Goal: Information Seeking & Learning: Learn about a topic

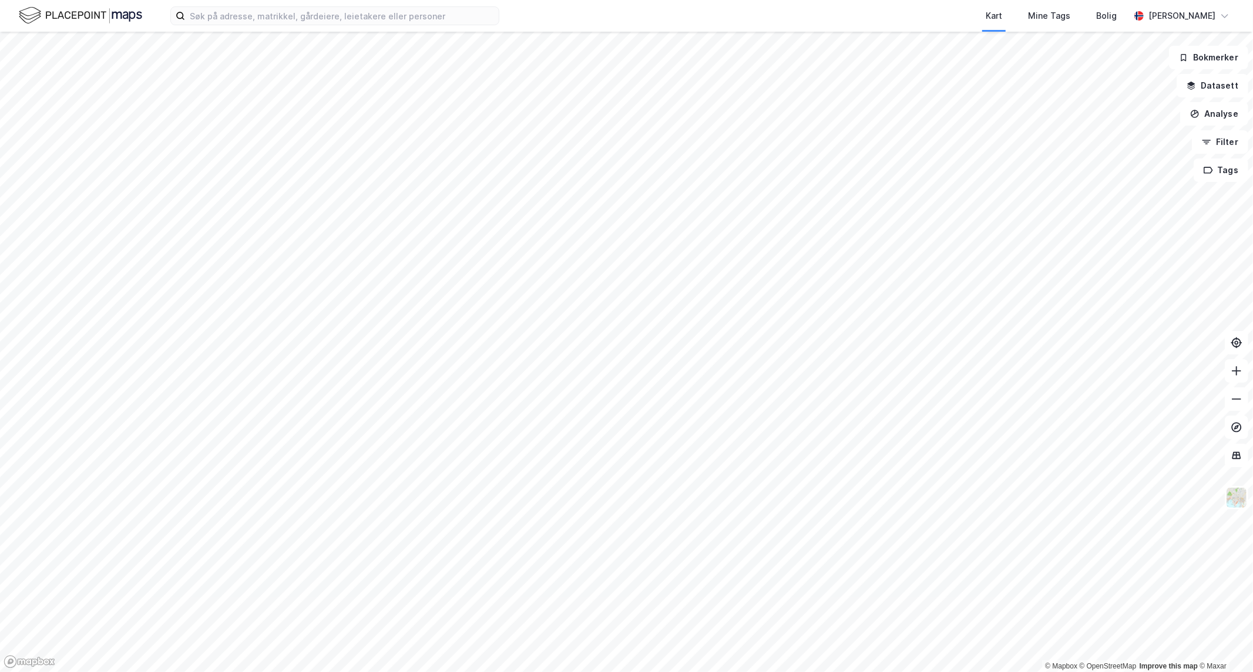
click at [267, 28] on div "Kart Mine Tags Bolig [PERSON_NAME]" at bounding box center [626, 16] width 1253 height 32
click at [265, 16] on input at bounding box center [342, 16] width 314 height 18
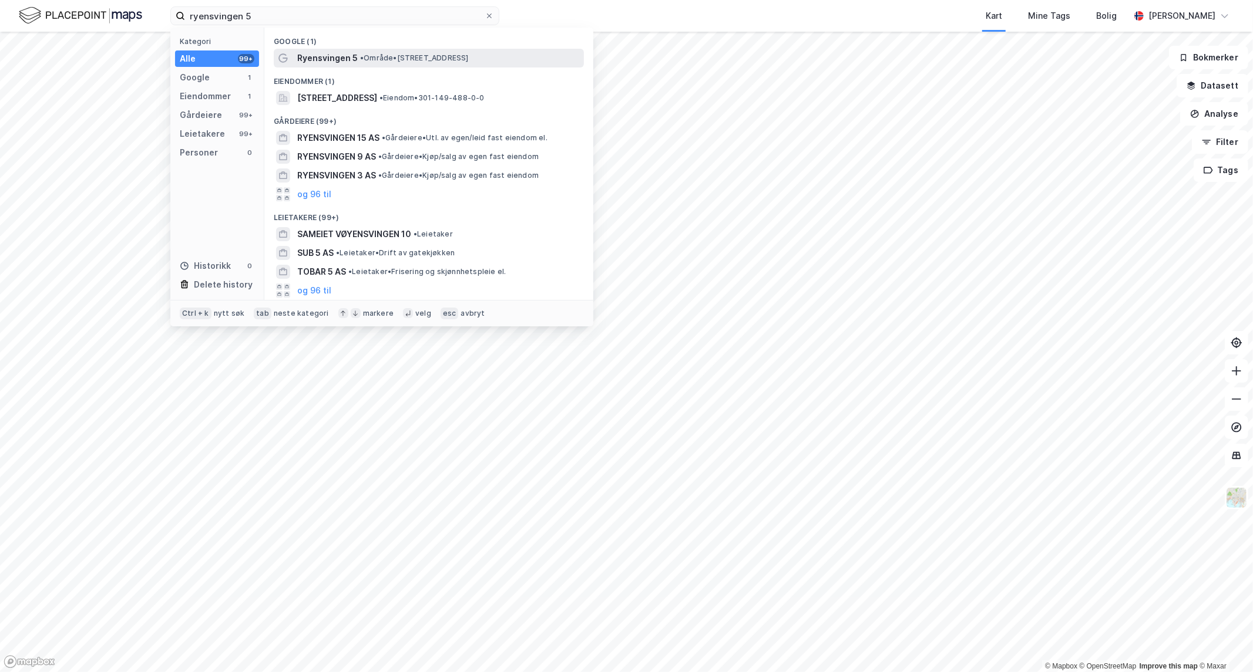
click at [349, 62] on span "Ryensvingen 5" at bounding box center [327, 58] width 60 height 14
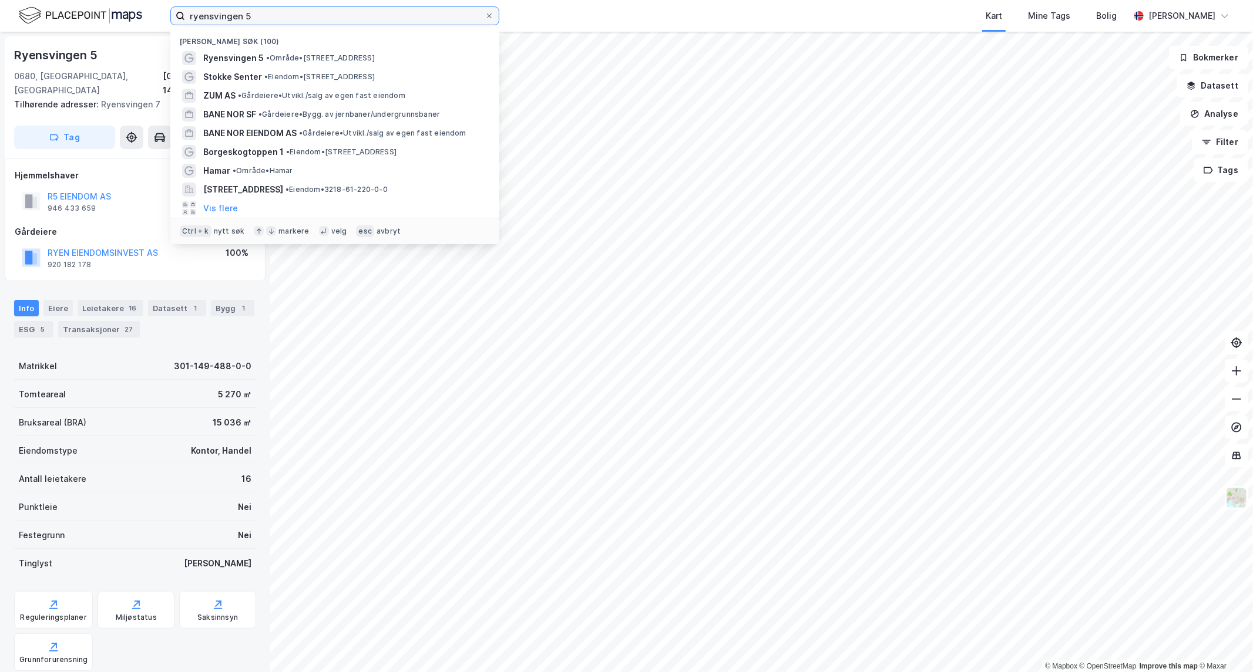
drag, startPoint x: 415, startPoint y: 18, endPoint x: 96, endPoint y: -32, distance: 322.9
click at [96, 0] on html "ryensvingen 5 Nylige søk (100) Ryensvingen 5 • Område • [STREET_ADDRESS][GEOGRA…" at bounding box center [626, 336] width 1253 height 672
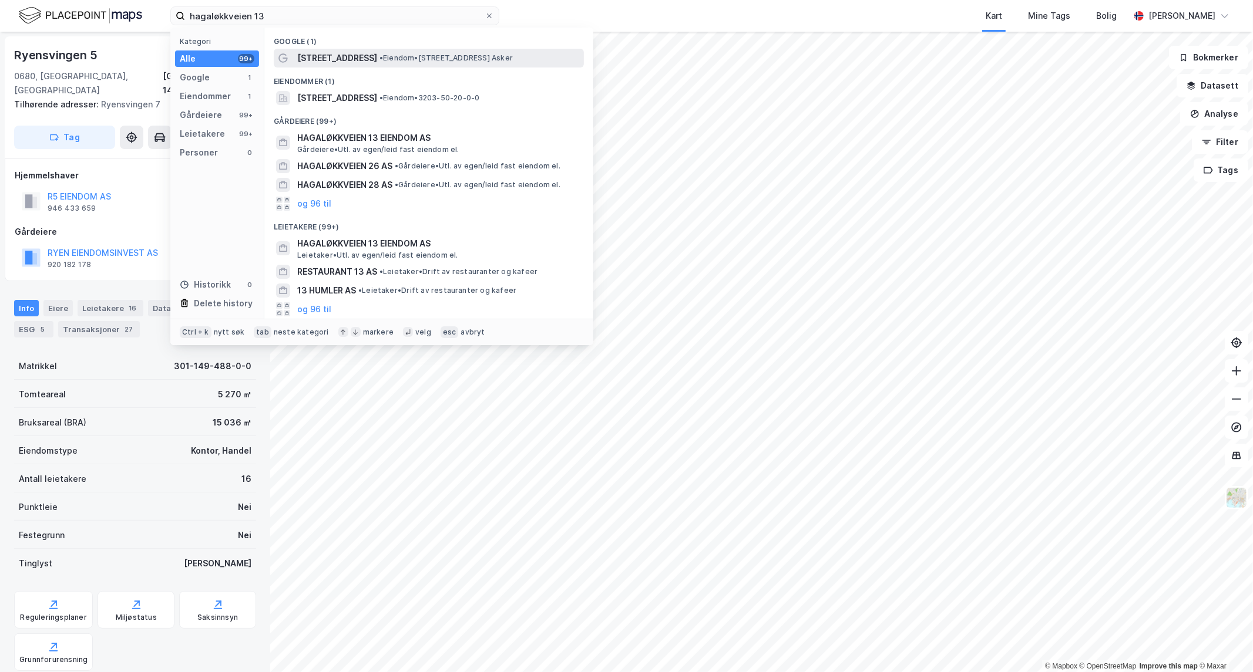
click at [343, 52] on span "[STREET_ADDRESS]" at bounding box center [337, 58] width 80 height 14
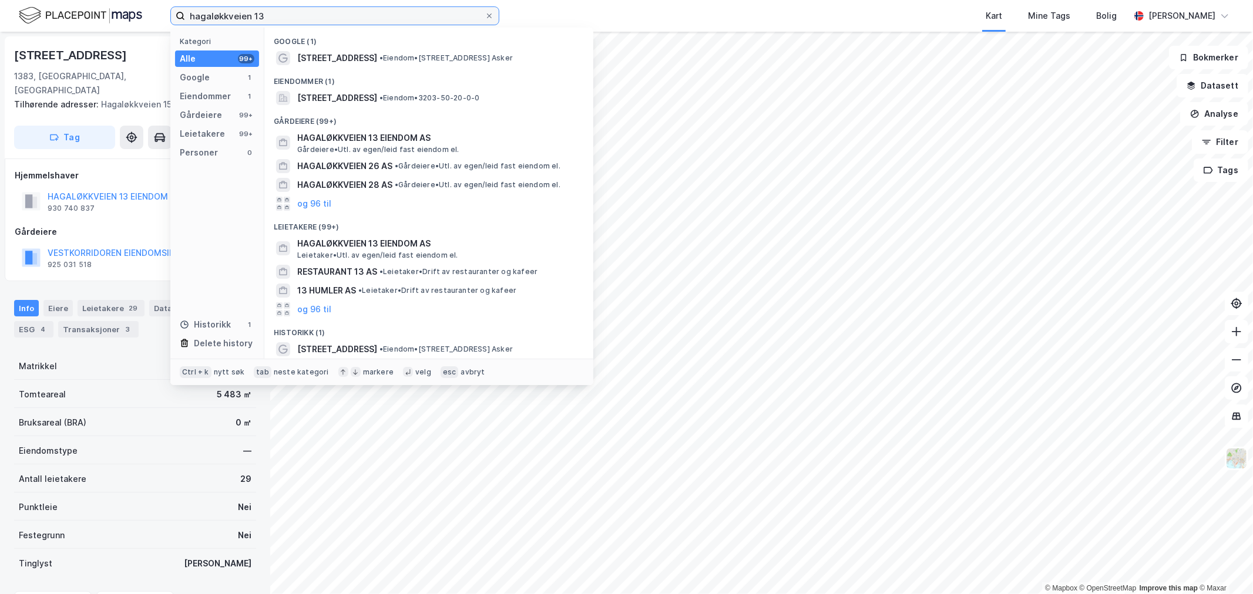
drag, startPoint x: 308, startPoint y: 8, endPoint x: -87, endPoint y: 16, distance: 395.4
click at [0, 16] on html "hagaløkkveien 13 Kategori Alle 99+ Google 1 Eiendommer 1 Gårdeiere 99+ Leietake…" at bounding box center [626, 297] width 1253 height 594
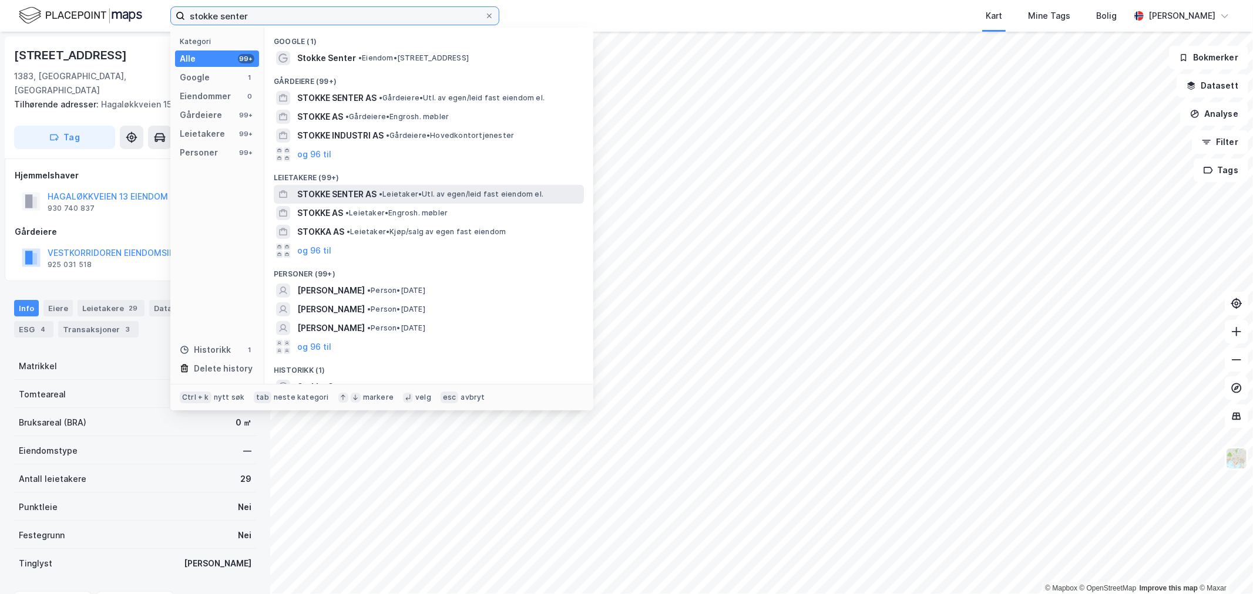
type input "stokke senter"
click at [347, 187] on span "STOKKE SENTER AS" at bounding box center [336, 194] width 79 height 14
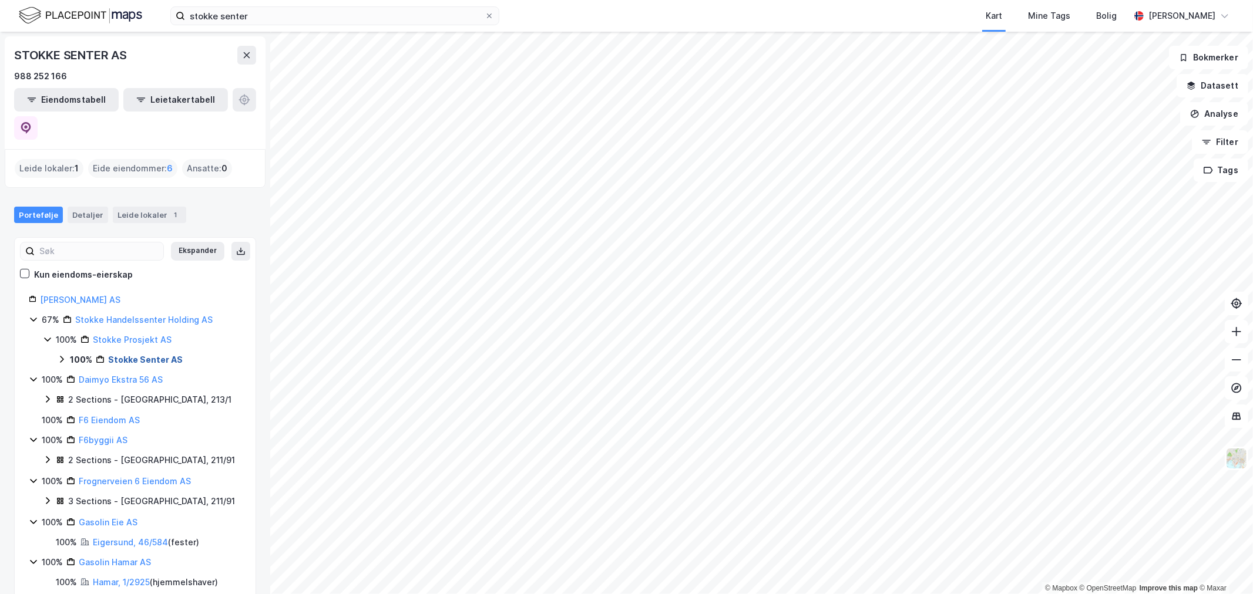
click at [133, 355] on link "Stokke Senter AS" at bounding box center [145, 360] width 75 height 10
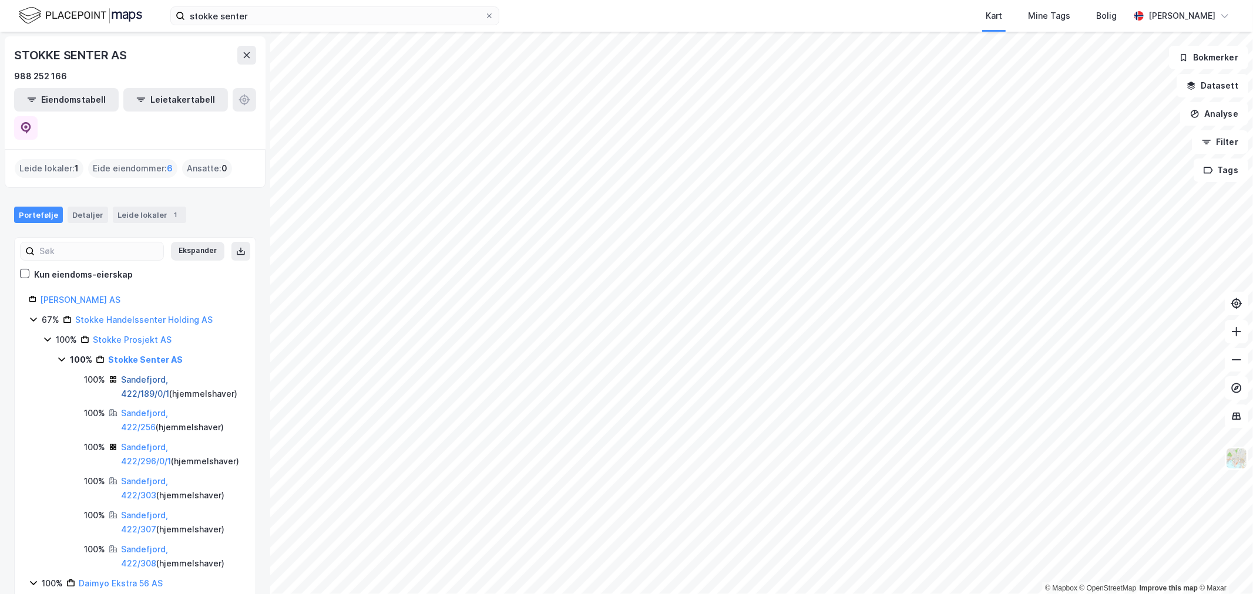
click at [137, 375] on link "Sandefjord, 422/189/0/1" at bounding box center [145, 387] width 48 height 24
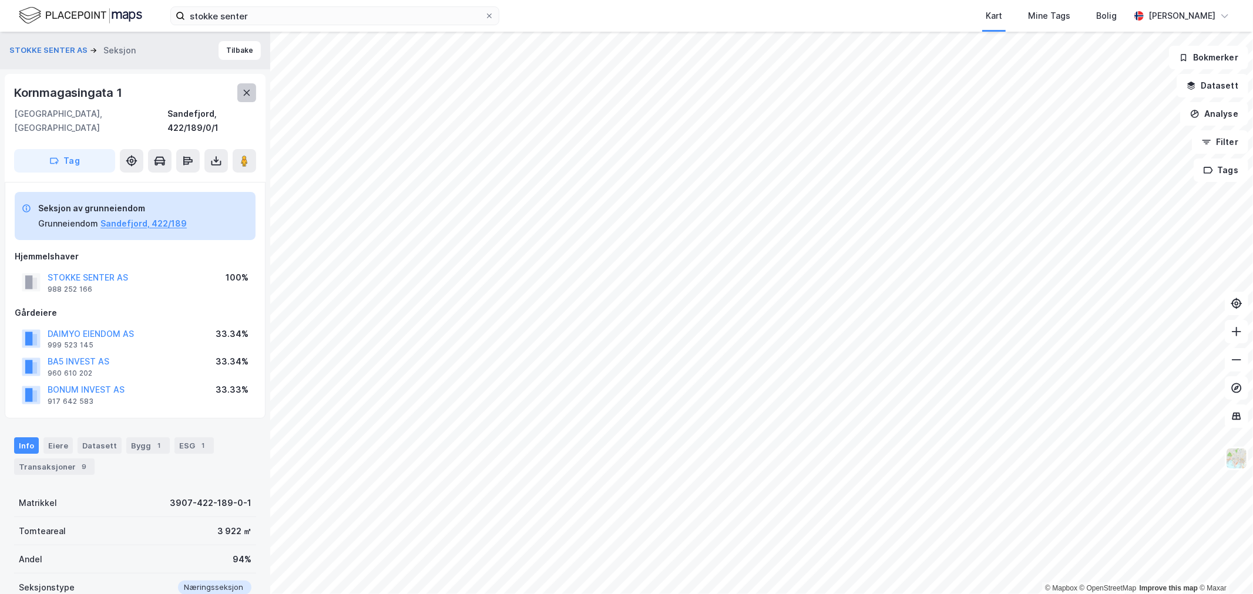
click at [247, 92] on icon at bounding box center [247, 93] width 6 height 6
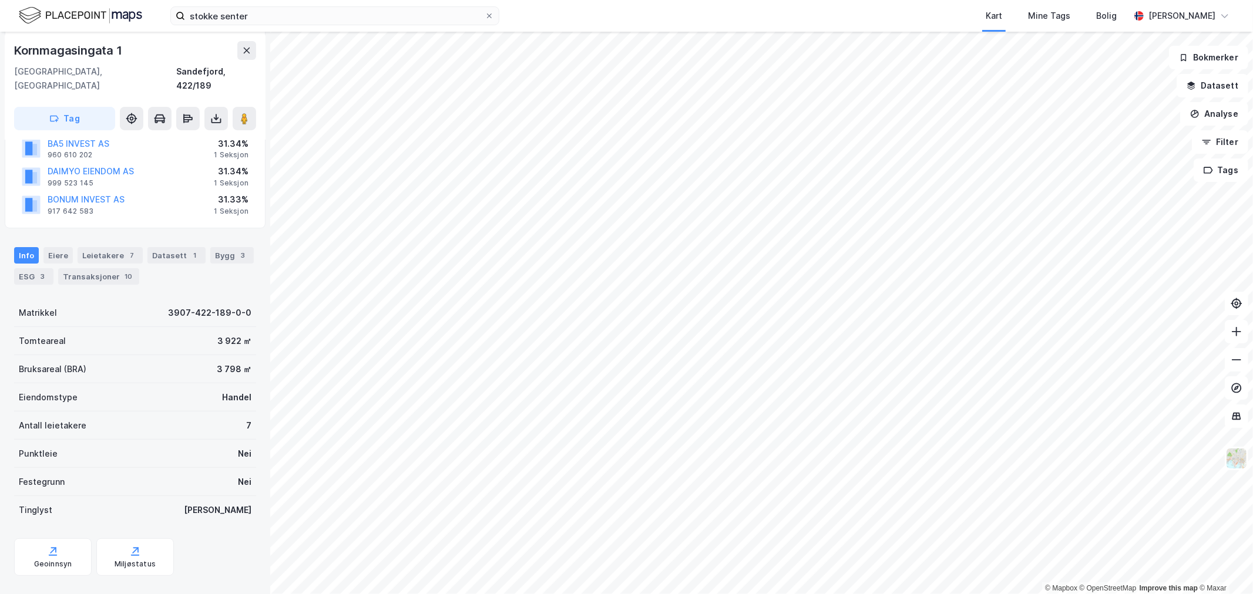
scroll to position [196, 0]
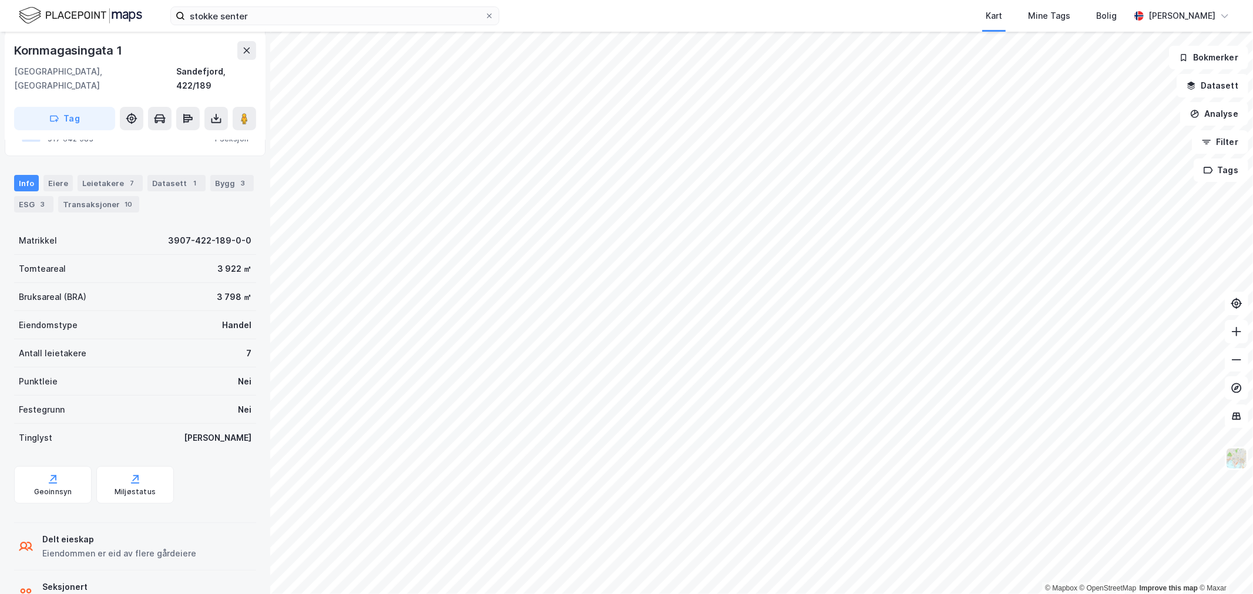
click at [218, 161] on div "Info [PERSON_NAME] 7 Datasett 1 Bygg 3 ESG 3 Transaksjoner 10" at bounding box center [135, 189] width 270 height 56
click at [218, 175] on div "Bygg 3" at bounding box center [231, 183] width 43 height 16
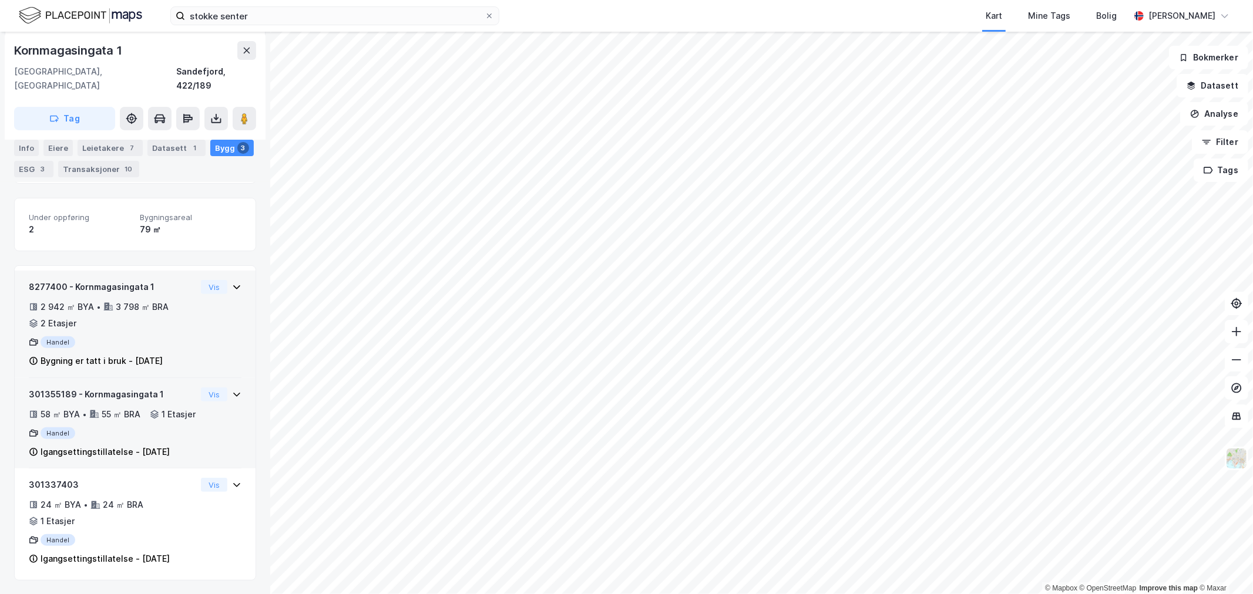
scroll to position [310, 0]
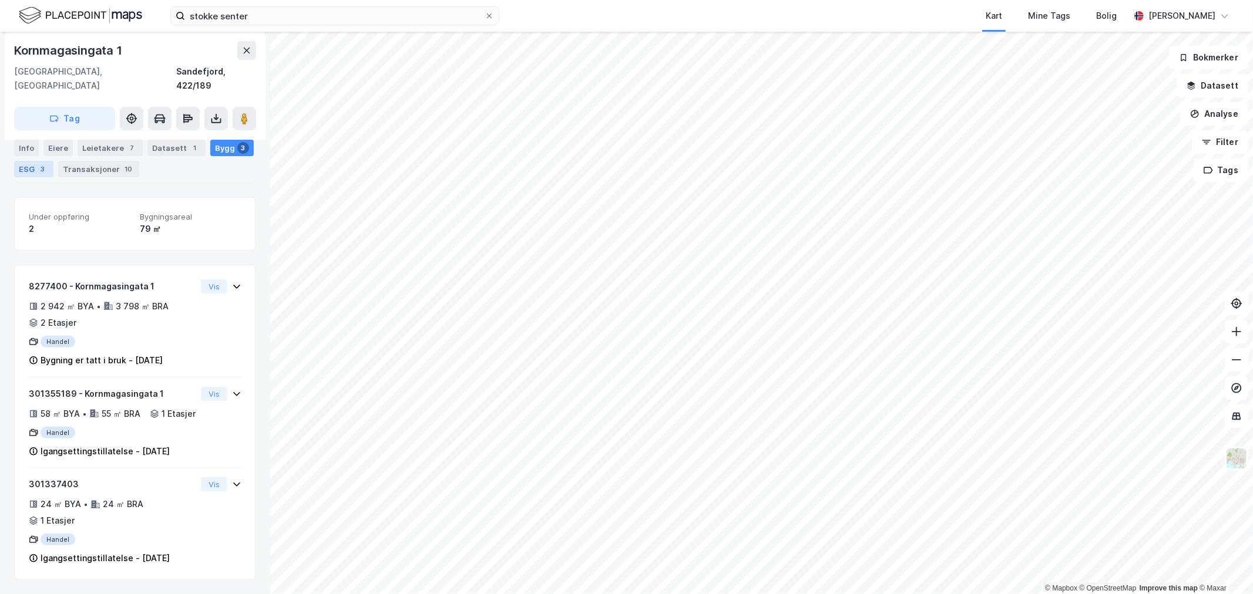
click at [22, 167] on div "ESG 3" at bounding box center [33, 169] width 39 height 16
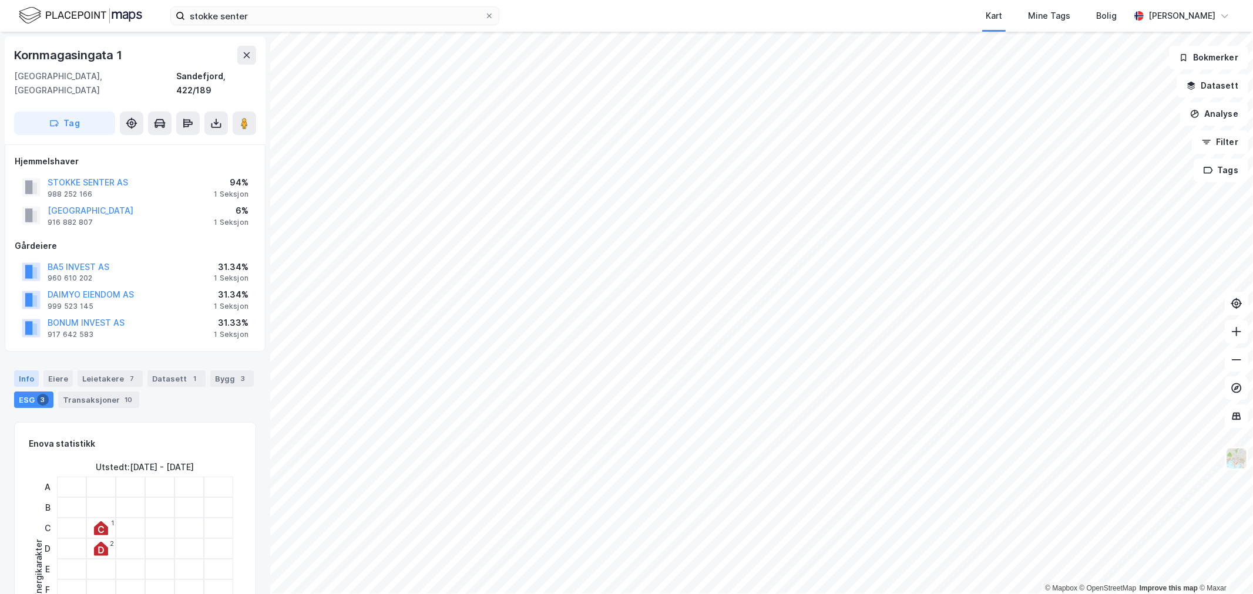
click at [25, 371] on div "Info" at bounding box center [26, 379] width 25 height 16
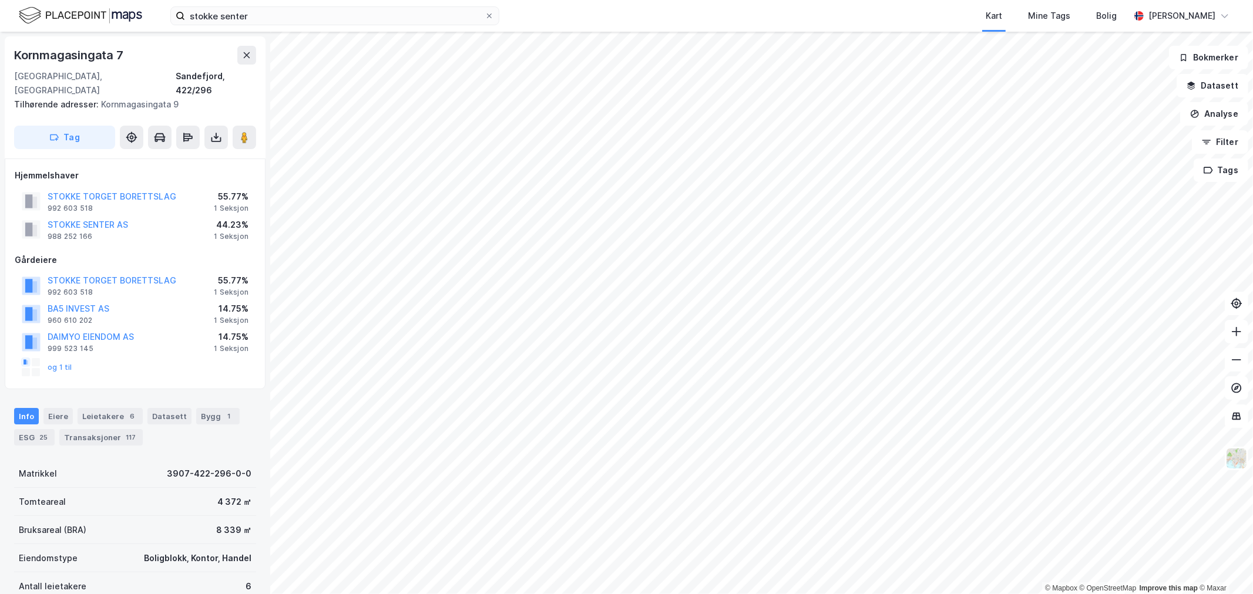
scroll to position [2, 0]
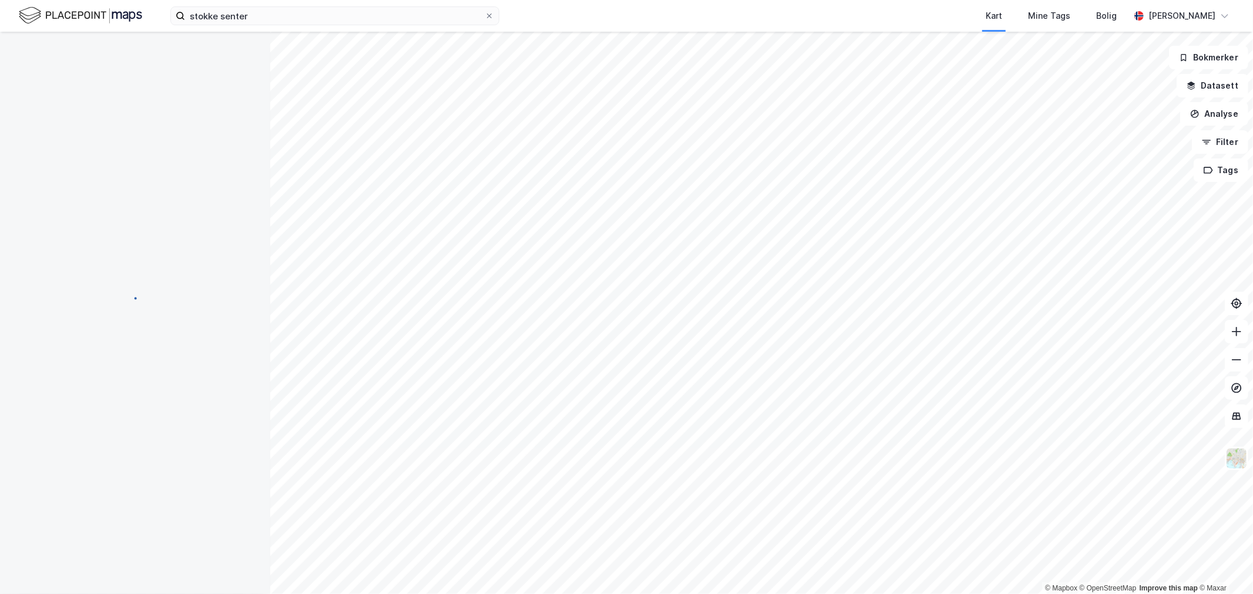
scroll to position [2, 0]
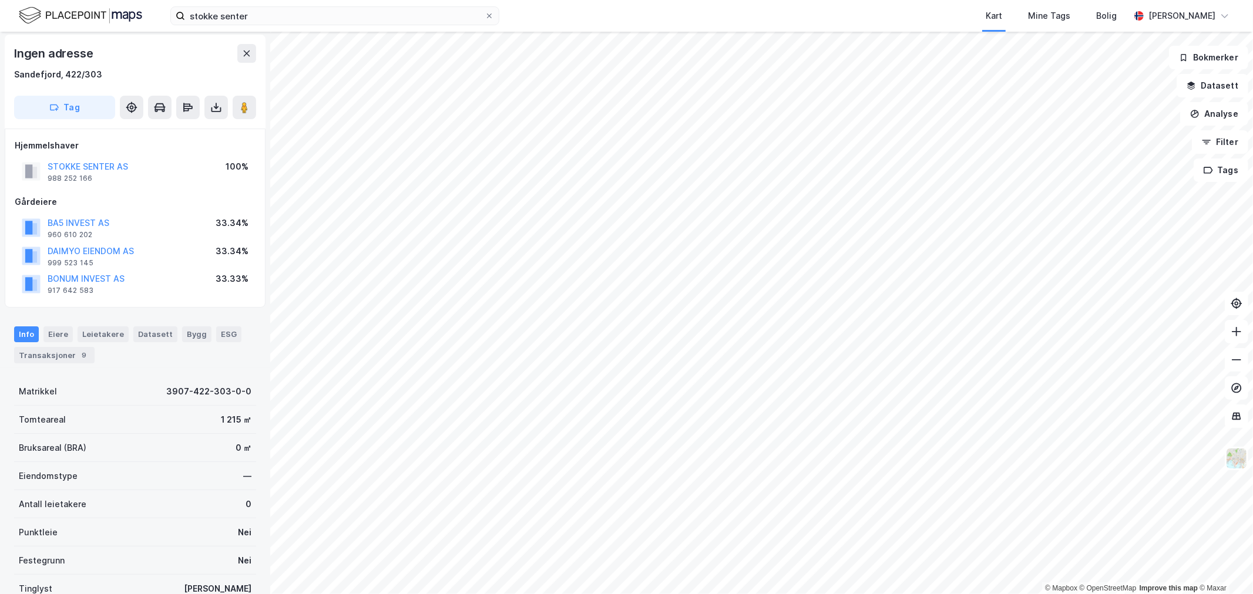
scroll to position [2, 0]
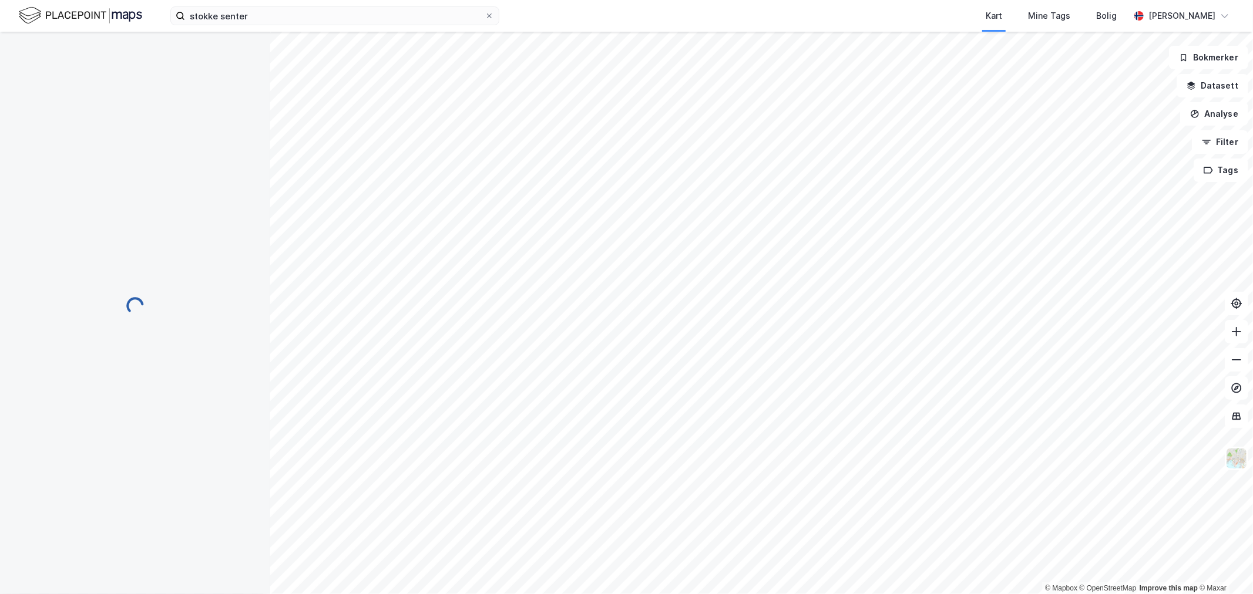
scroll to position [2, 0]
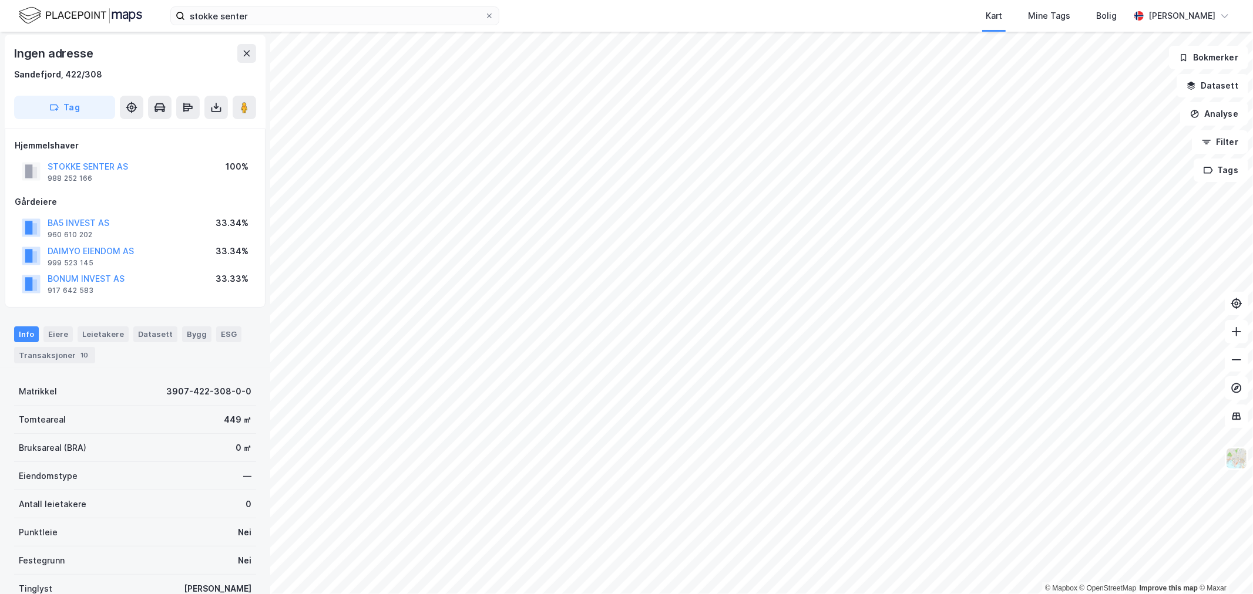
scroll to position [2, 0]
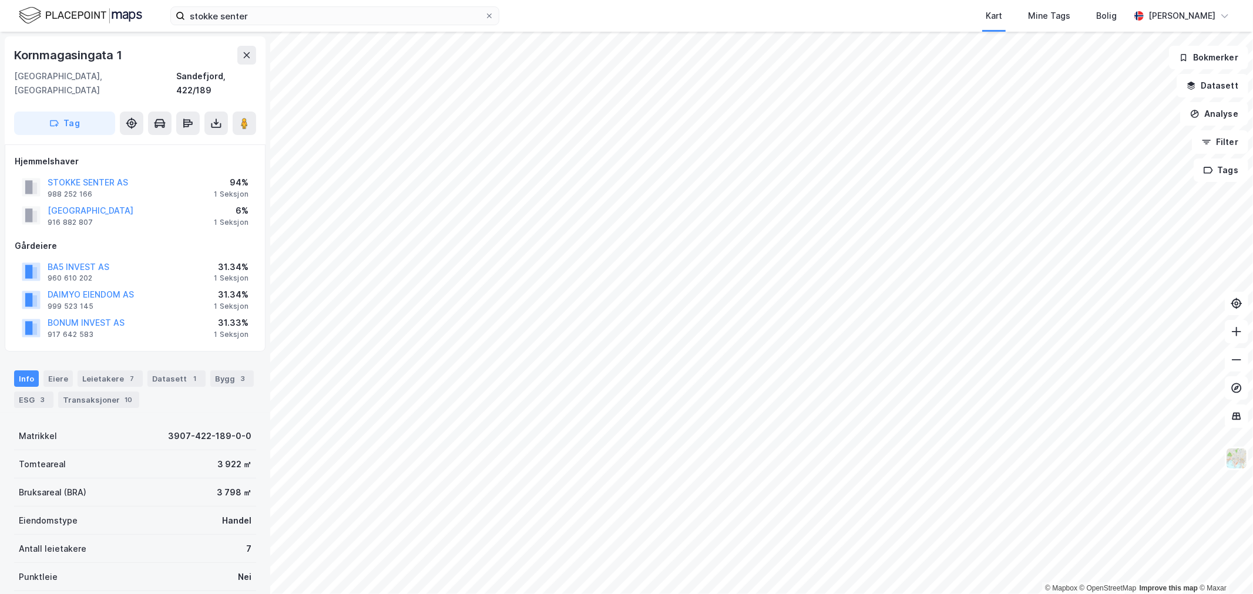
scroll to position [2, 0]
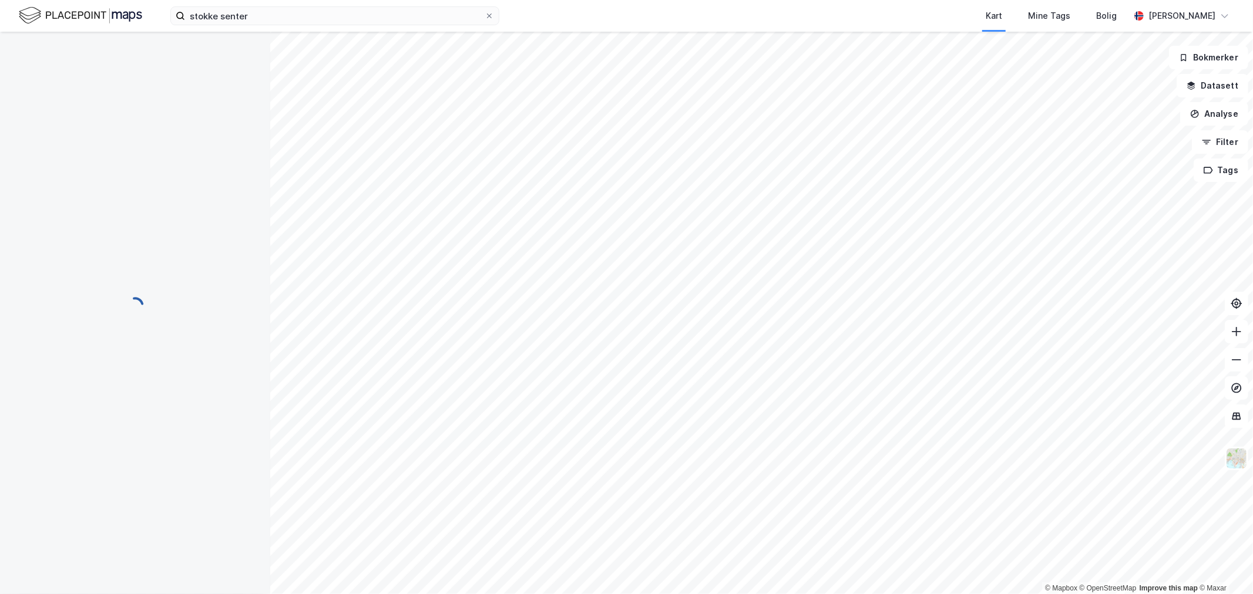
scroll to position [2, 0]
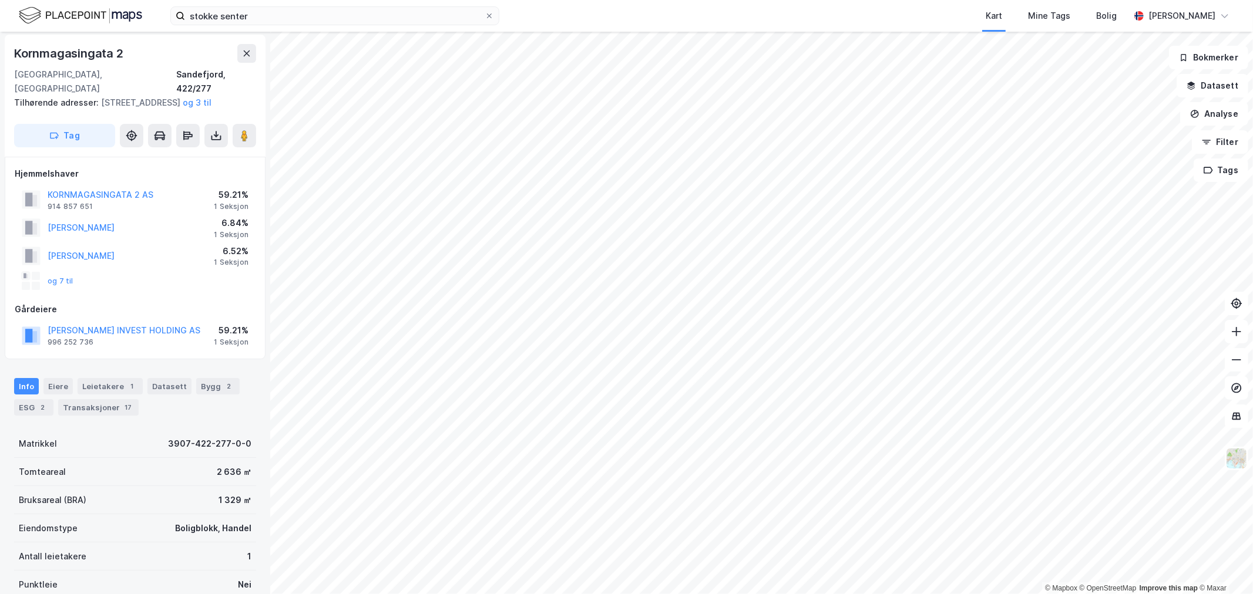
scroll to position [2, 0]
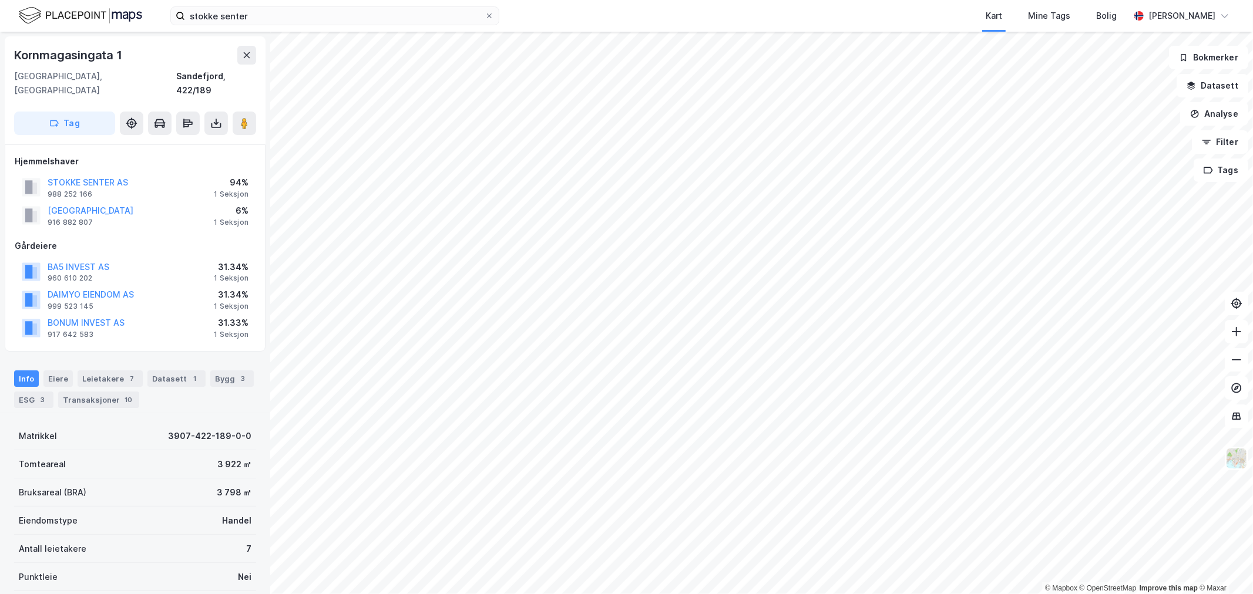
scroll to position [2, 0]
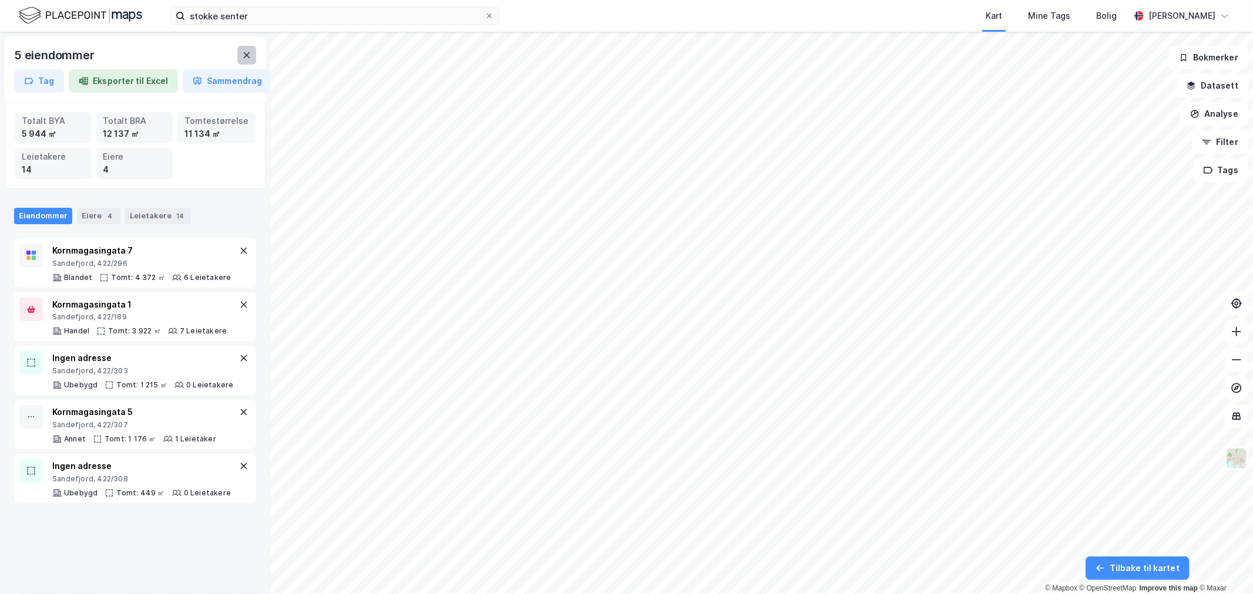
click at [247, 58] on icon at bounding box center [246, 55] width 9 height 9
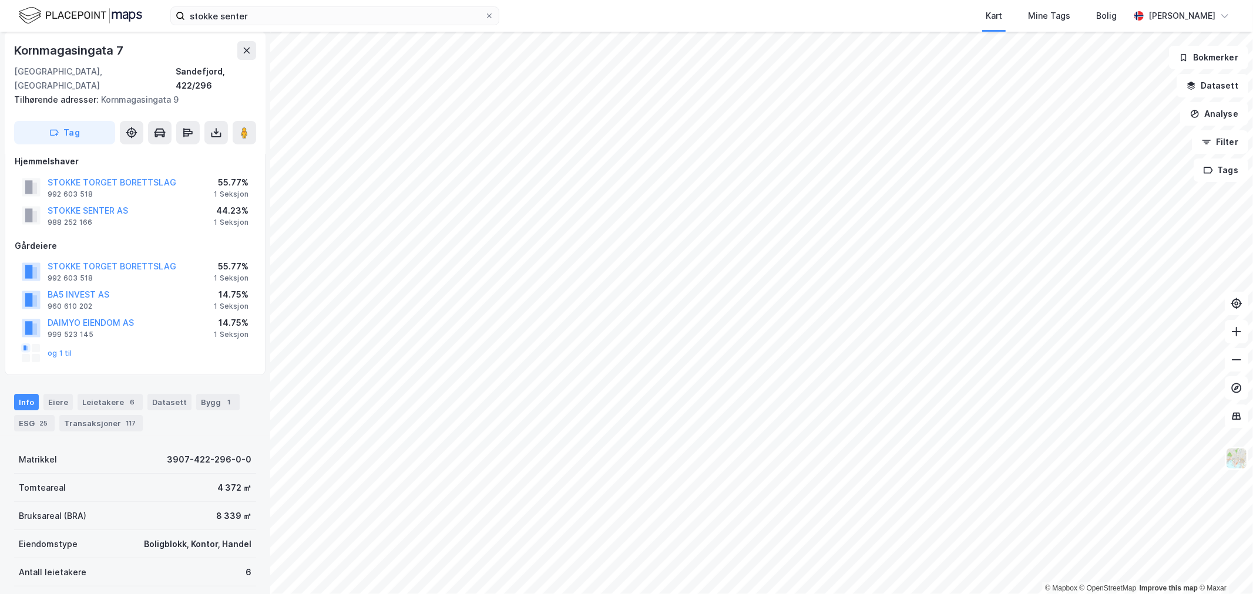
scroll to position [1, 0]
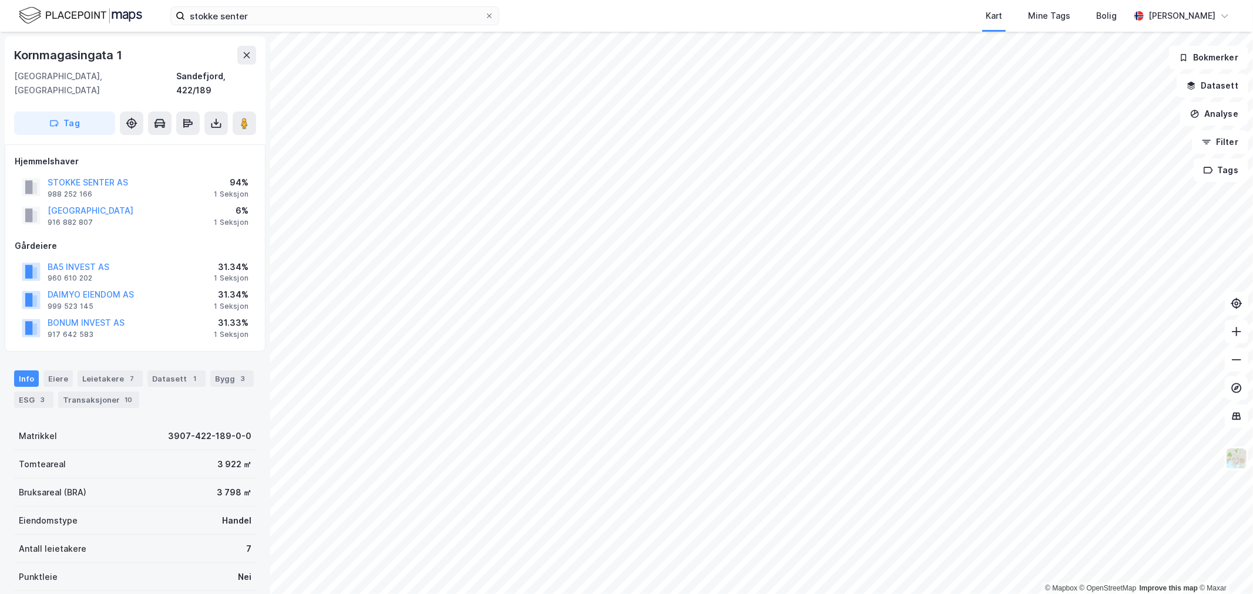
scroll to position [1, 0]
click at [247, 59] on button at bounding box center [246, 54] width 19 height 19
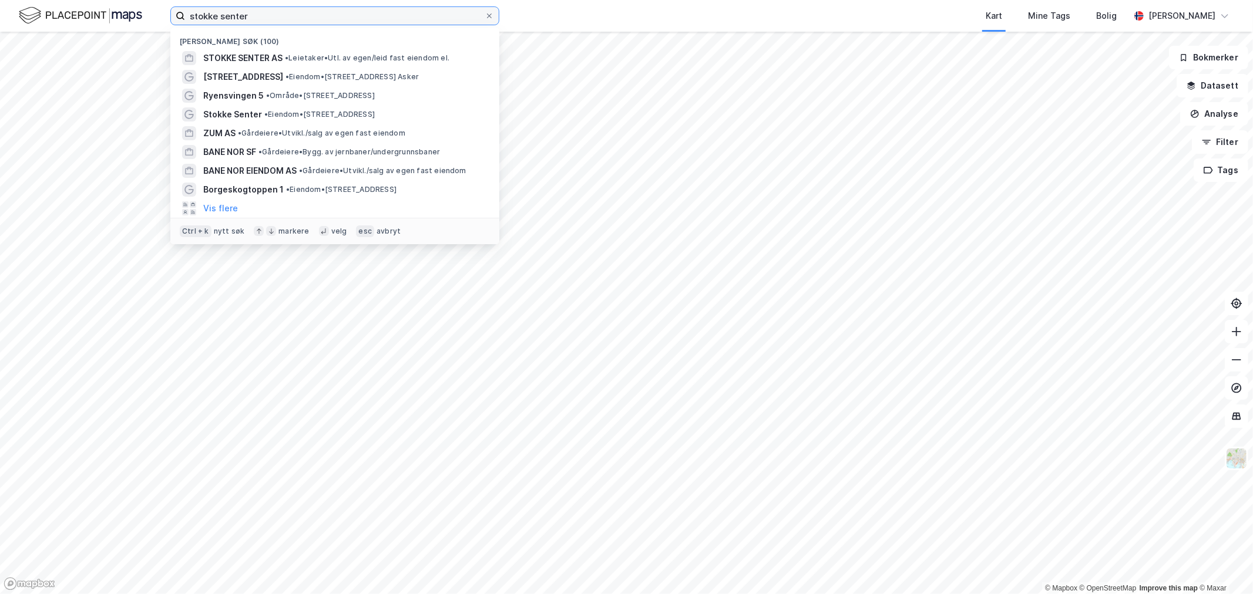
click at [261, 23] on input "stokke senter" at bounding box center [335, 16] width 300 height 18
click at [491, 19] on icon at bounding box center [489, 15] width 7 height 7
click at [485, 19] on input "stokke senter" at bounding box center [335, 16] width 300 height 18
click at [671, 14] on div "Kart Mine Tags Bolig" at bounding box center [843, 16] width 574 height 32
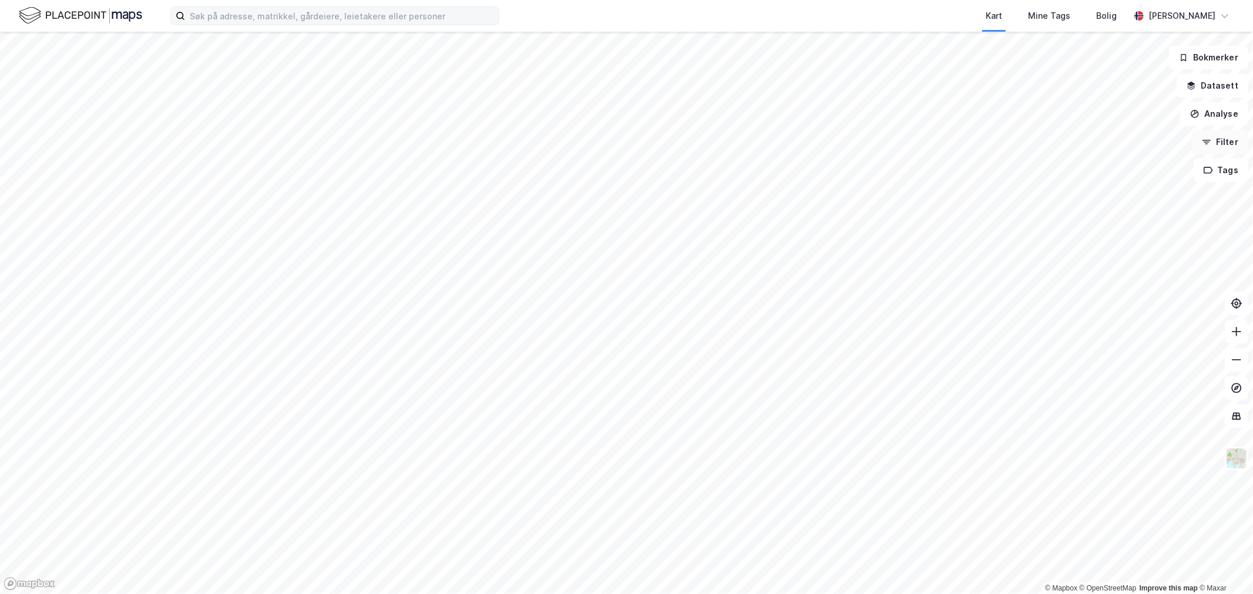
click at [1241, 144] on button "Filter" at bounding box center [1220, 141] width 56 height 23
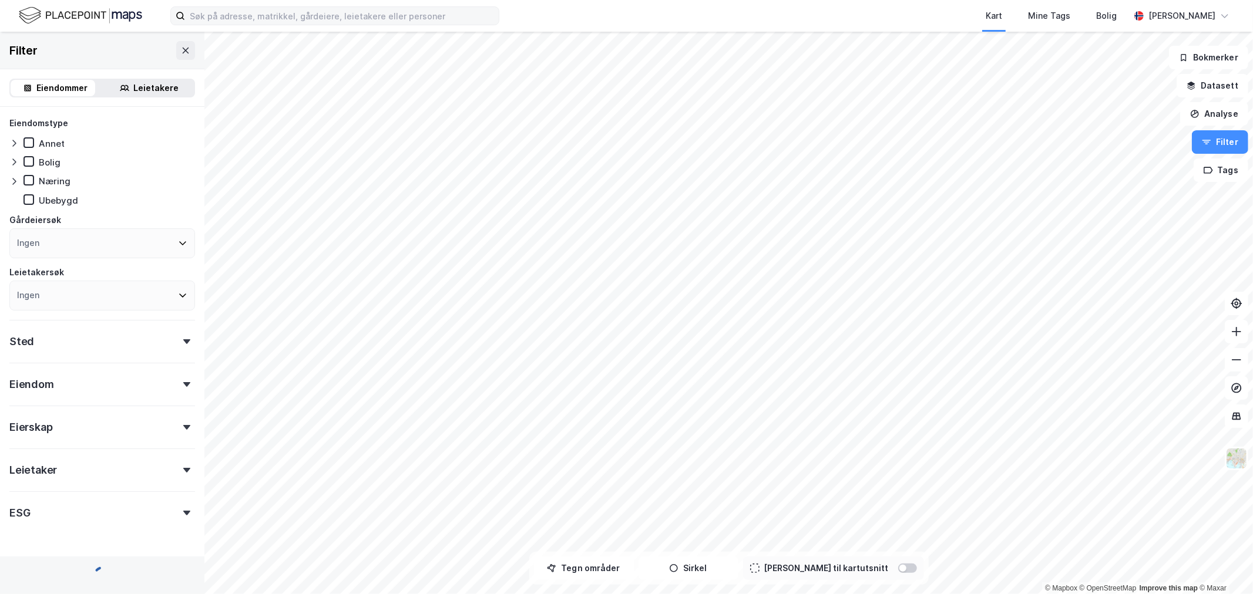
click at [122, 432] on div "Eierskap" at bounding box center [102, 422] width 186 height 33
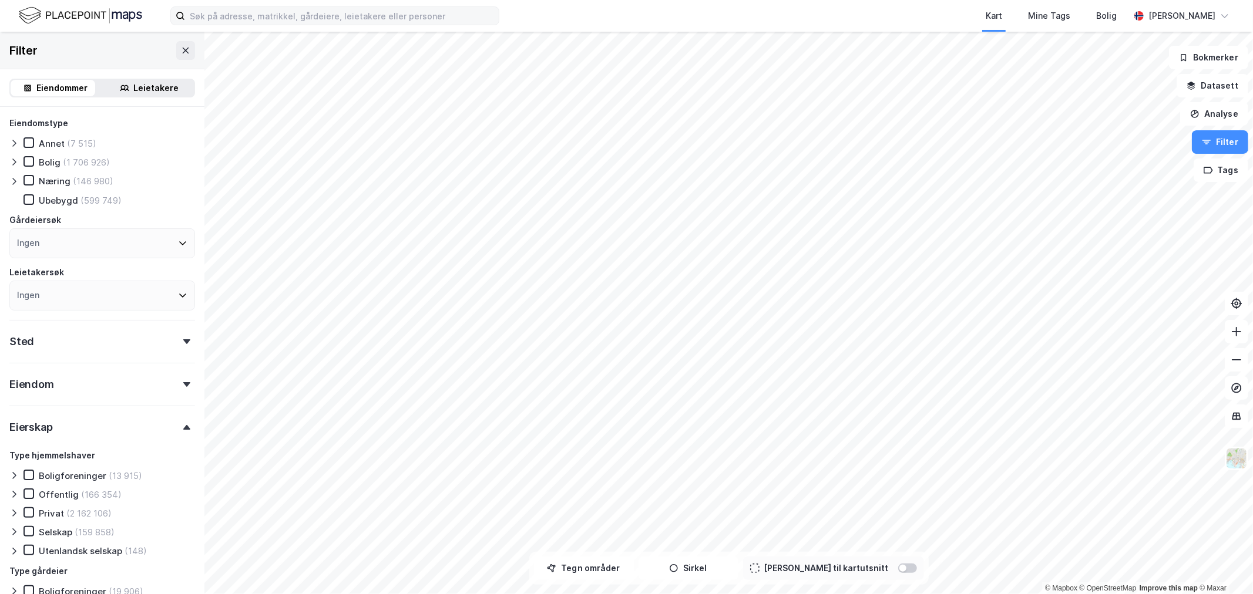
click at [107, 419] on div "Eierskap" at bounding box center [102, 422] width 186 height 33
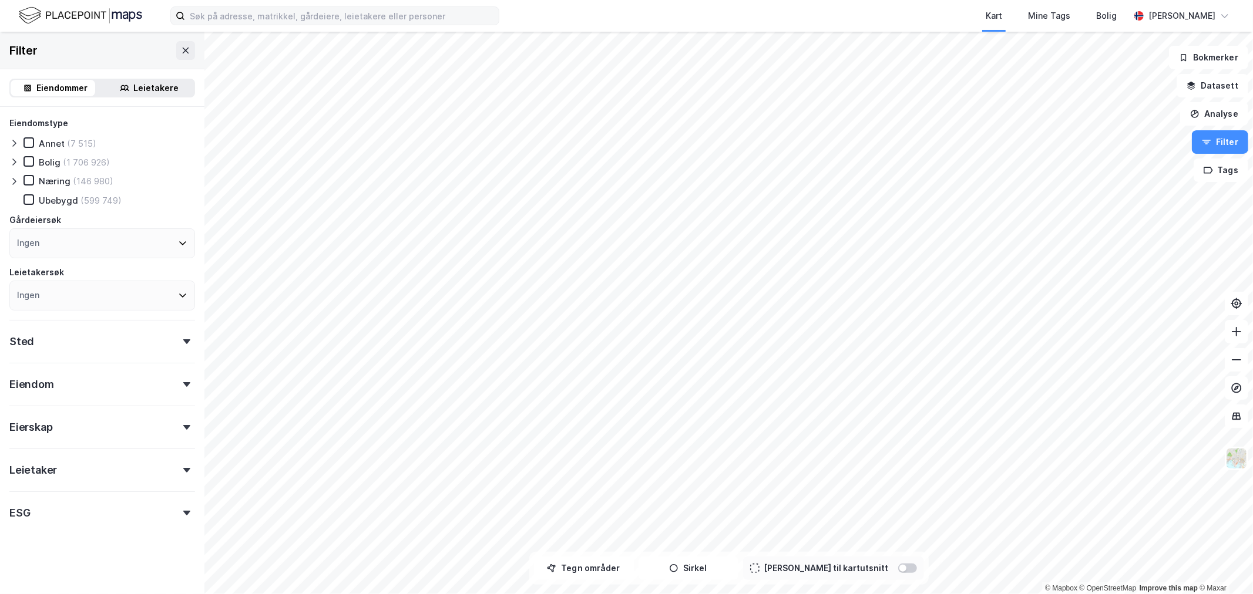
click at [140, 95] on div "Leietakere" at bounding box center [156, 88] width 45 height 14
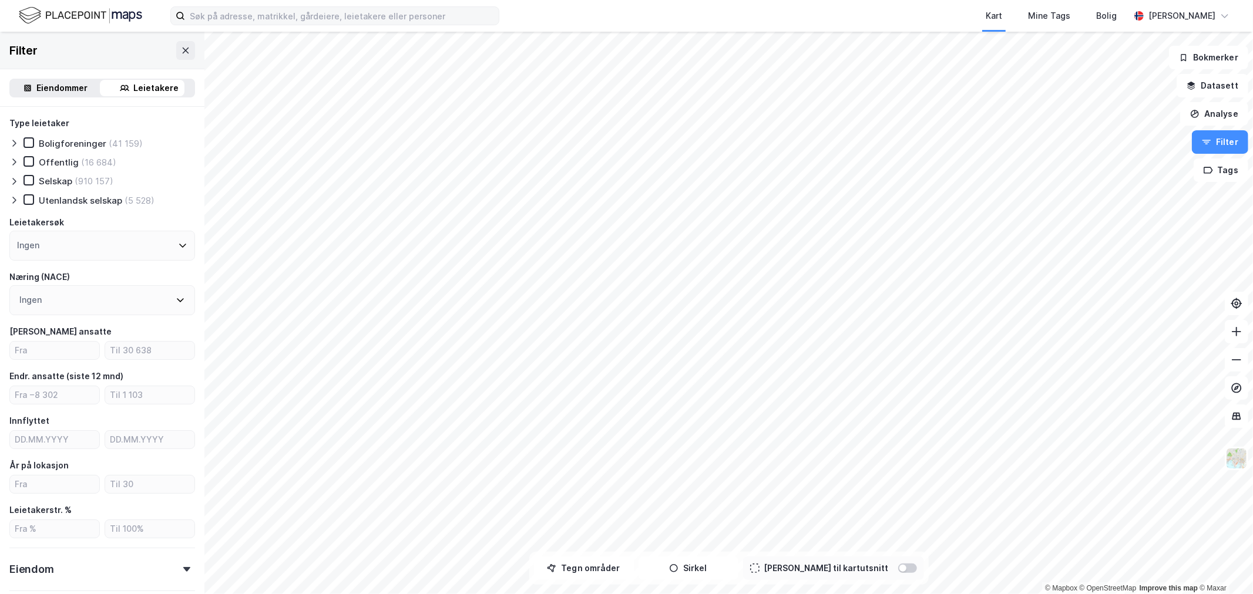
click at [103, 261] on div "Type leietaker Boligforeninger (41 159) Offentlig (16 684) Selskap (910 157) Ut…" at bounding box center [102, 391] width 186 height 551
click at [109, 250] on div "Ingen" at bounding box center [102, 246] width 186 height 30
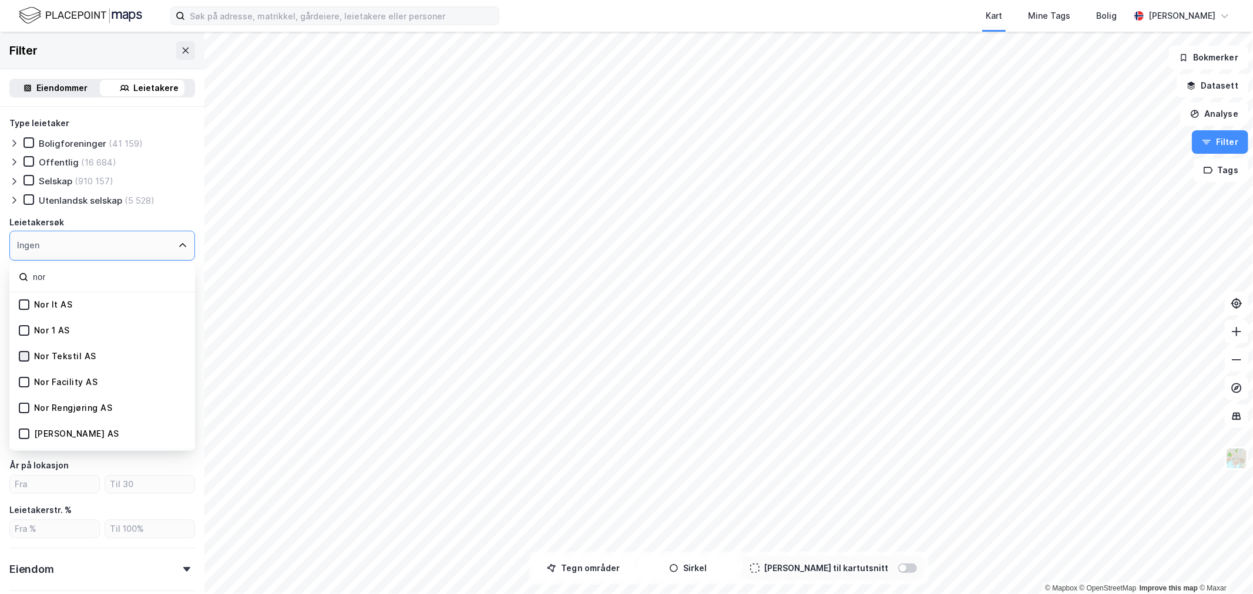
type input "nor"
click at [21, 356] on icon at bounding box center [24, 356] width 8 height 8
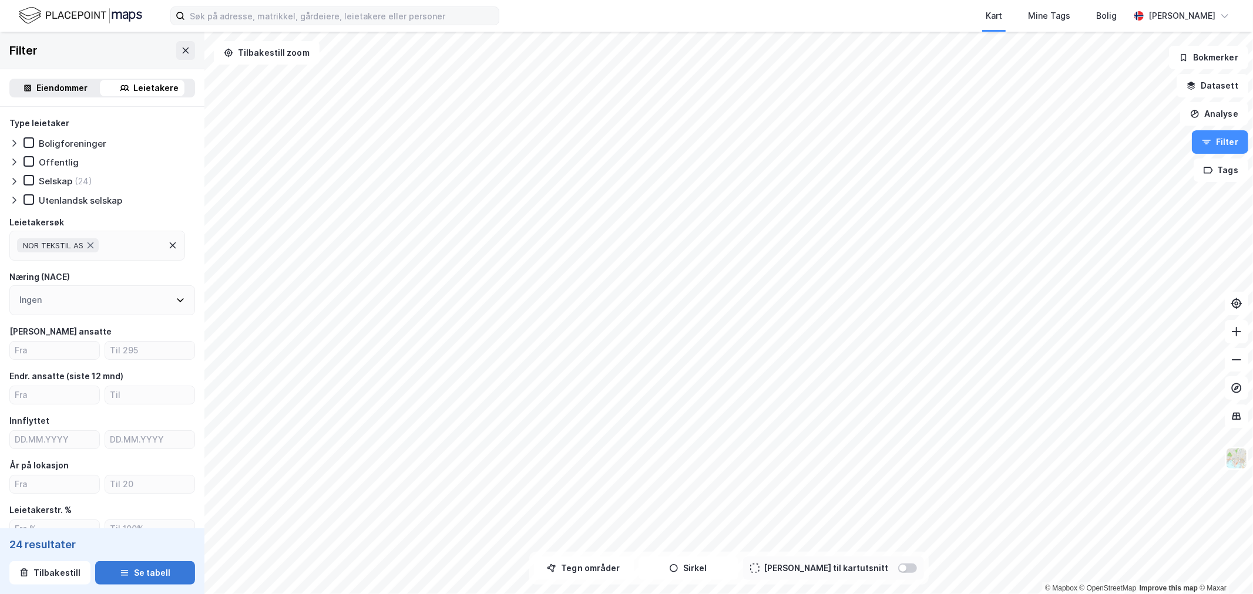
click at [136, 573] on button "Se tabell" at bounding box center [145, 572] width 100 height 23
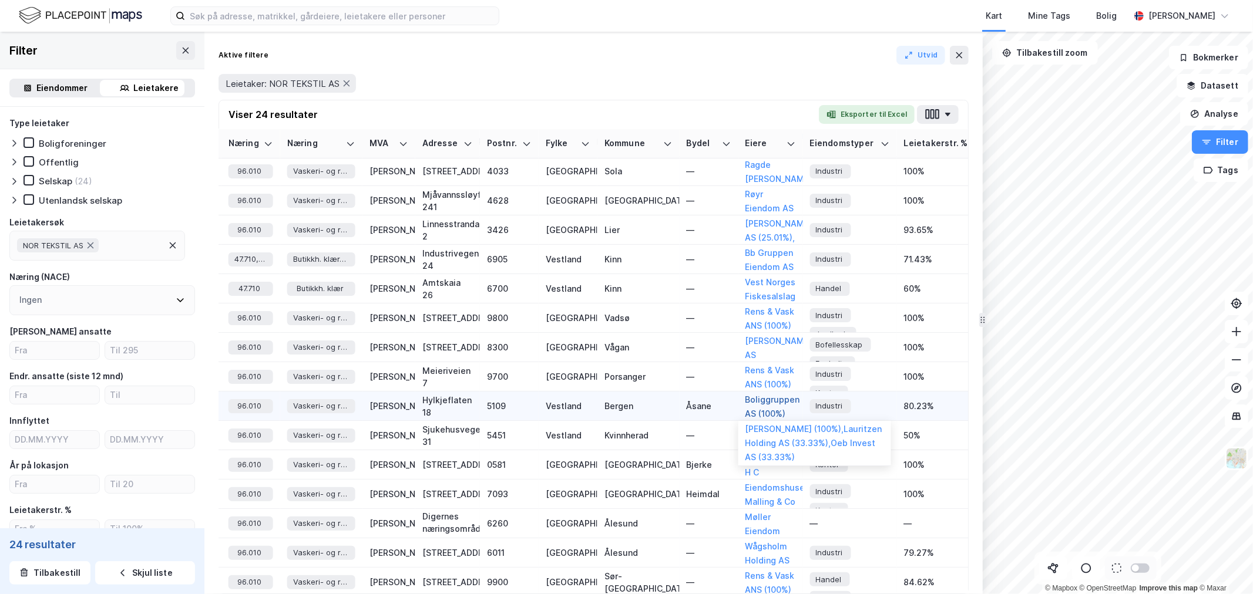
scroll to position [279, 1419]
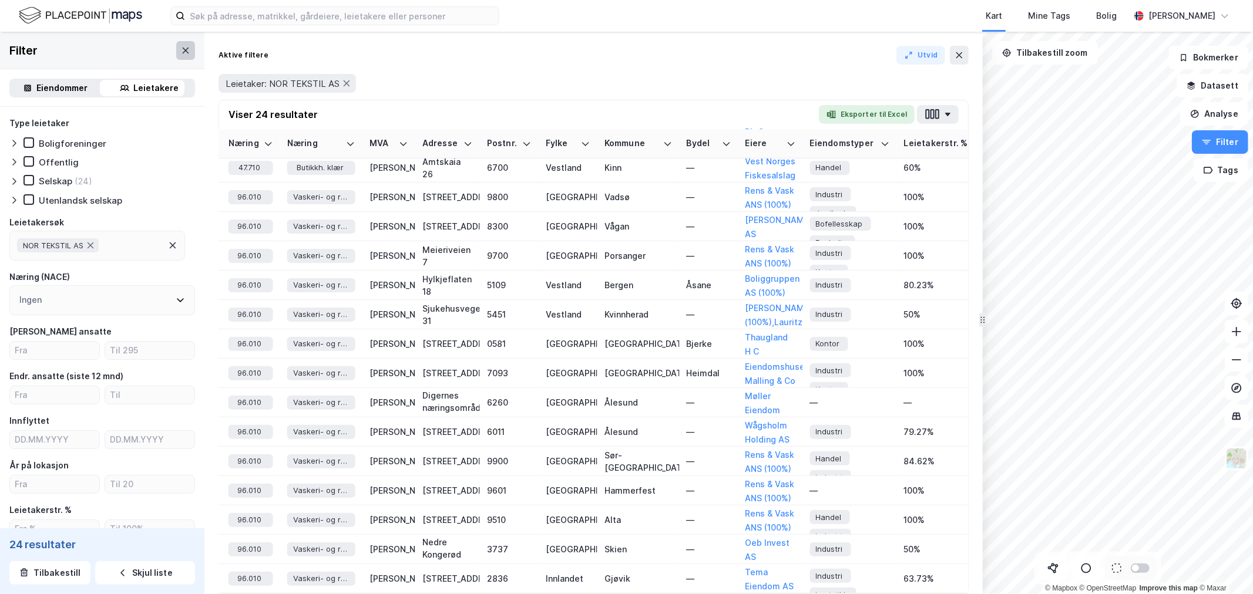
click at [181, 49] on icon at bounding box center [185, 50] width 9 height 9
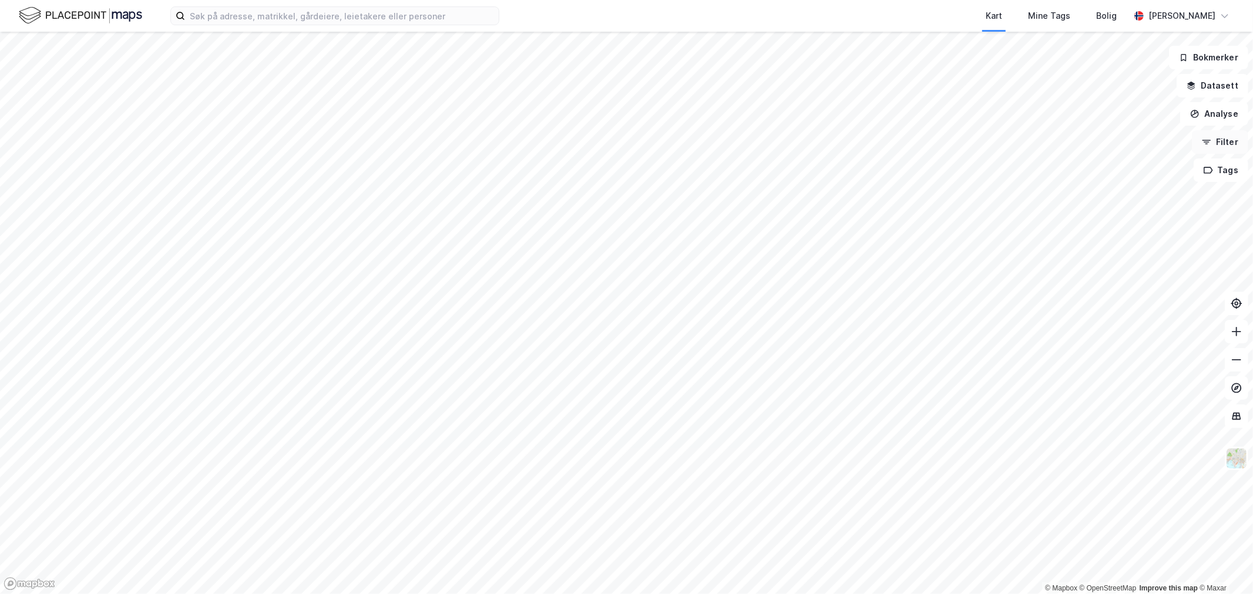
click at [1219, 144] on button "Filter" at bounding box center [1220, 141] width 56 height 23
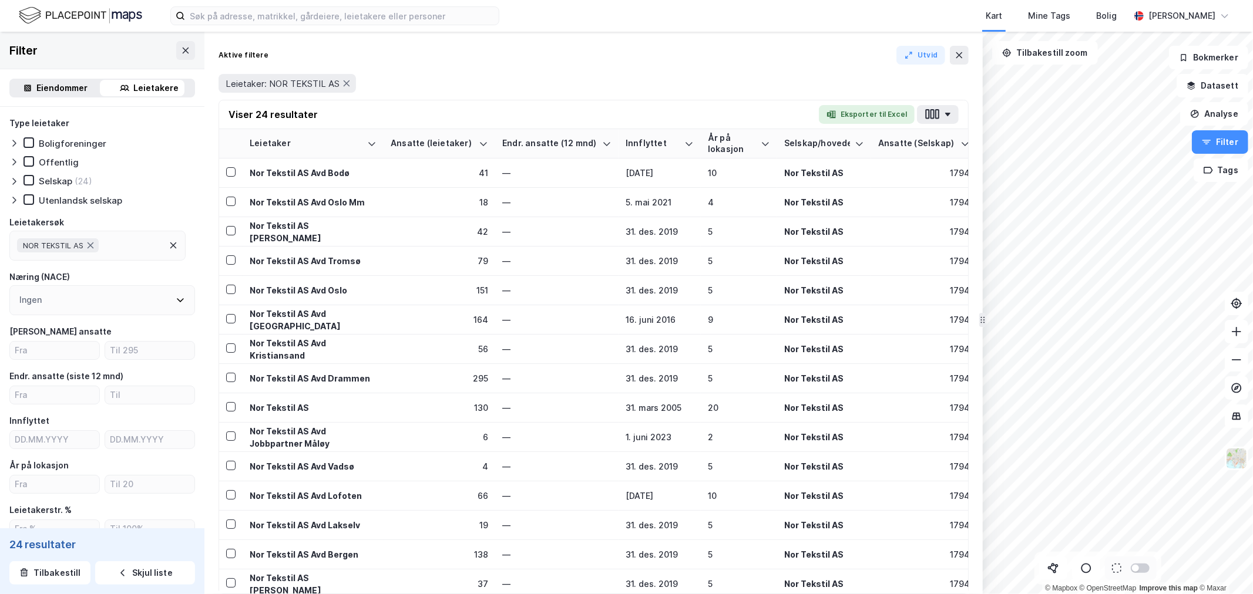
click at [112, 249] on div "NOR TEKSTIL AS" at bounding box center [97, 246] width 176 height 30
click at [90, 247] on icon at bounding box center [90, 245] width 9 height 9
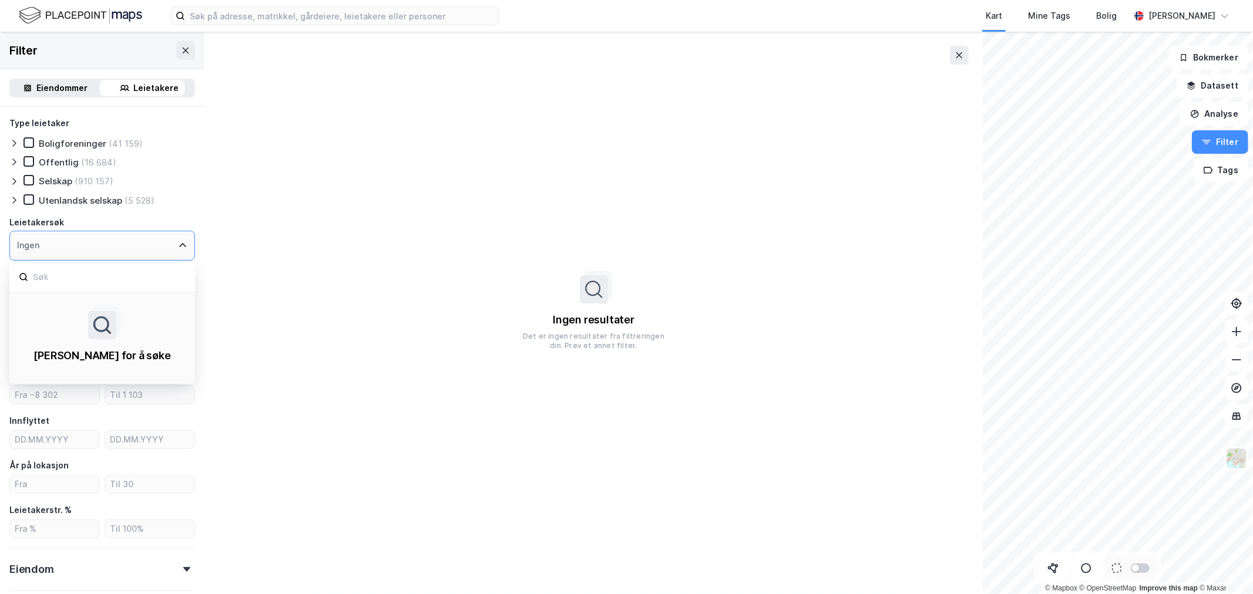
click at [82, 244] on div "Ingen" at bounding box center [102, 246] width 186 height 30
click at [43, 279] on input at bounding box center [109, 278] width 154 height 16
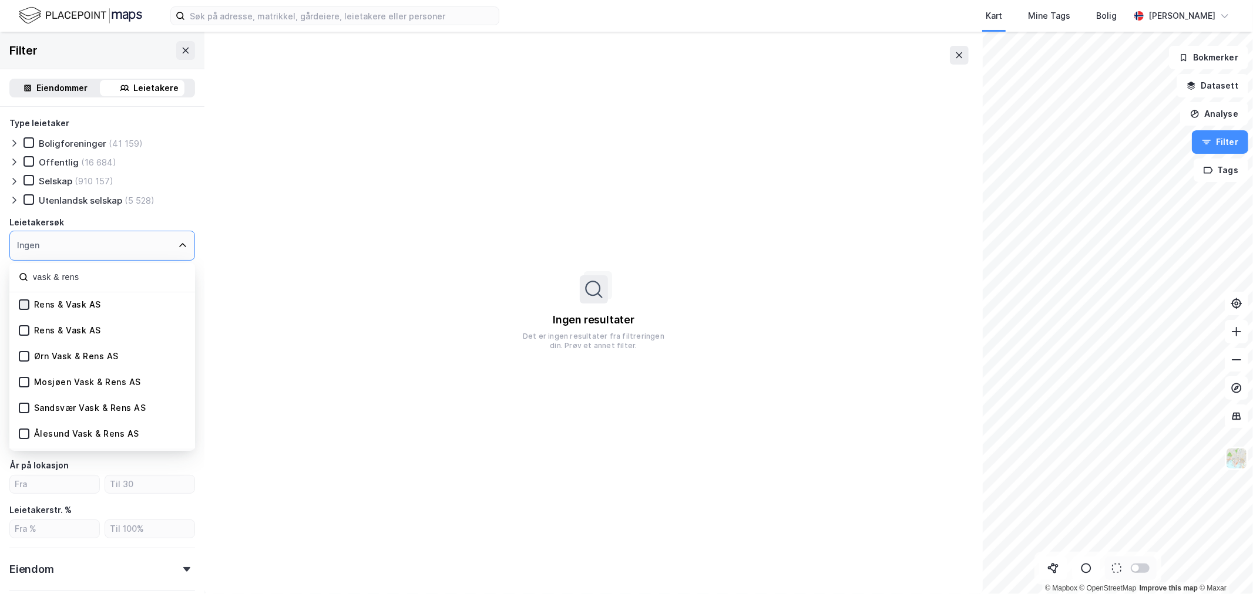
type input "vask & rens"
click at [23, 307] on icon at bounding box center [24, 305] width 8 height 8
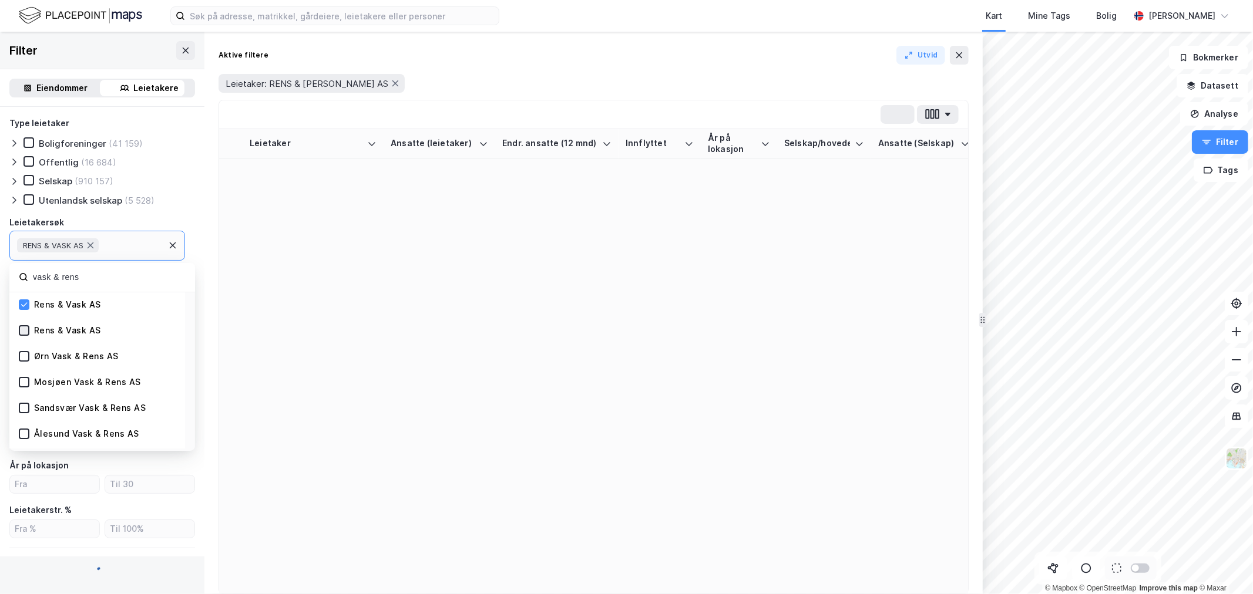
click at [21, 327] on icon at bounding box center [24, 331] width 8 height 8
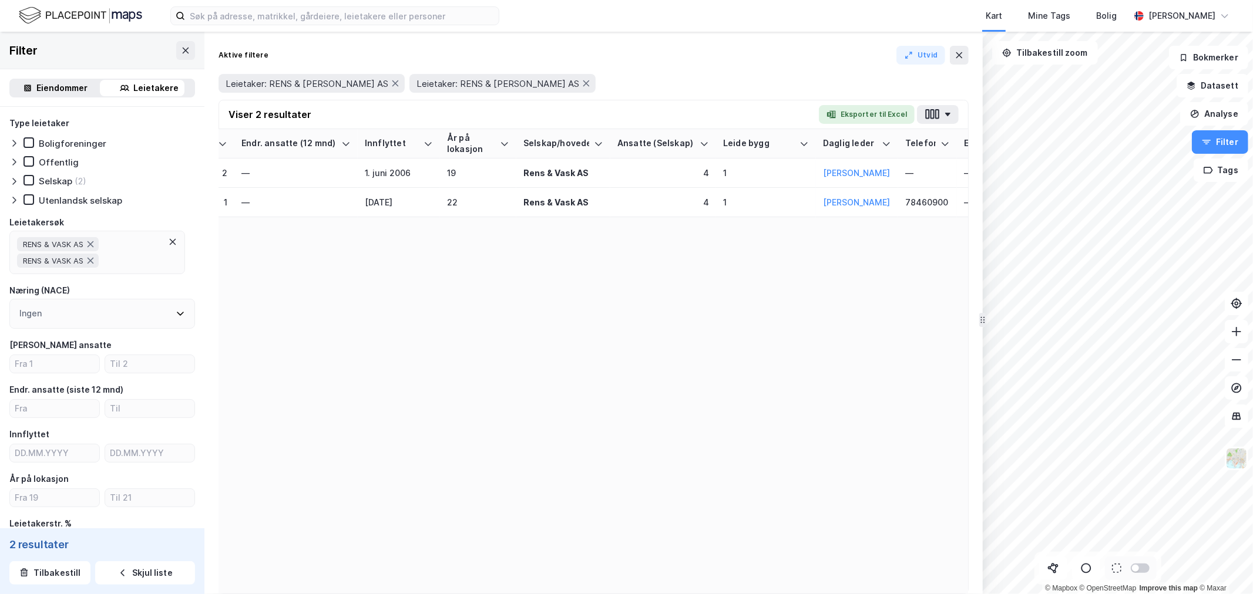
scroll to position [0, 259]
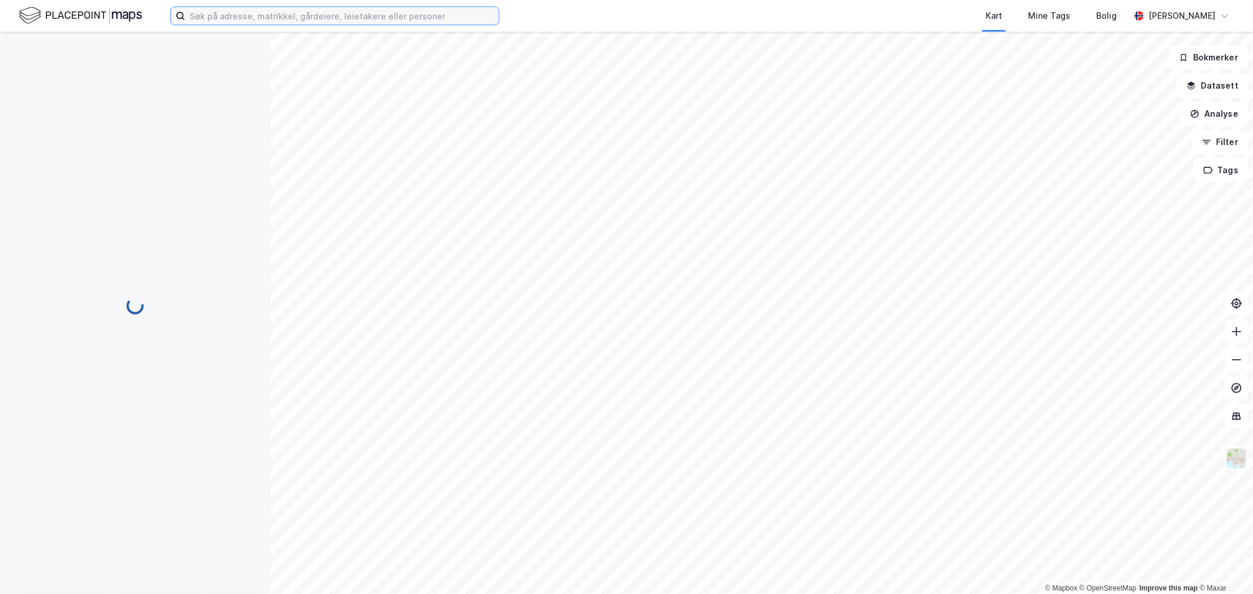
click at [278, 12] on input at bounding box center [342, 16] width 314 height 18
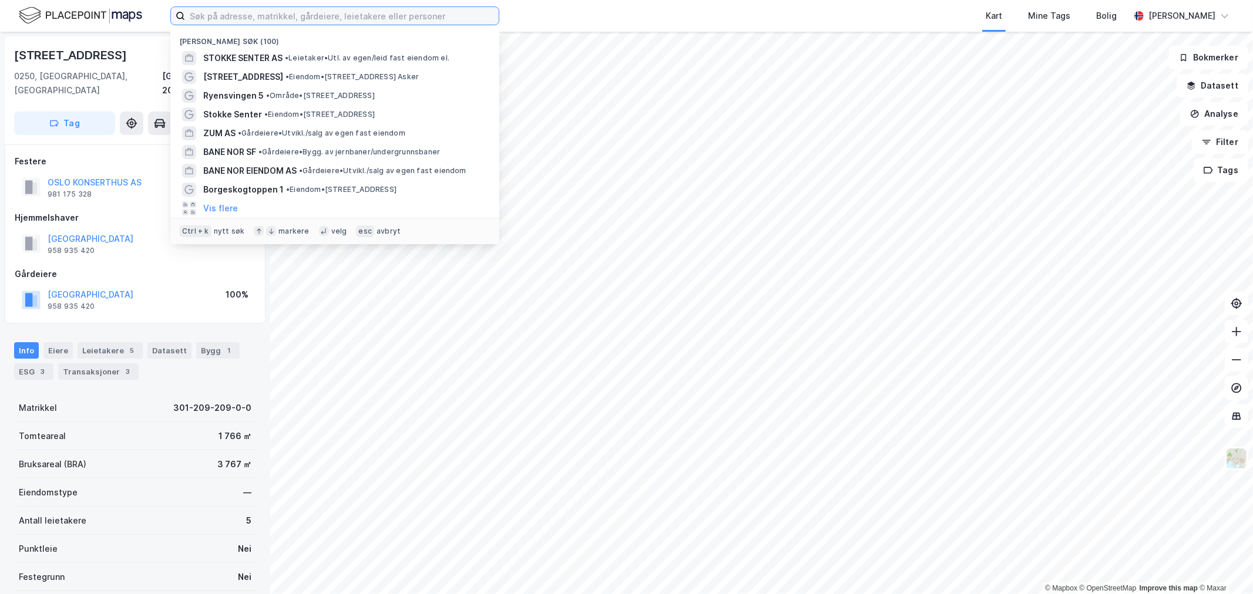
paste input "Skattørvegen 75"
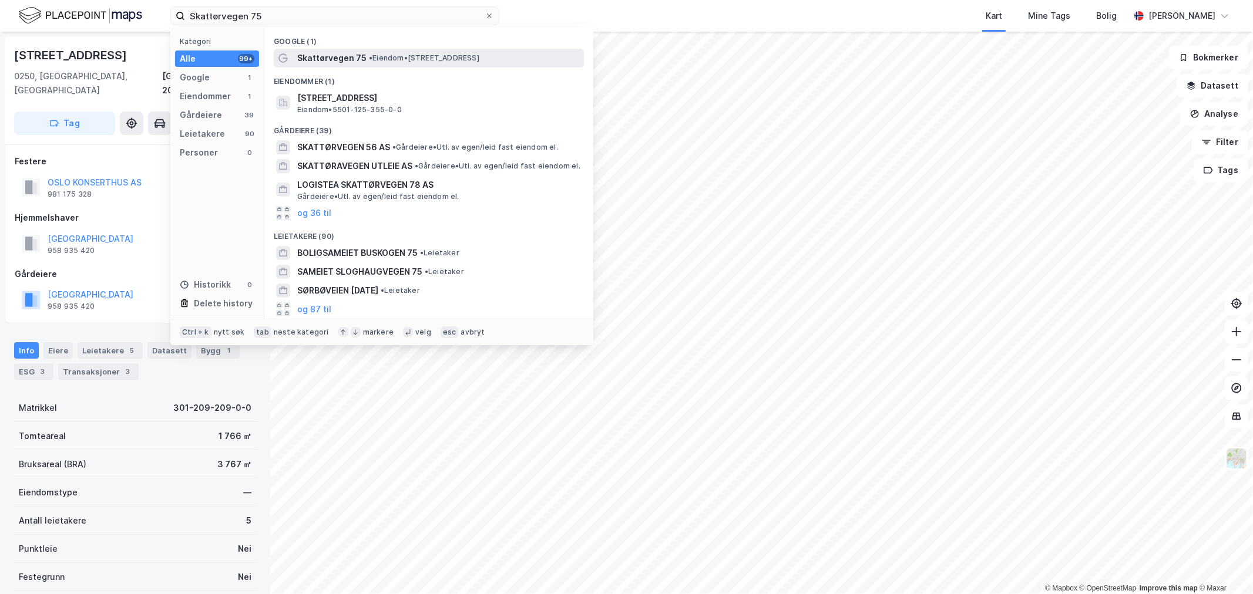
click at [324, 54] on span "Skattørvegen 75" at bounding box center [331, 58] width 69 height 14
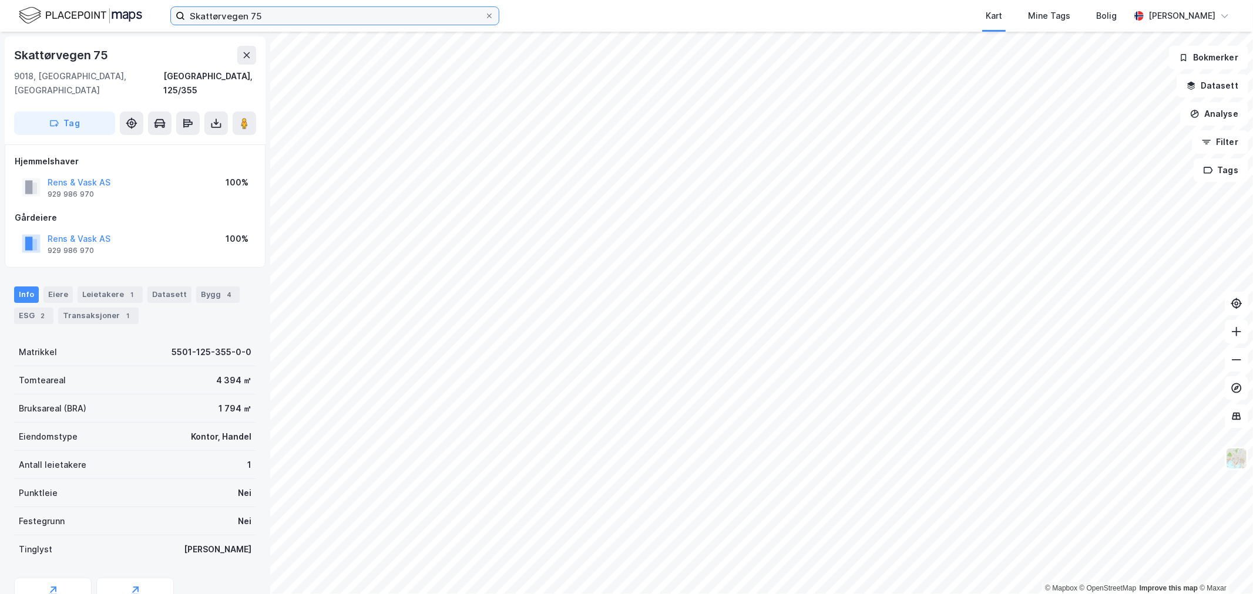
drag, startPoint x: 298, startPoint y: 13, endPoint x: 116, endPoint y: 16, distance: 182.7
click at [116, 16] on div "Skattørvegen 75 Kart Mine Tags Bolig Eirik Aarnes" at bounding box center [626, 16] width 1253 height 32
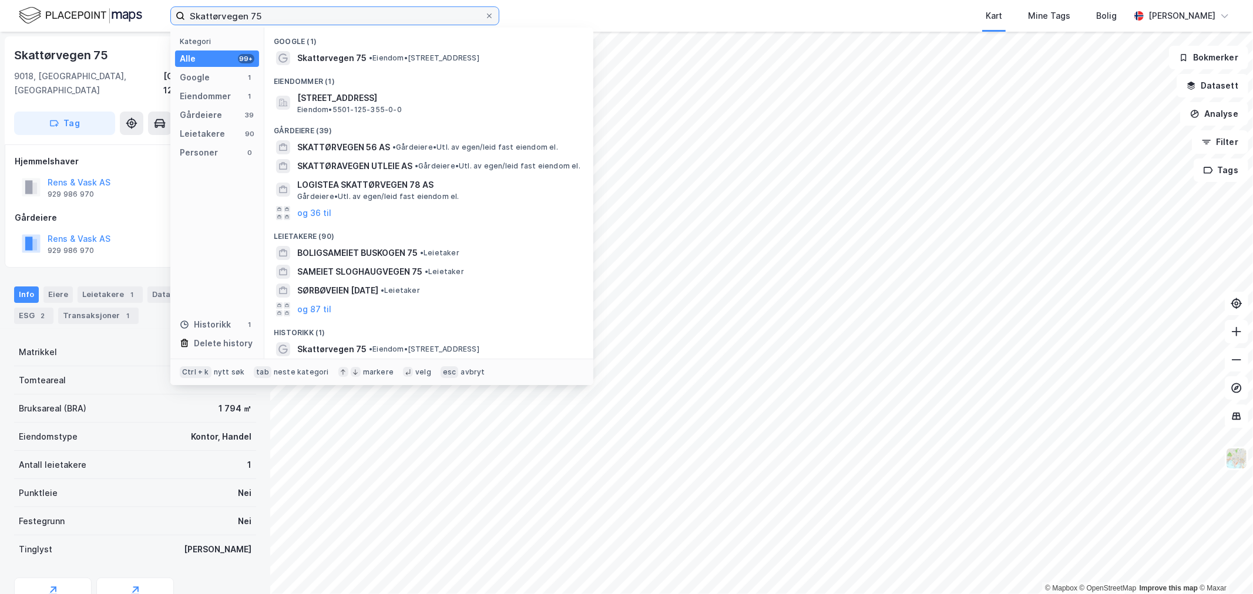
paste input "[STREET_ADDRESS]"
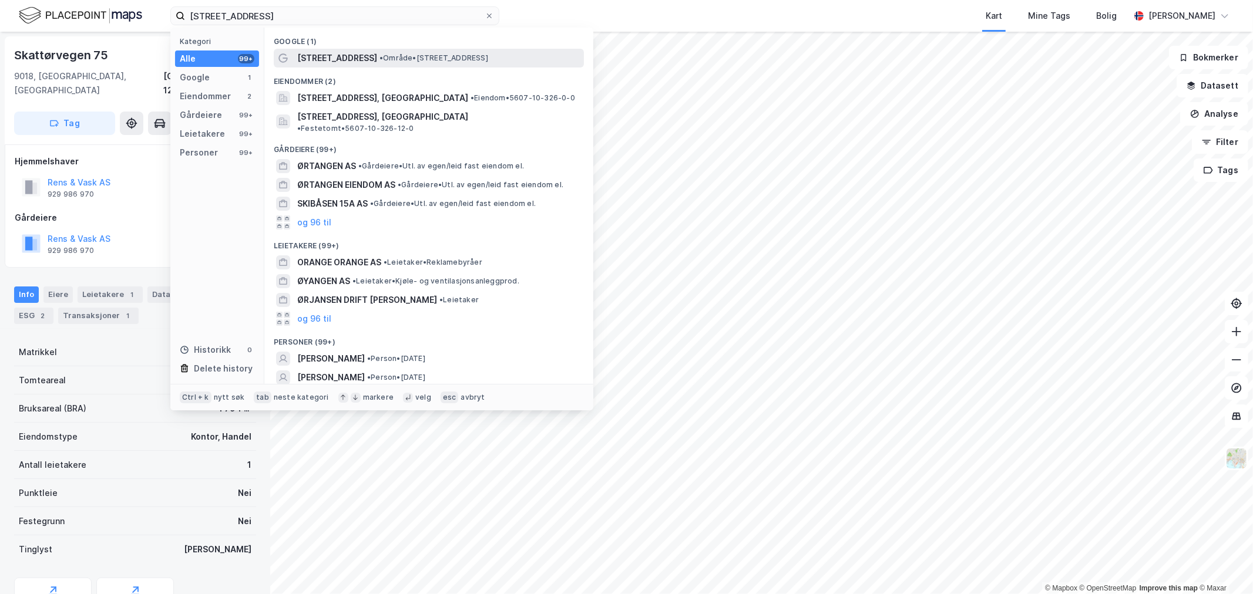
click at [379, 60] on span "• Område • Ørtangen 15A, 9800 Vadsø" at bounding box center [433, 57] width 109 height 9
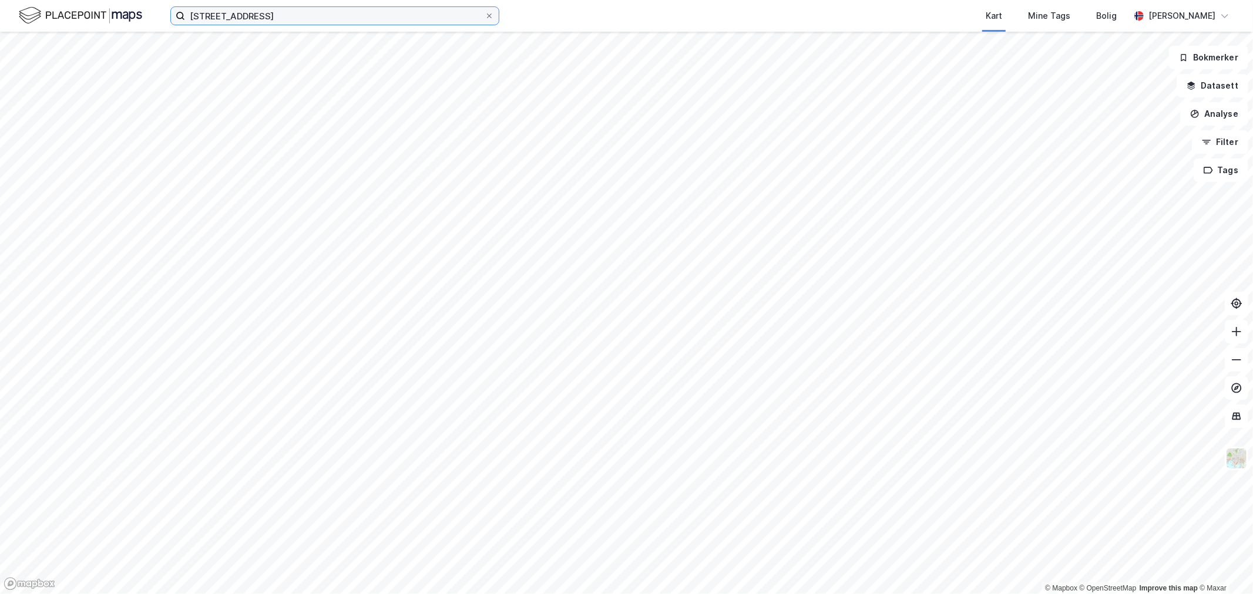
click at [300, 14] on input "[STREET_ADDRESS]" at bounding box center [335, 16] width 300 height 18
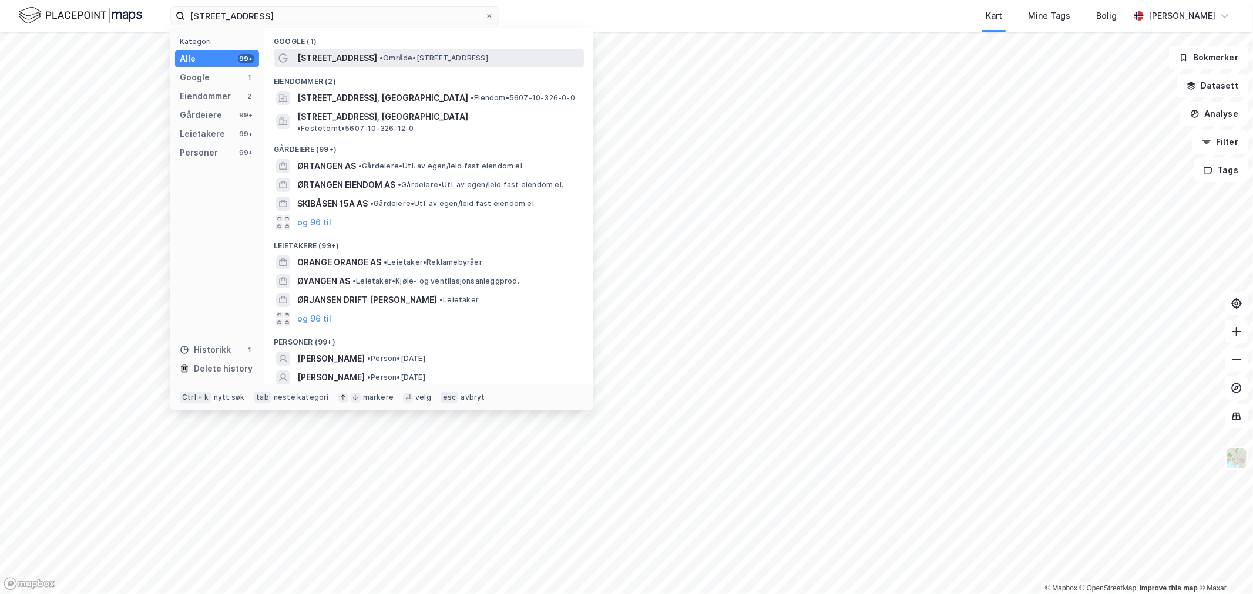
click at [338, 59] on span "[STREET_ADDRESS]" at bounding box center [337, 58] width 80 height 14
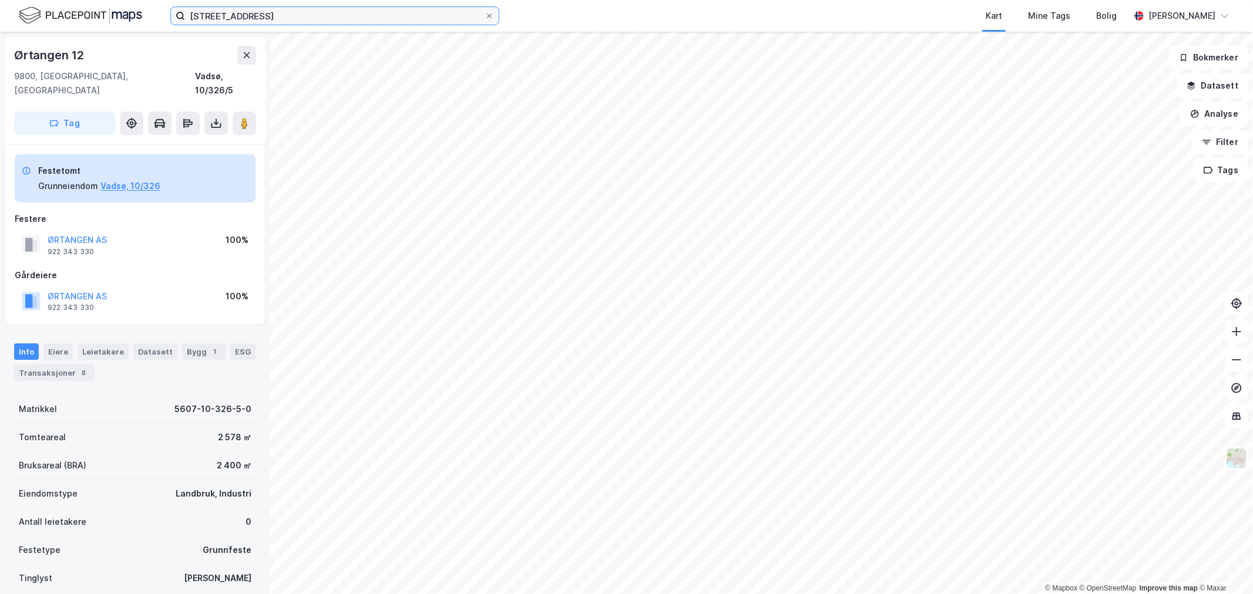
click at [272, 23] on input "[STREET_ADDRESS]" at bounding box center [335, 16] width 300 height 18
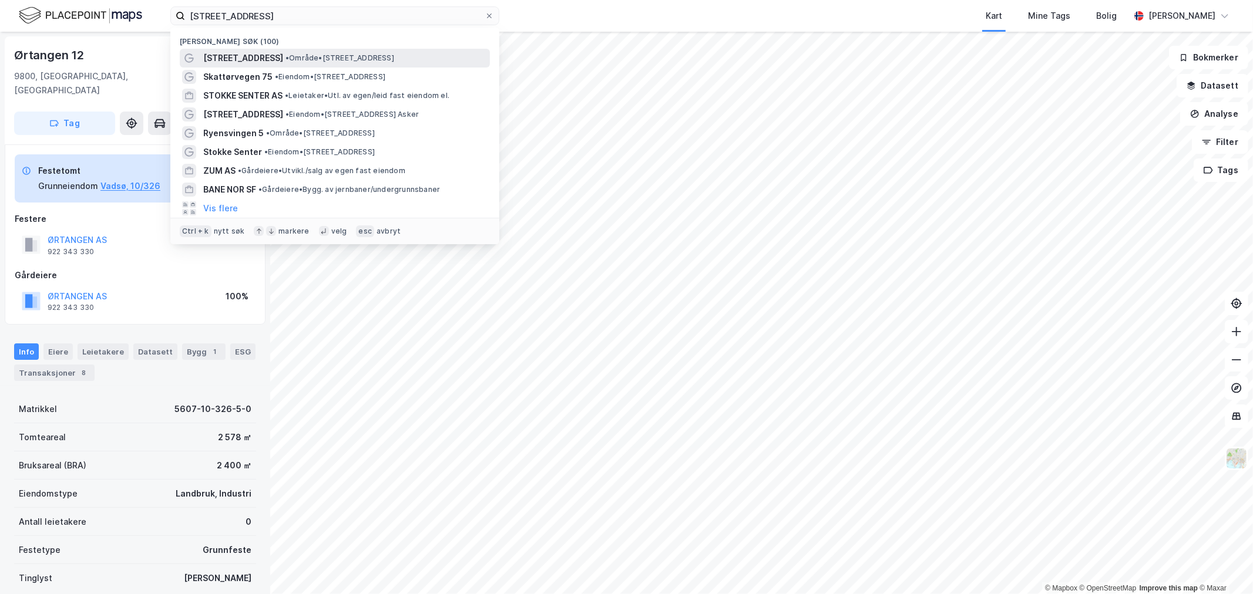
click at [285, 58] on span "•" at bounding box center [287, 57] width 4 height 9
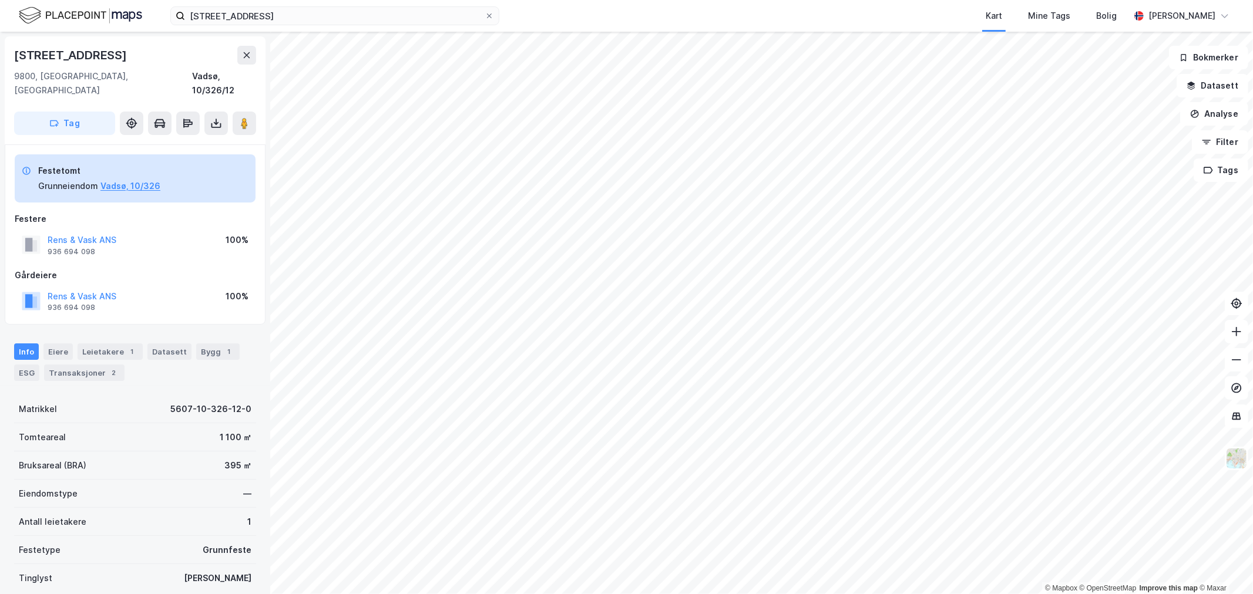
click at [242, 354] on div "© Mapbox © OpenStreetMap Improve this map © Maxar Ørtangen 15a 9800, Vadsø, Fin…" at bounding box center [626, 313] width 1253 height 563
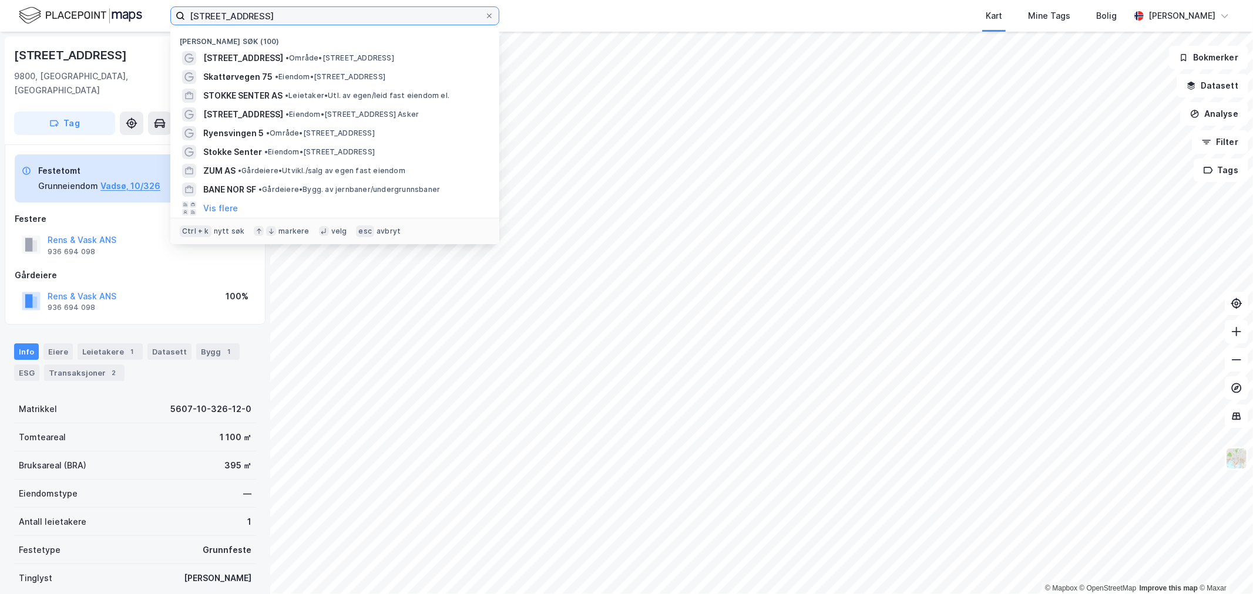
drag, startPoint x: 289, startPoint y: 14, endPoint x: 23, endPoint y: 25, distance: 265.7
click at [23, 25] on div "Ørtangen 15A Nylige søk (100) Ørtangen 15A • Område • Ørtangen 15A, 9800 Vadsø …" at bounding box center [626, 16] width 1253 height 32
paste input "Trolladalen 1"
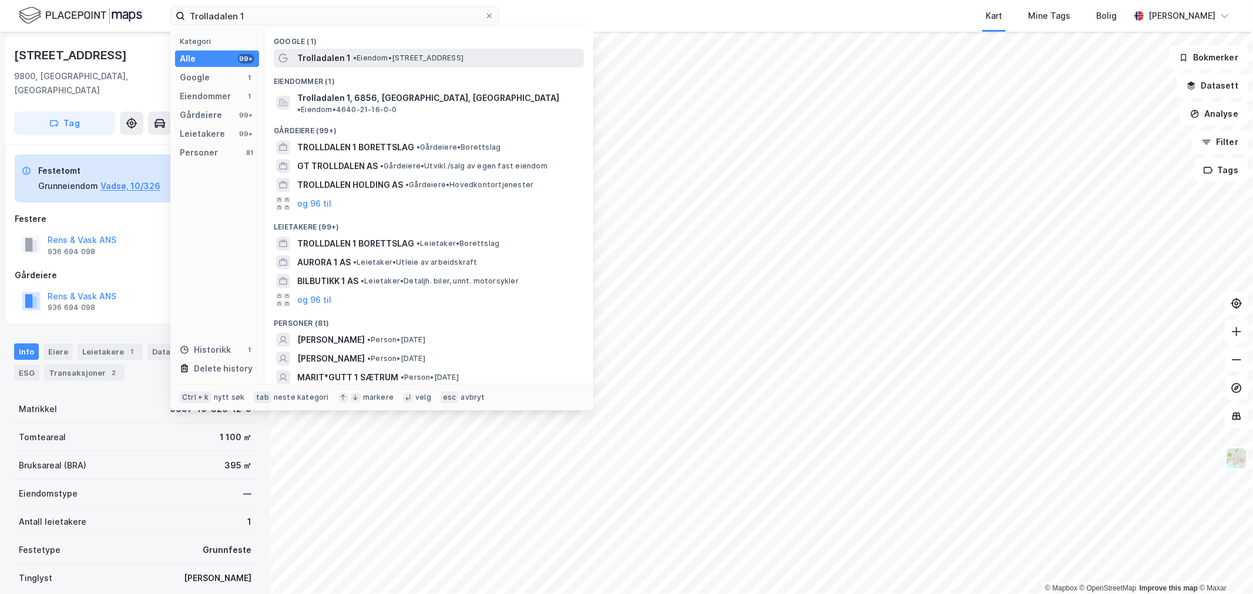
click at [418, 61] on span "• Eiendom • Trolladalen 1, 6856 Sogndal" at bounding box center [408, 57] width 110 height 9
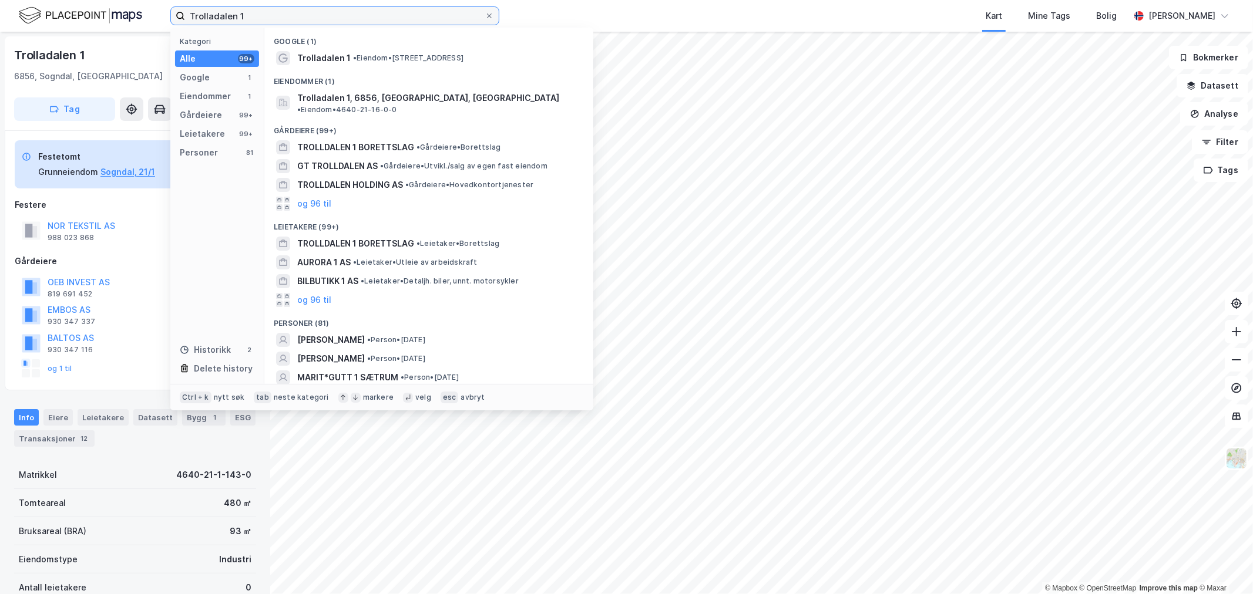
drag, startPoint x: 267, startPoint y: 12, endPoint x: 12, endPoint y: 14, distance: 255.5
click at [21, 12] on div "Trolladalen 1 Kategori Alle 99+ Google 1 Eiendommer 1 Gårdeiere 99+ Leietakere …" at bounding box center [626, 16] width 1253 height 32
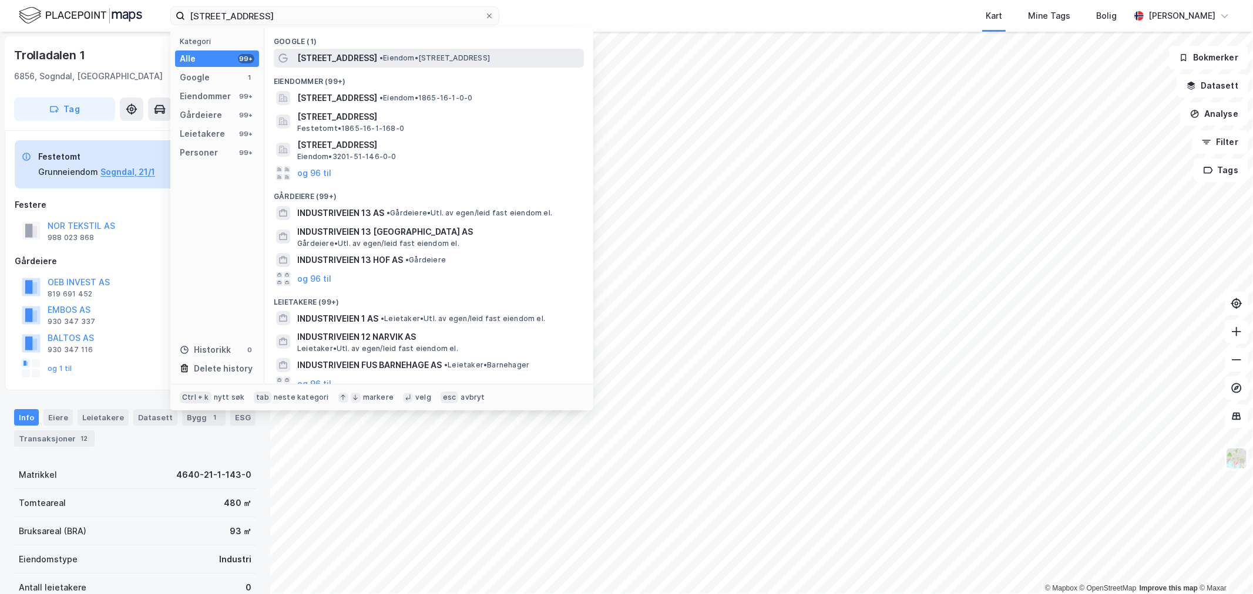
click at [441, 61] on span "• Eiendom • Industriveien 13, 8300 Svolvær" at bounding box center [434, 57] width 110 height 9
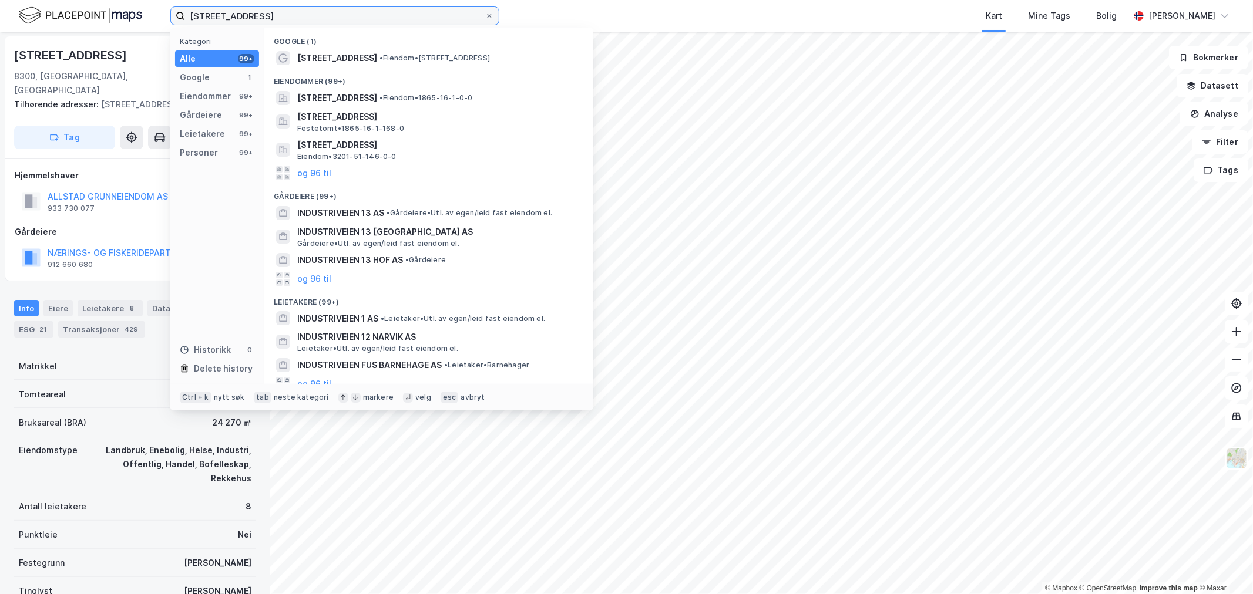
drag, startPoint x: 291, startPoint y: 19, endPoint x: -97, endPoint y: 33, distance: 388.5
click at [0, 33] on html "industriveien 13 svol Kategori Alle 99+ Google 1 Eiendommer 99+ Gårdeiere 99+ L…" at bounding box center [626, 297] width 1253 height 594
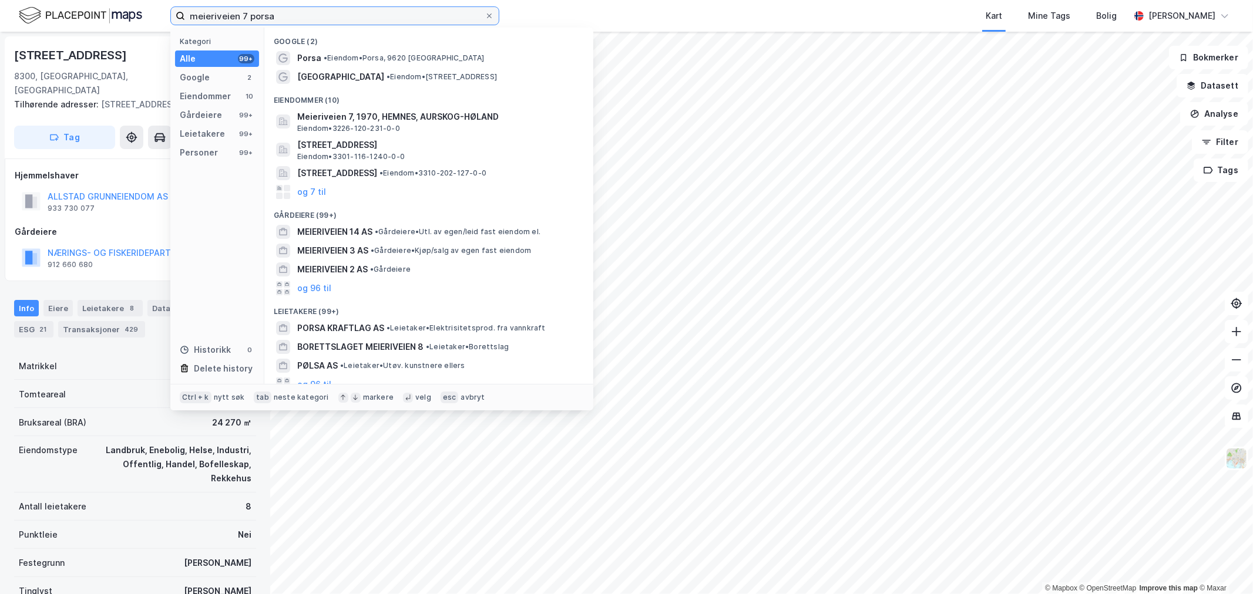
drag, startPoint x: 279, startPoint y: 14, endPoint x: 250, endPoint y: 15, distance: 28.8
click at [250, 15] on input "meieriveien 7 porsa" at bounding box center [335, 16] width 300 height 18
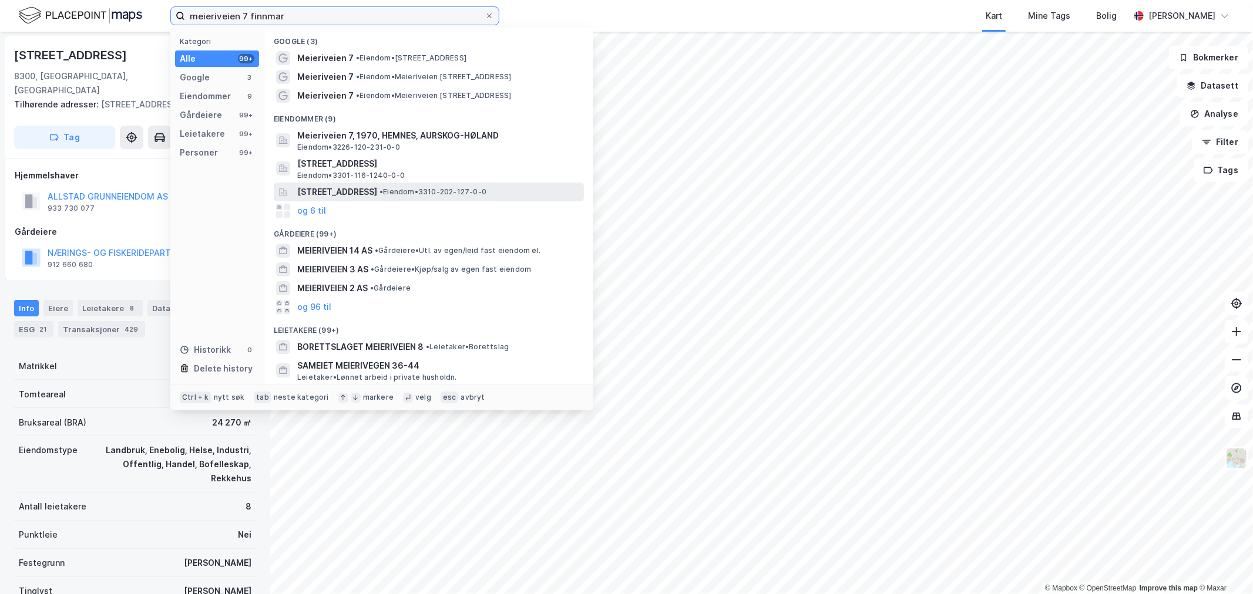
type input "meieriveien 7 finnmar"
click at [377, 194] on span "Meieriveien 7, 3530, RØYSE, HOLE" at bounding box center [337, 192] width 80 height 14
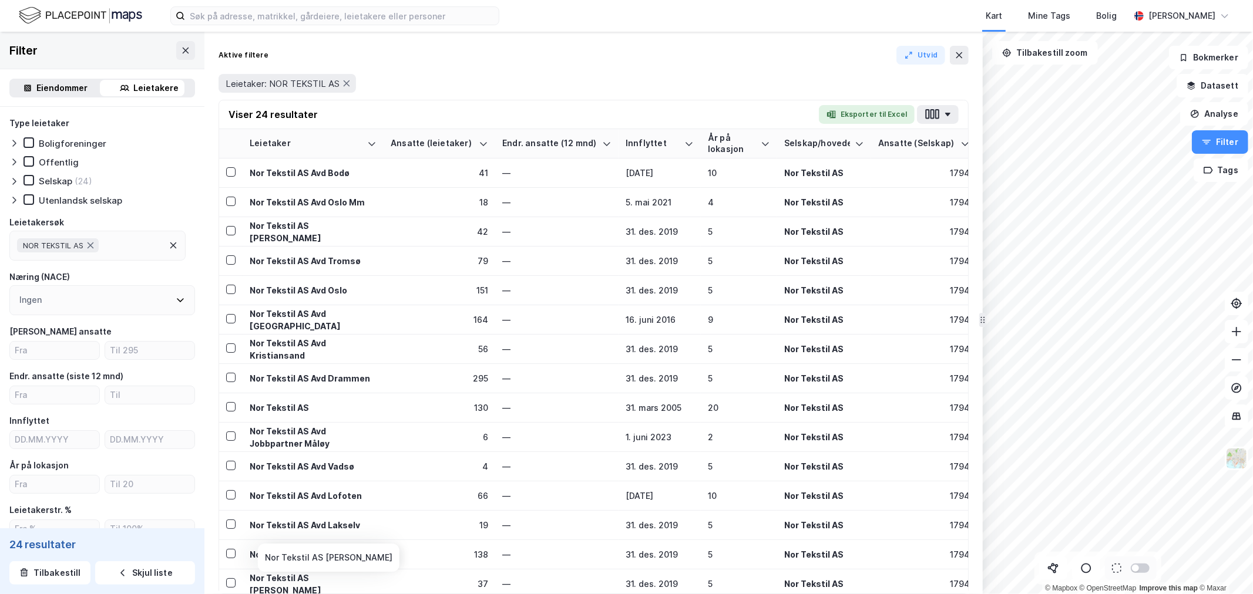
drag, startPoint x: 345, startPoint y: 580, endPoint x: 366, endPoint y: 588, distance: 22.1
click at [366, 588] on div "Leietaker Ansatte (leietaker) Endr. ansatte (12 mnd) Innflyttet År på lokasjon …" at bounding box center [593, 361] width 749 height 465
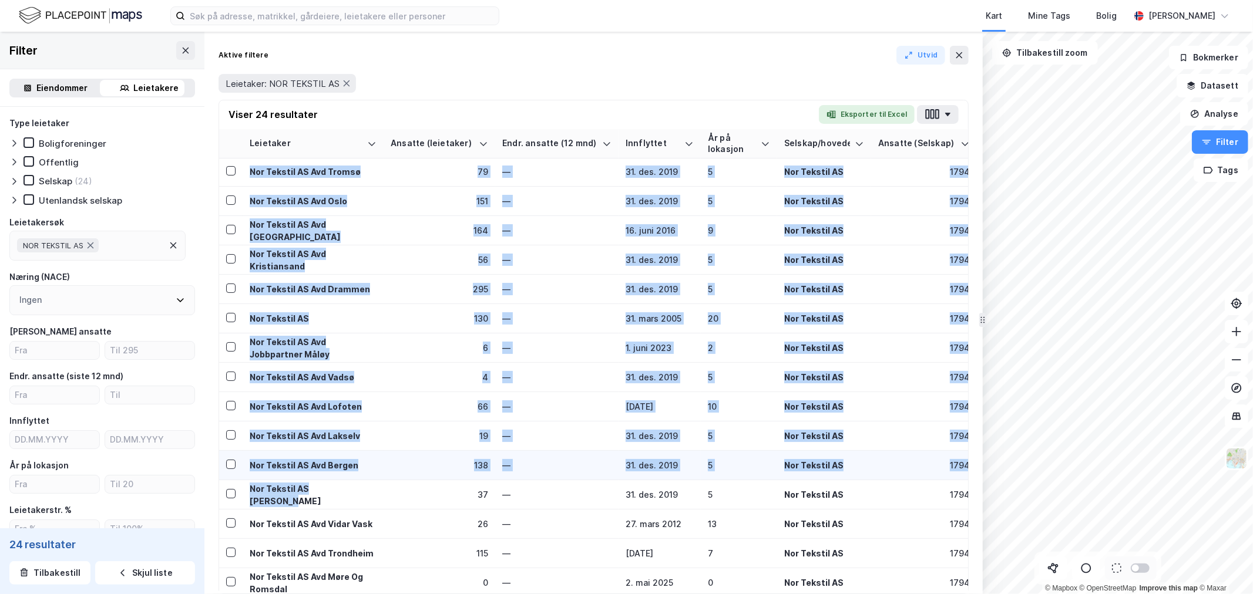
click at [495, 455] on td "—" at bounding box center [556, 465] width 123 height 29
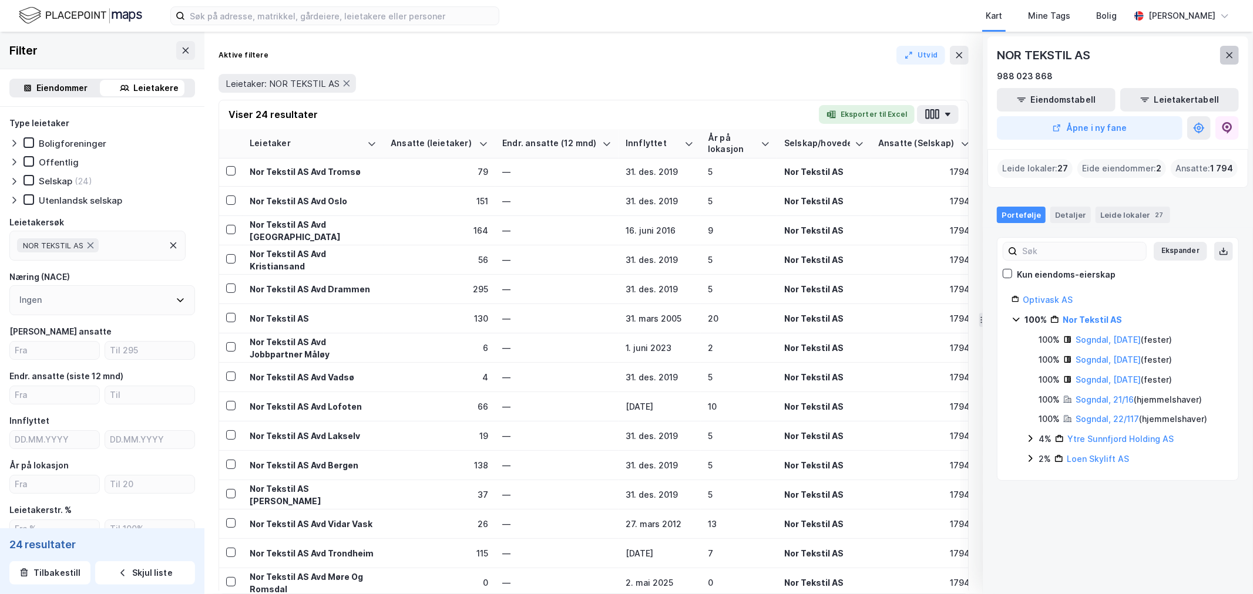
click at [1222, 55] on button at bounding box center [1229, 55] width 19 height 19
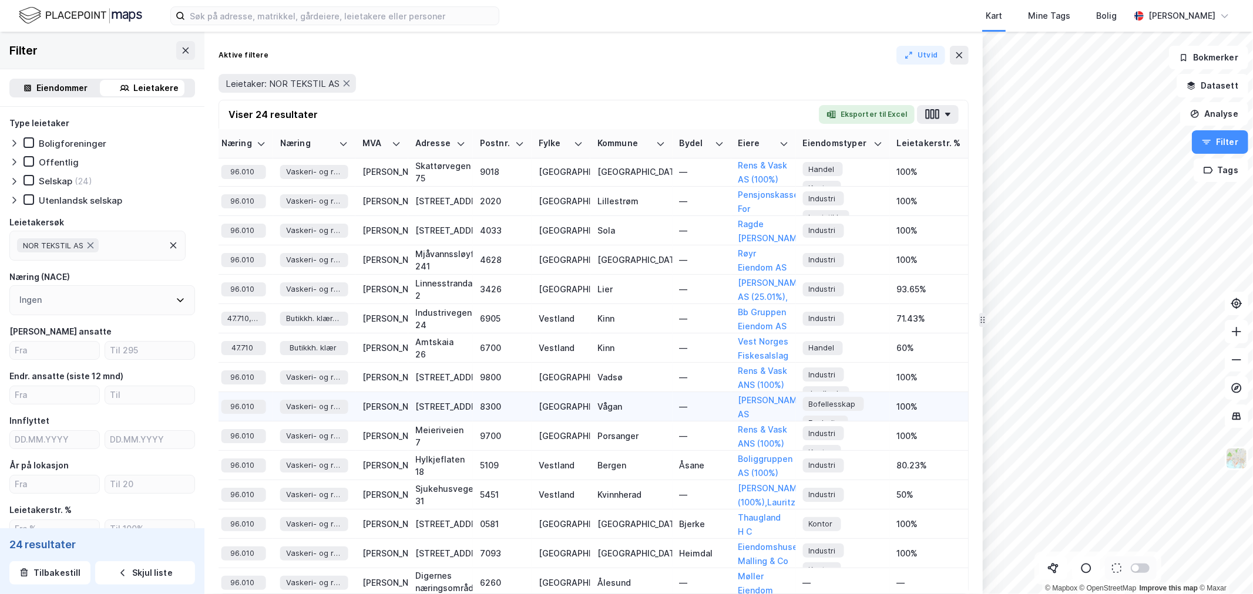
scroll to position [89, 1419]
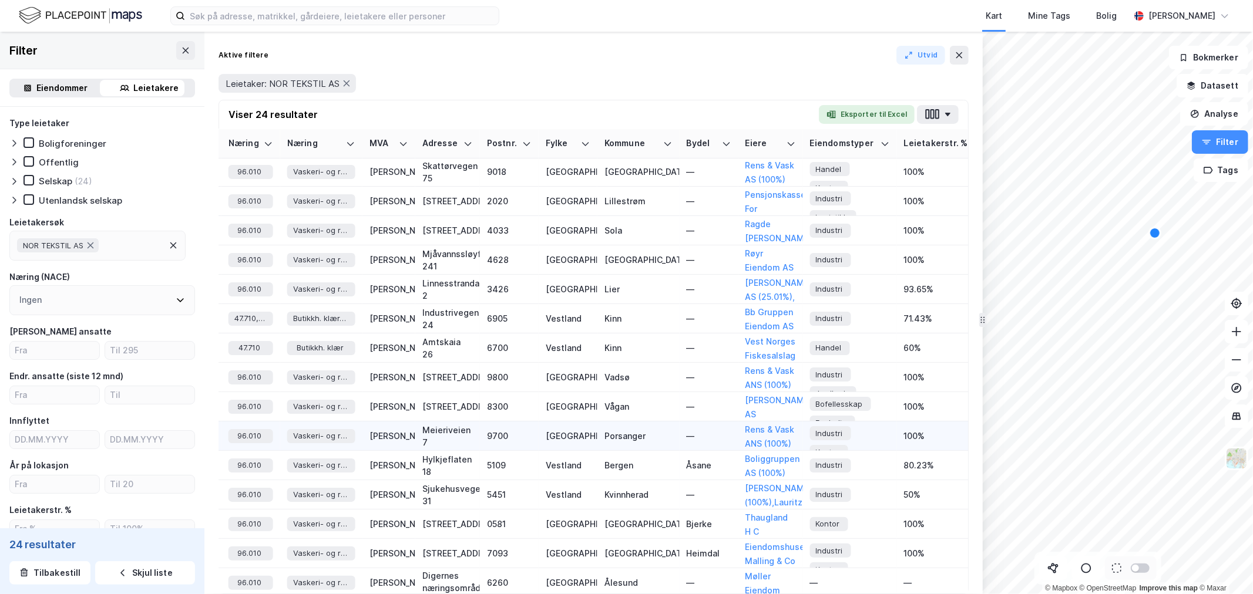
click at [445, 433] on div "Meieriveien 7" at bounding box center [447, 436] width 51 height 25
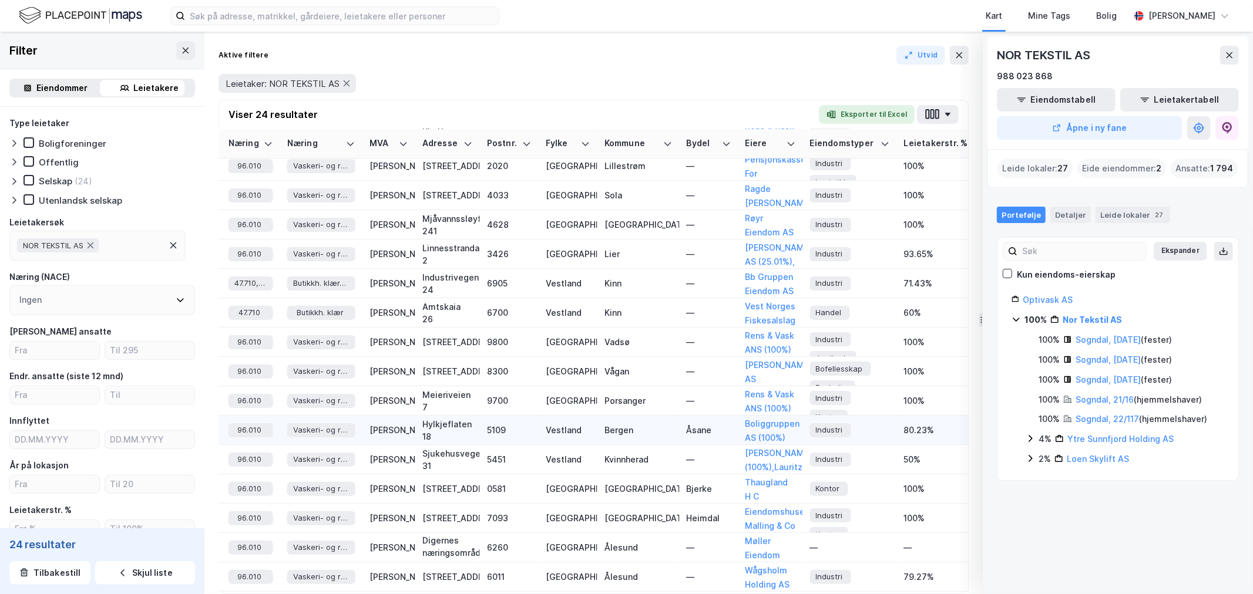
scroll to position [154, 1419]
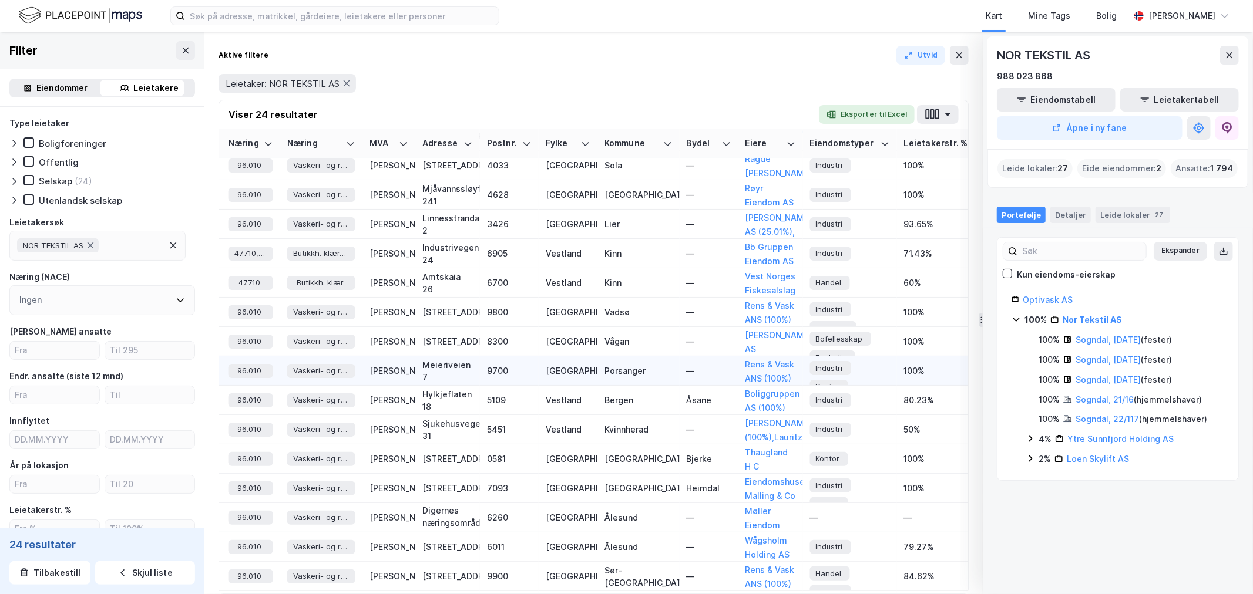
click at [443, 366] on div "Meieriveien 7" at bounding box center [447, 371] width 51 height 25
click at [442, 366] on div "Meieriveien 7" at bounding box center [447, 371] width 51 height 25
click at [1131, 214] on div "Leide lokaler 27" at bounding box center [1132, 215] width 75 height 16
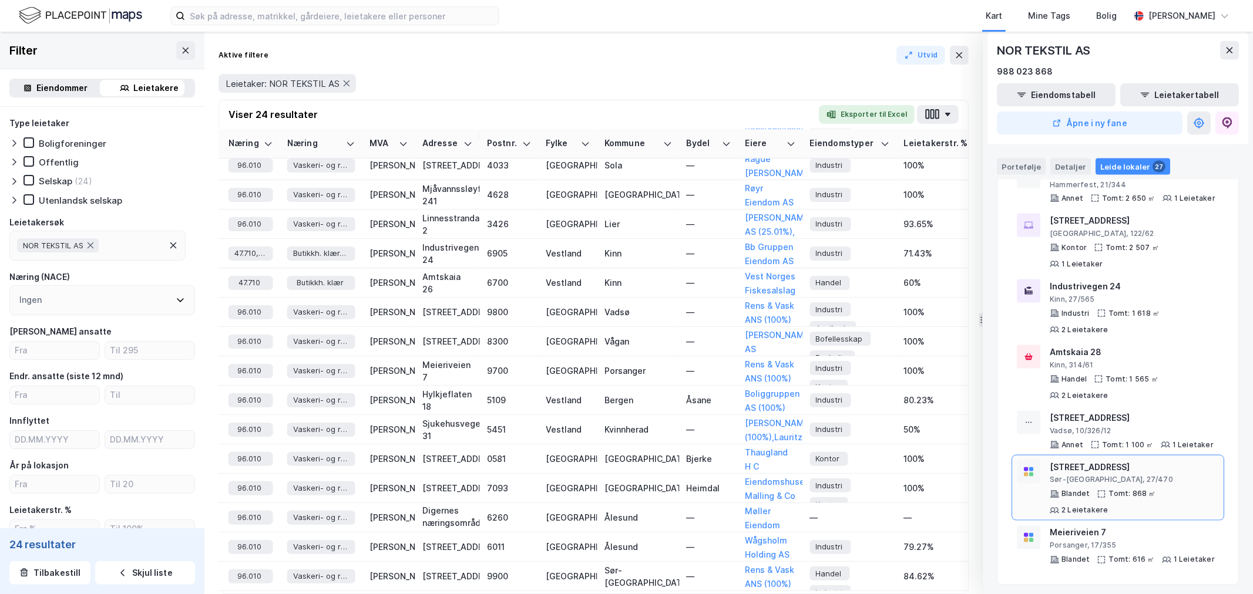
scroll to position [1436, 0]
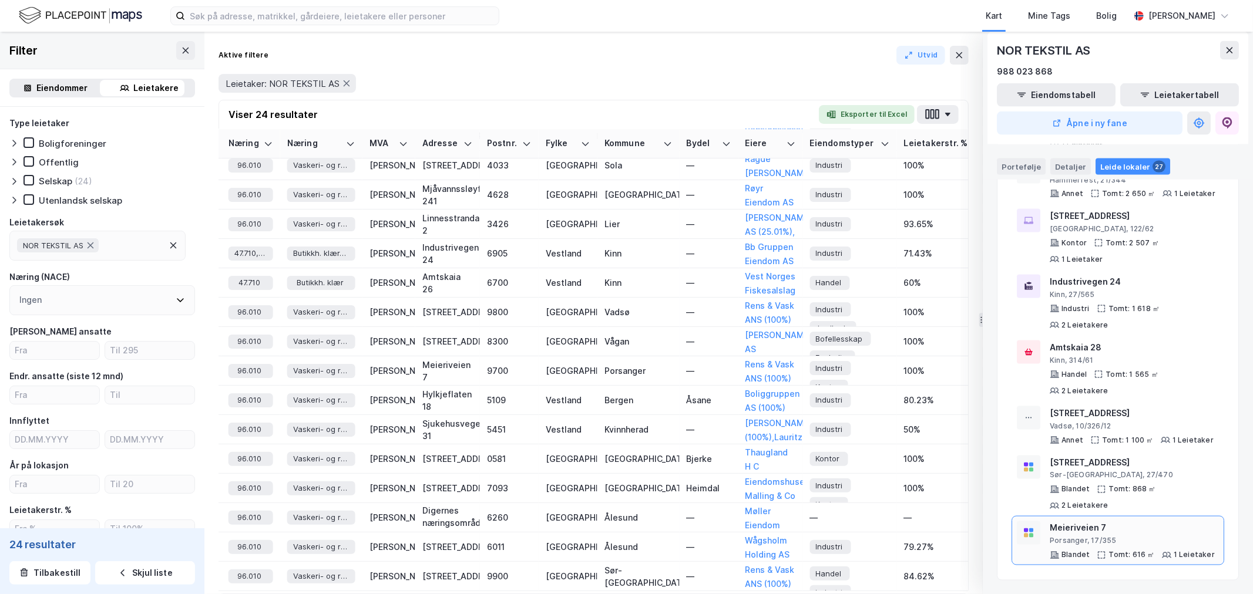
click at [1131, 536] on div "Meieriveien 7" at bounding box center [1132, 529] width 165 height 14
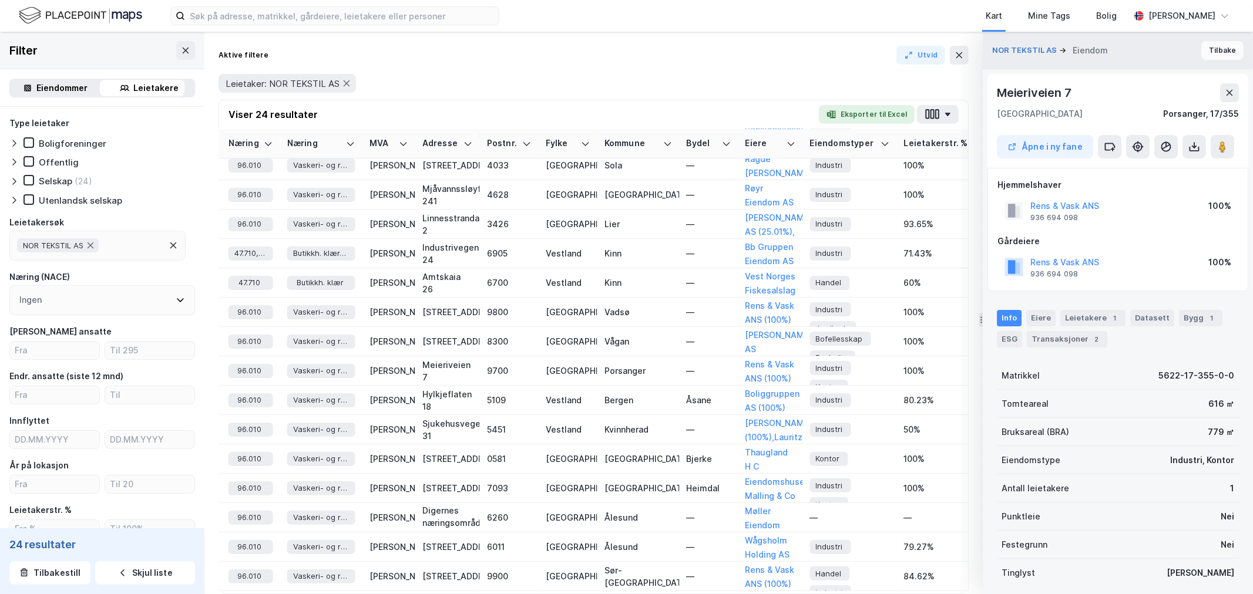
click at [1203, 48] on button "Tilbake" at bounding box center [1222, 50] width 42 height 19
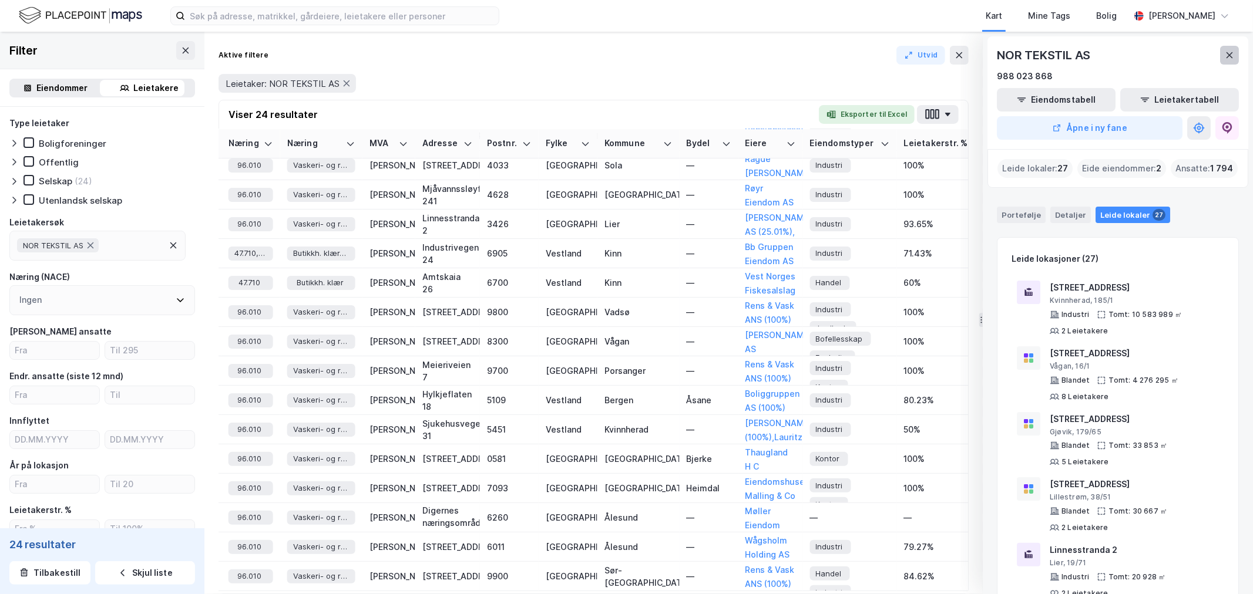
click at [1235, 54] on button at bounding box center [1229, 55] width 19 height 19
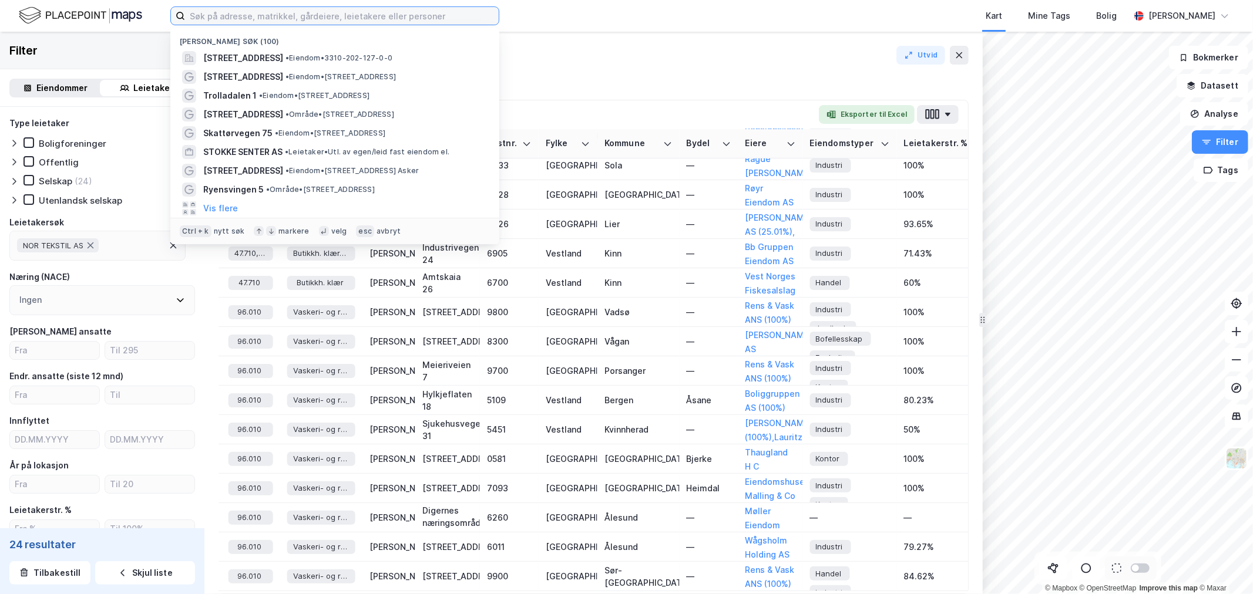
click at [284, 16] on input at bounding box center [342, 16] width 314 height 18
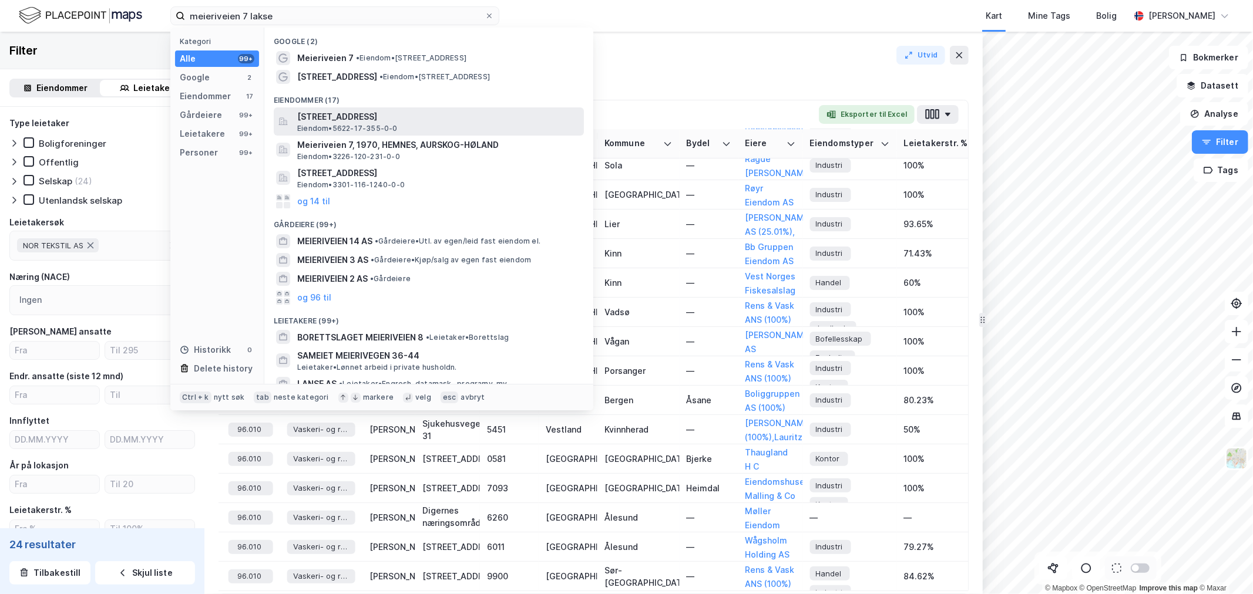
click at [419, 122] on span "Meieriveien 7, 9700, LAKSELV, PORSANGER" at bounding box center [438, 117] width 282 height 14
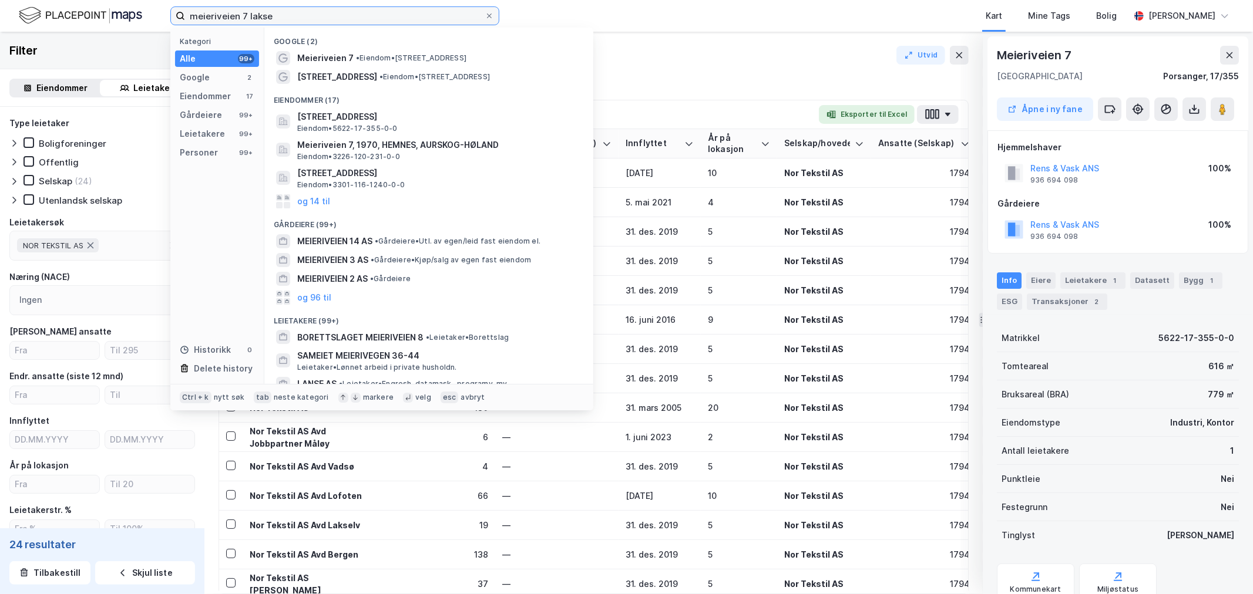
click at [313, 18] on input "meieriveien 7 lakse" at bounding box center [335, 16] width 300 height 18
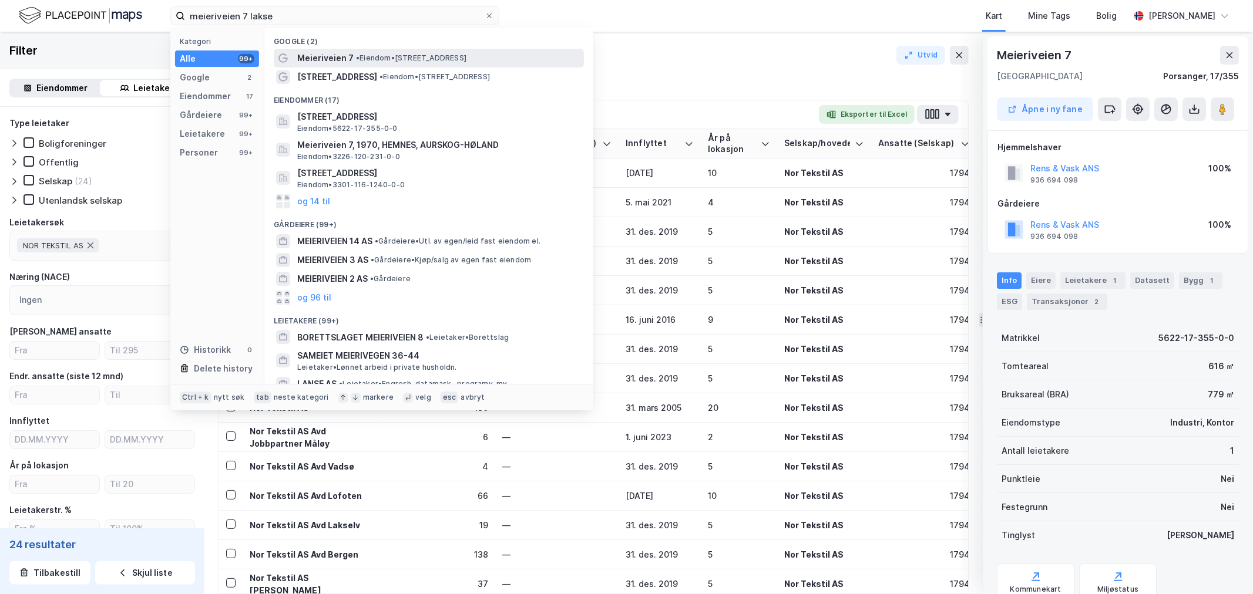
click at [356, 60] on span "•" at bounding box center [358, 57] width 4 height 9
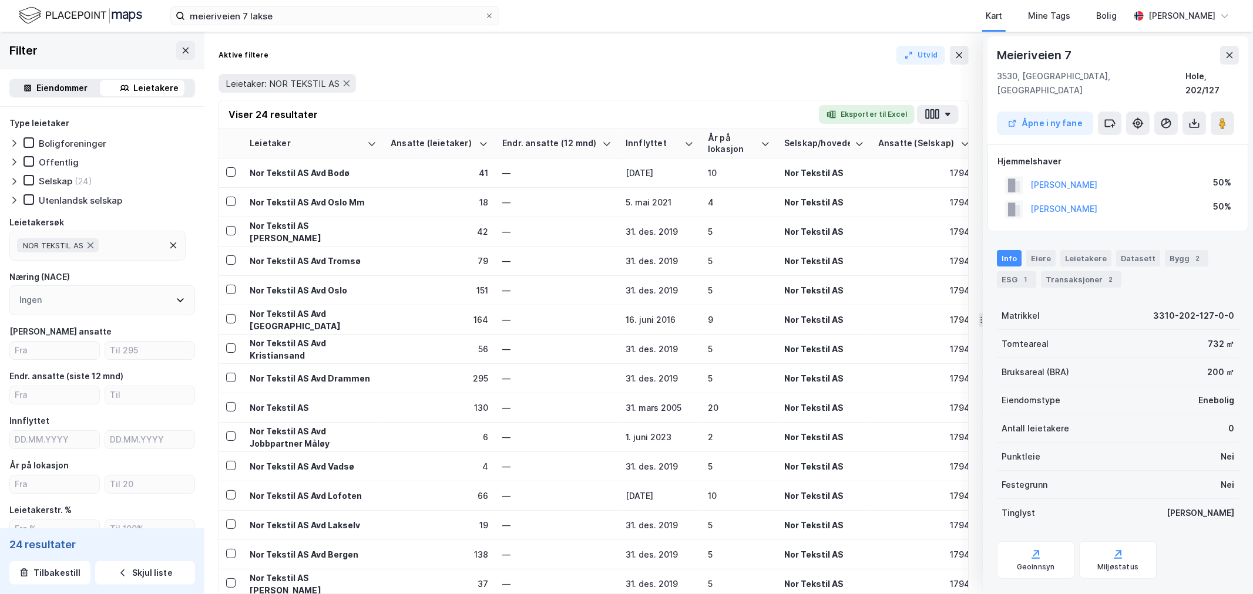
click at [295, 1] on div "meieriveien 7 lakse Kart Mine Tags Bolig Eirik Aarnes" at bounding box center [626, 16] width 1253 height 32
click at [297, 18] on input "meieriveien 7 lakse" at bounding box center [335, 16] width 300 height 18
click at [642, 48] on div "Aktive filtere Utvid" at bounding box center [593, 55] width 750 height 19
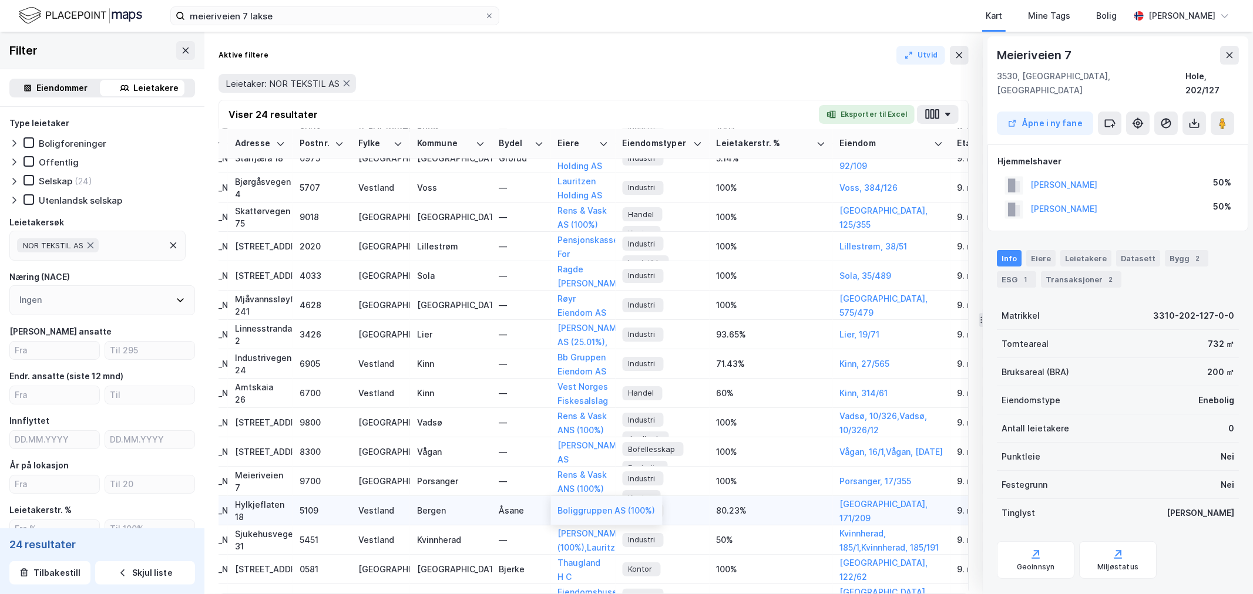
scroll to position [130, 1606]
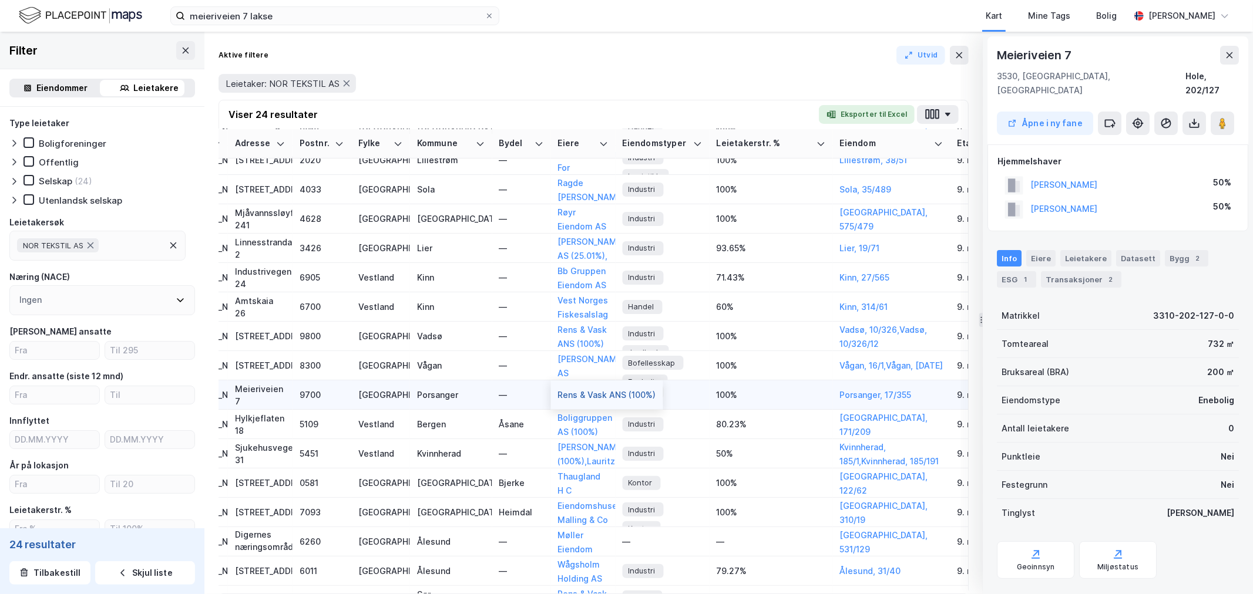
click at [0, 0] on button "Rens & Vask ANS (100%)" at bounding box center [0, 0] width 0 height 0
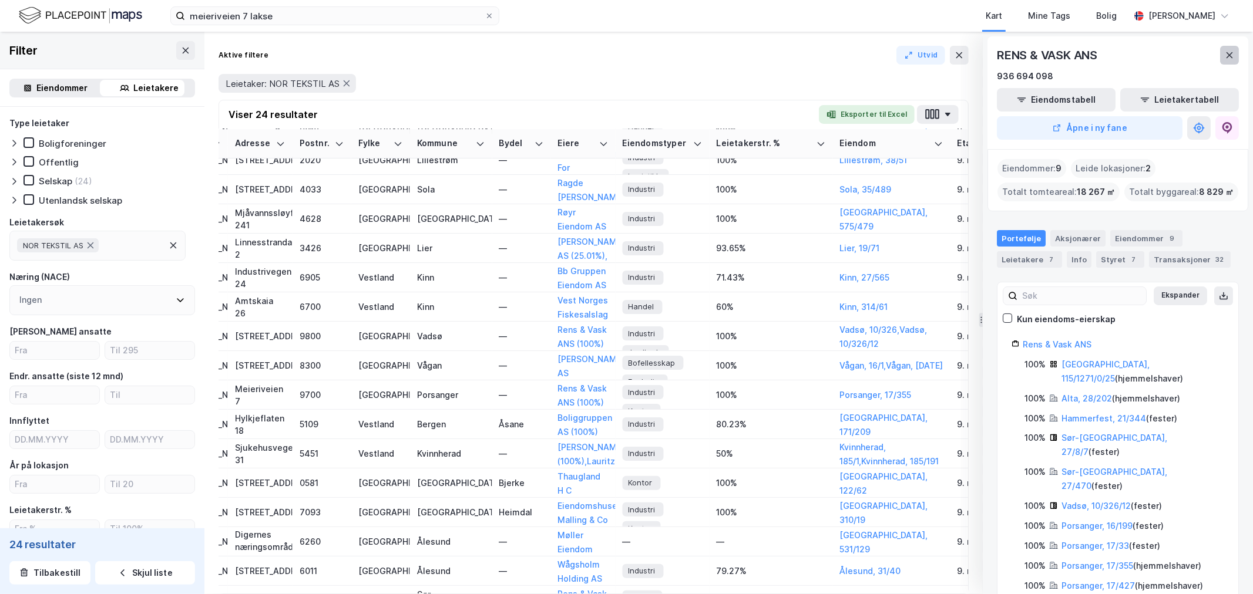
click at [1227, 57] on icon at bounding box center [1229, 55] width 6 height 6
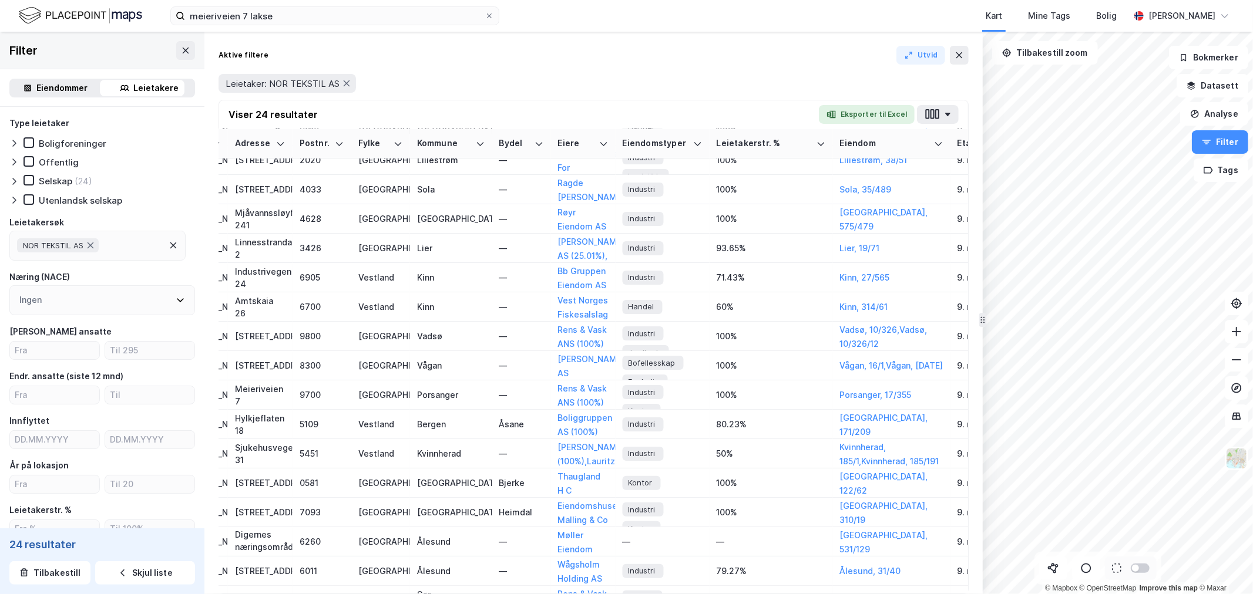
click at [976, 467] on div "© Mapbox © OpenStreetMap Improve this map © Maxar Filter Eiendommer Leietakere …" at bounding box center [626, 313] width 1253 height 563
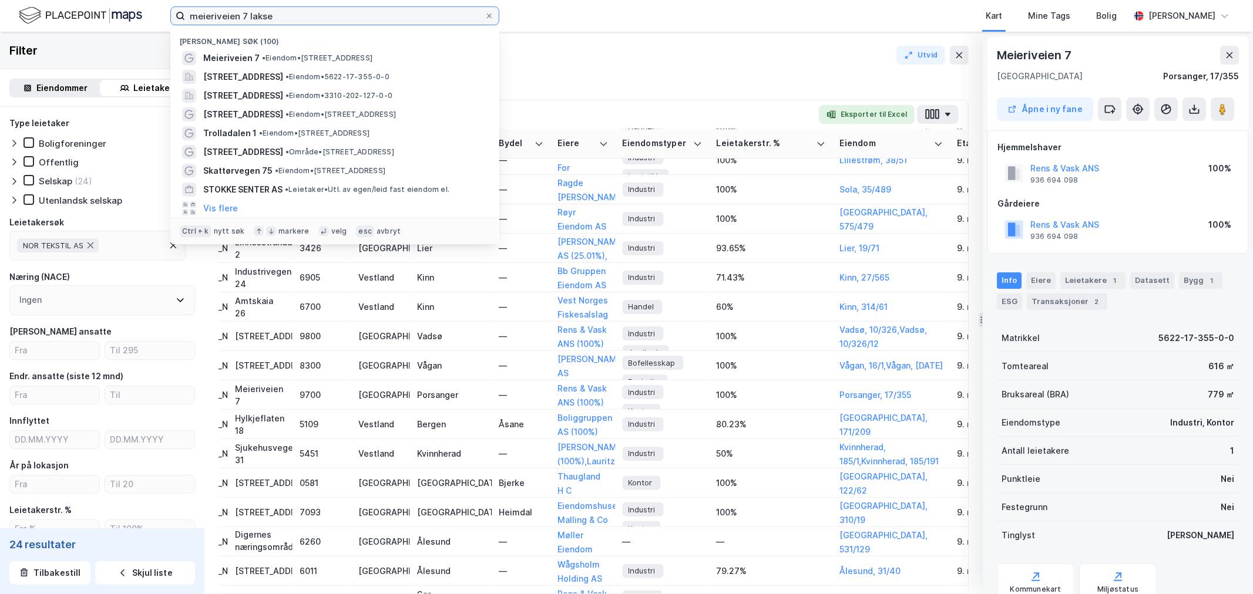
drag, startPoint x: 258, startPoint y: 14, endPoint x: -4, endPoint y: 15, distance: 262.5
click at [0, 15] on html "meieriveien 7 lakse Nylige søk (100) Meieriveien 7 • Eiendom • Meieriveien 7, 3…" at bounding box center [626, 297] width 1253 height 594
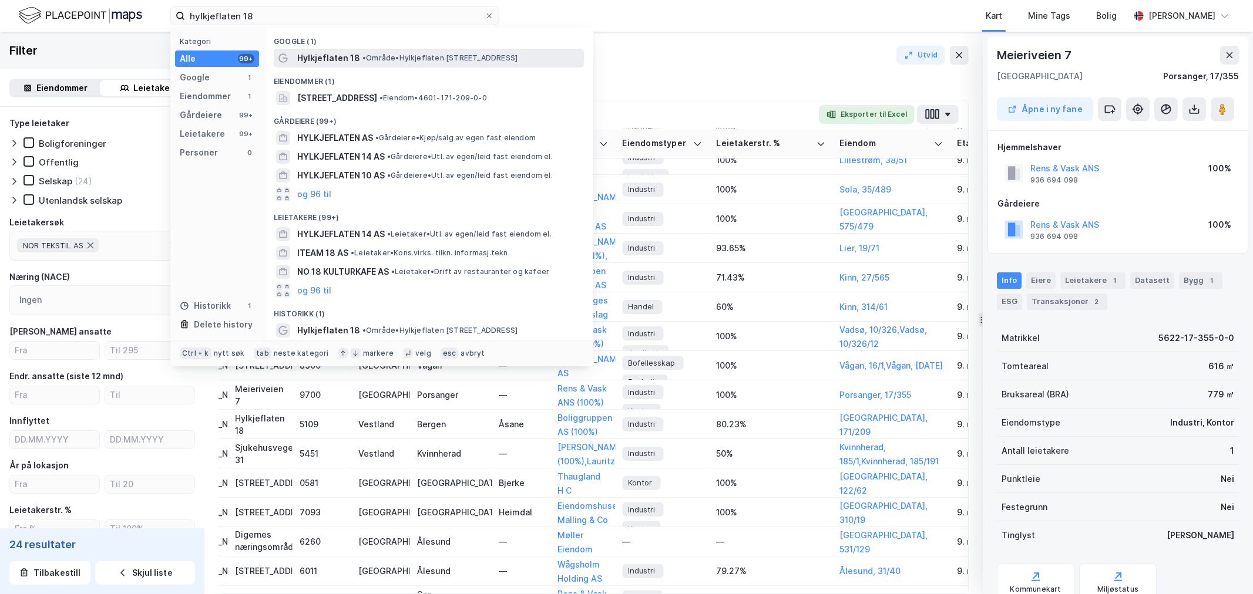
click at [412, 56] on span "• Område • Hylkjeflaten 18, 5109 Hylkje" at bounding box center [439, 57] width 155 height 9
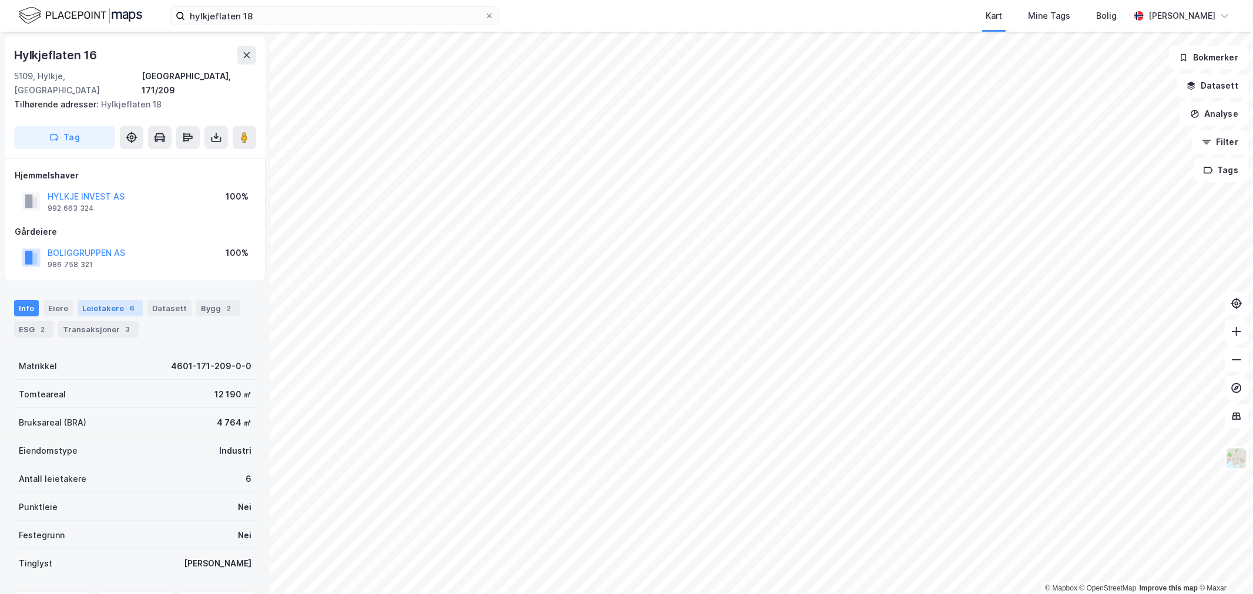
click at [80, 300] on div "Leietakere 6" at bounding box center [110, 308] width 65 height 16
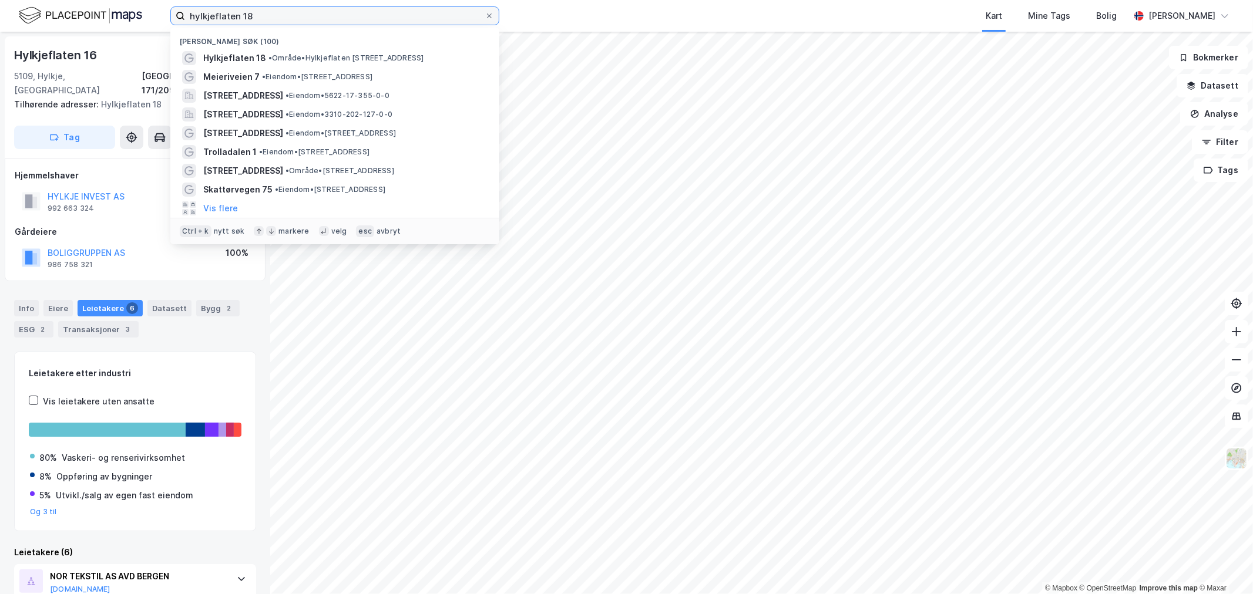
drag, startPoint x: 289, startPoint y: 7, endPoint x: 41, endPoint y: 35, distance: 249.4
click at [42, 32] on div "hylkjeflaten 18 Nylige søk (100) Hylkjeflaten 18 • Område • Hylkjeflaten 18, 51…" at bounding box center [626, 297] width 1253 height 594
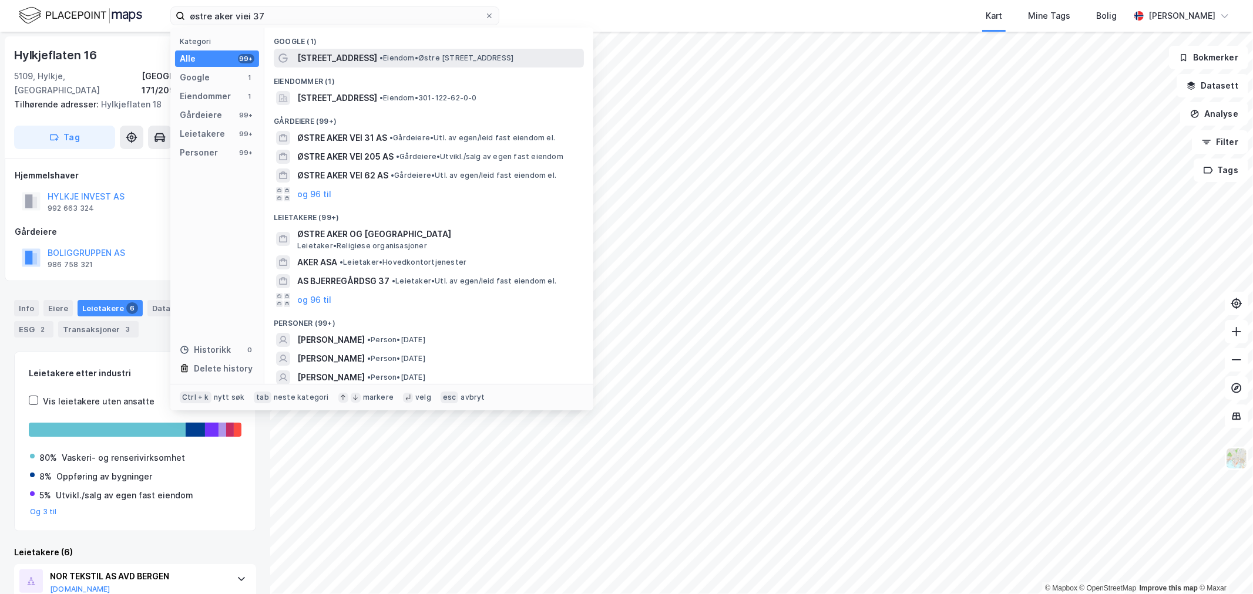
click at [379, 57] on span "•" at bounding box center [381, 57] width 4 height 9
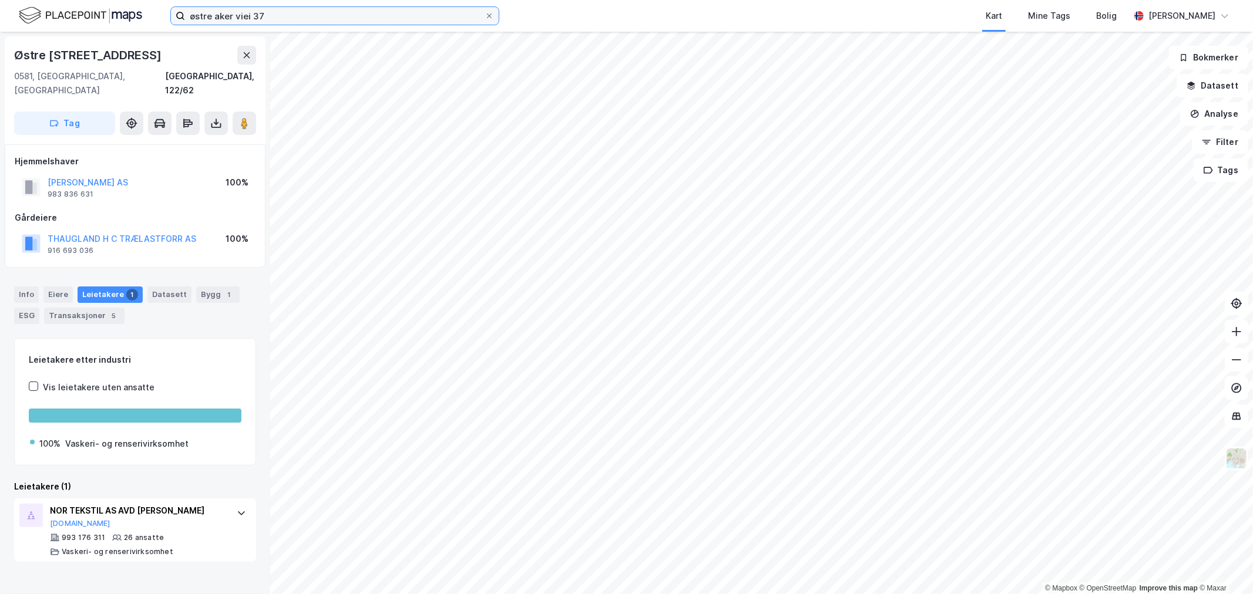
drag, startPoint x: 180, startPoint y: 12, endPoint x: 19, endPoint y: 1, distance: 161.9
click at [36, 12] on div "østre aker viei 37 Kart Mine Tags Bolig Eirik Aarnes" at bounding box center [626, 16] width 1253 height 32
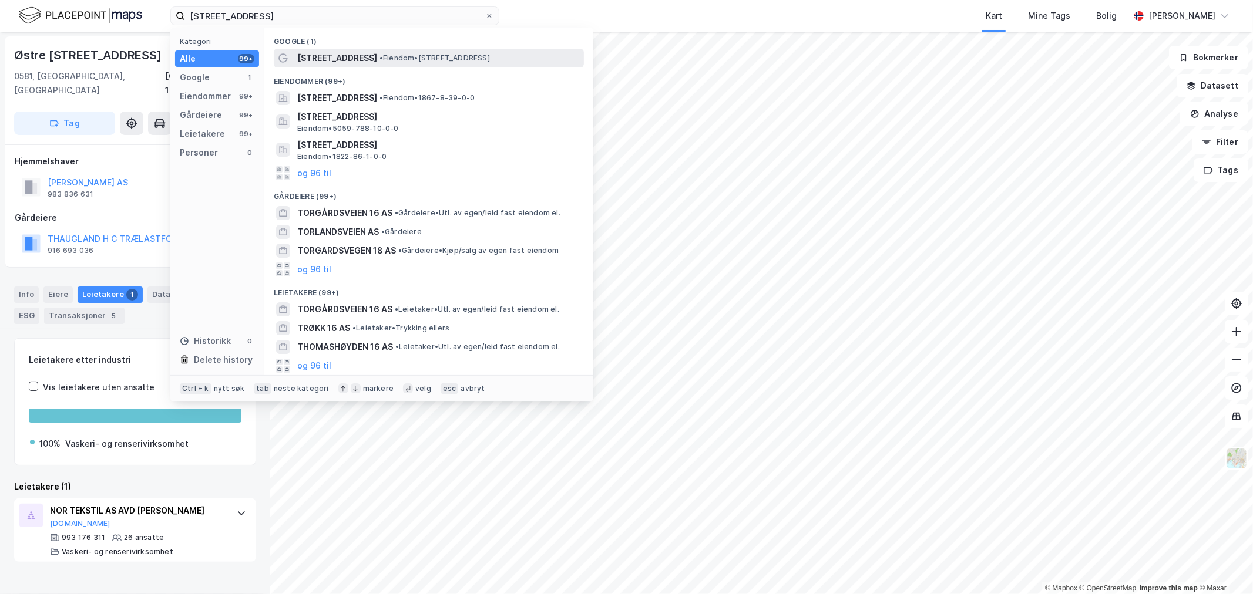
click at [406, 53] on span "• Eiendom • Torgardsvegen 16, 7093 Tiller" at bounding box center [434, 57] width 110 height 9
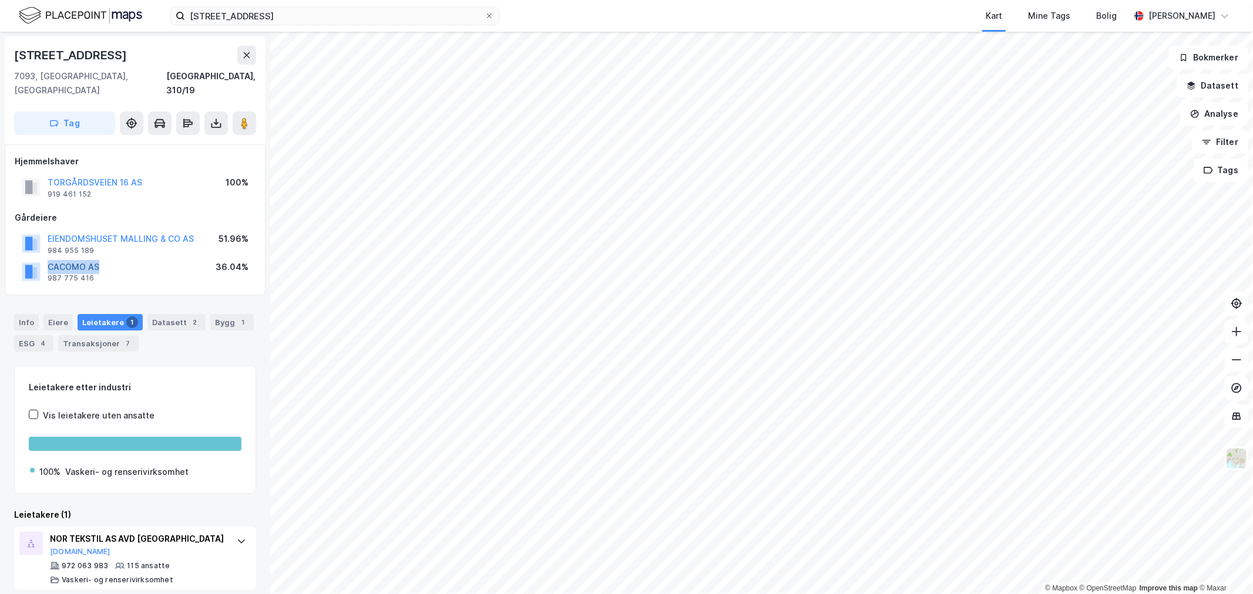
drag, startPoint x: 103, startPoint y: 253, endPoint x: 48, endPoint y: 254, distance: 54.6
click at [48, 258] on div "CACOMO AS 987 775 416 36.04%" at bounding box center [135, 272] width 241 height 28
copy button "CACOMO AS"
drag, startPoint x: -13, startPoint y: 10, endPoint x: -140, endPoint y: 12, distance: 127.5
click at [0, 12] on html "torgardsveien 16 Kart Mine Tags Bolig Eirik Aarnes © Mapbox © OpenStreetMap Imp…" at bounding box center [626, 297] width 1253 height 594
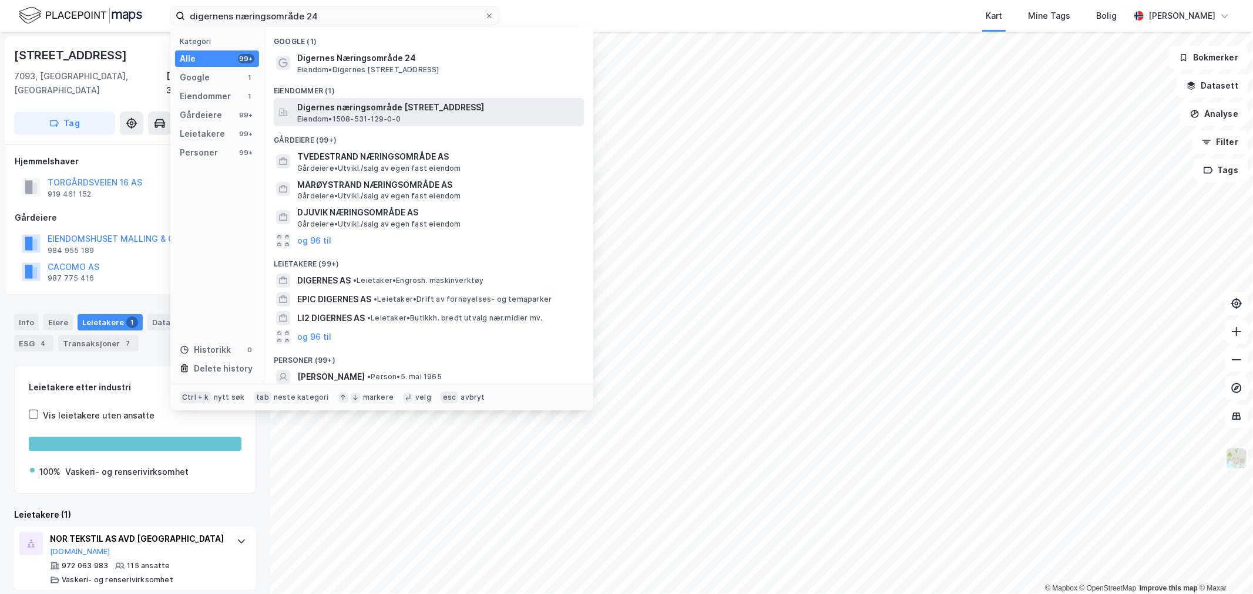
click at [351, 110] on span "Digernes næringsområde 24, 6260, SKODJE, ÅLESUND" at bounding box center [438, 107] width 282 height 14
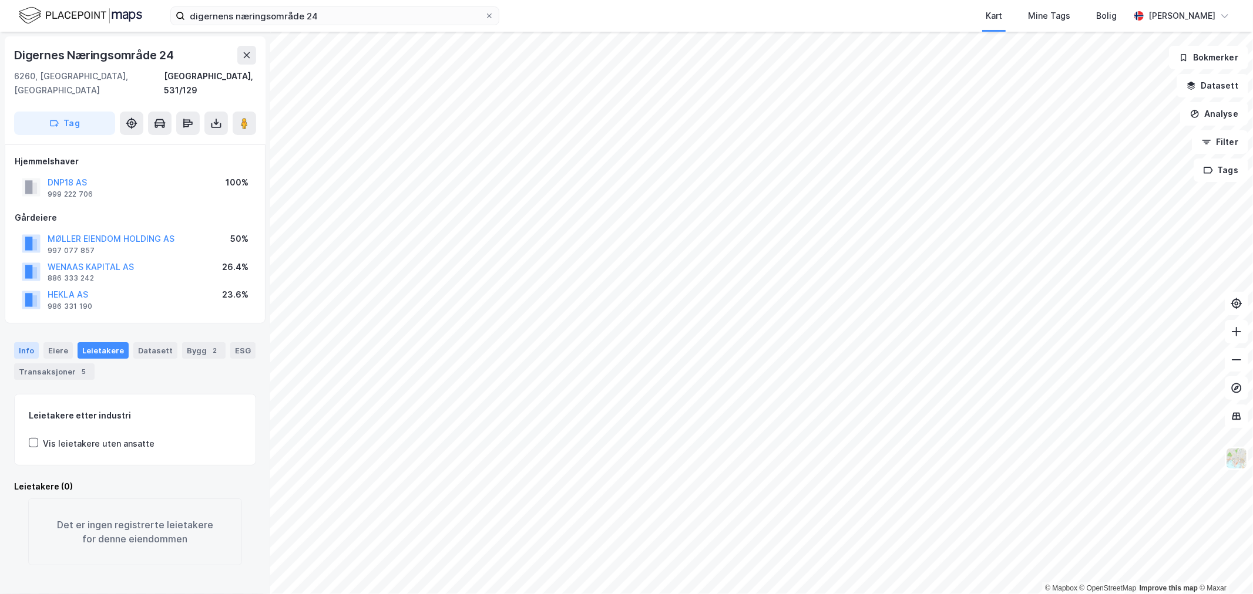
click at [21, 342] on div "Info" at bounding box center [26, 350] width 25 height 16
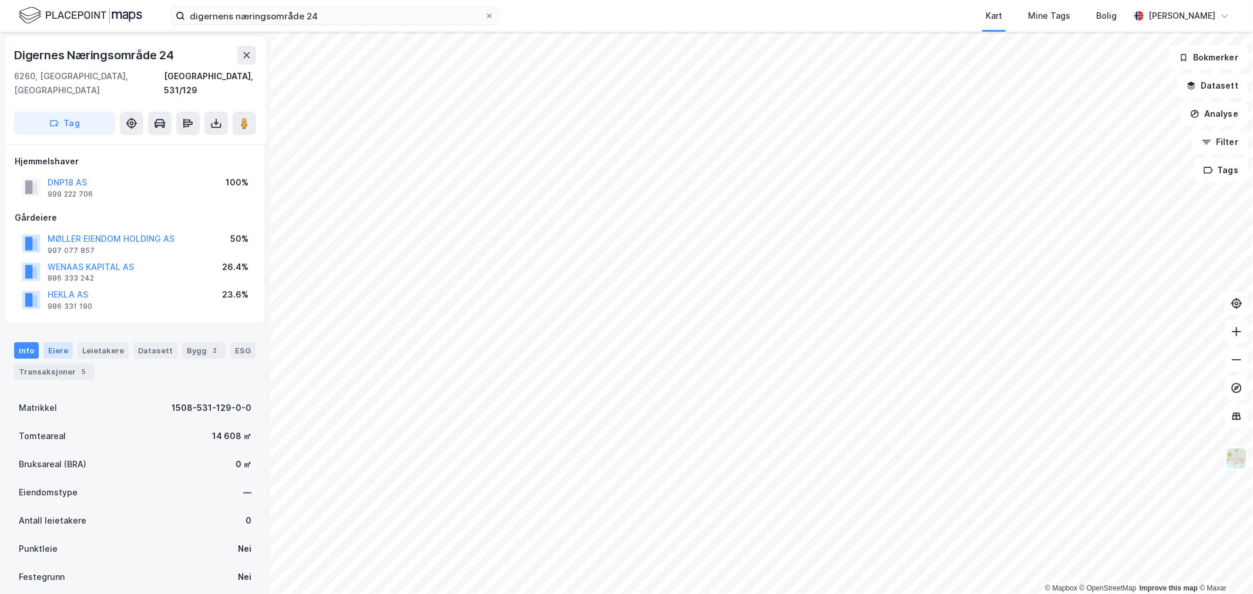
click at [62, 342] on div "Eiere" at bounding box center [57, 350] width 29 height 16
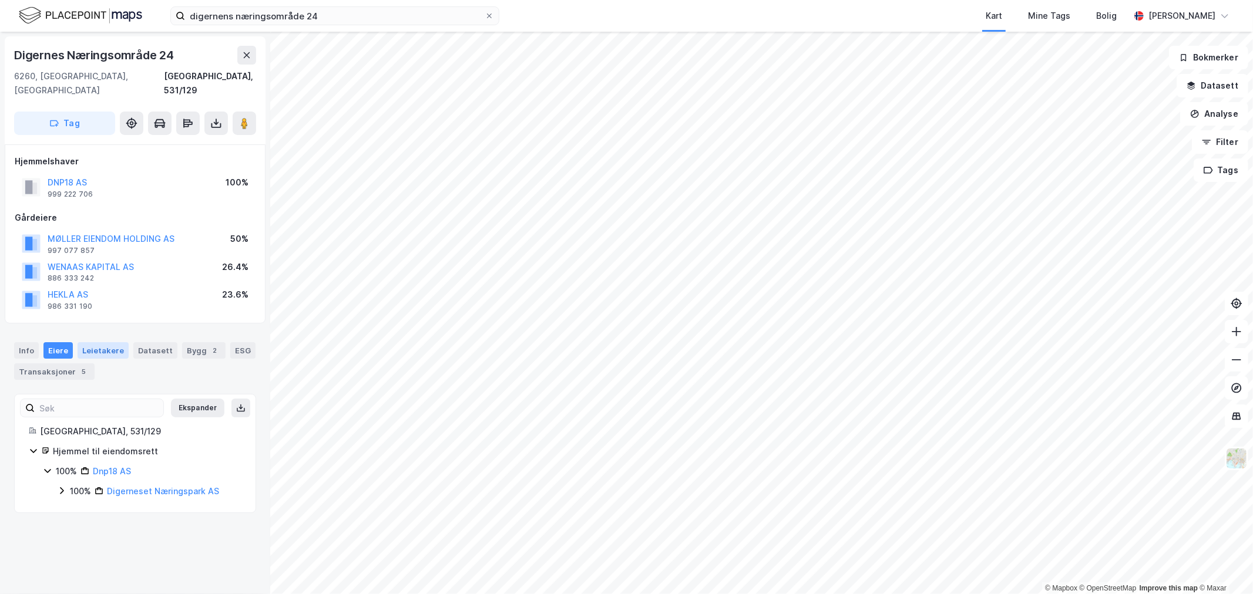
click at [89, 342] on div "Leietakere" at bounding box center [103, 350] width 51 height 16
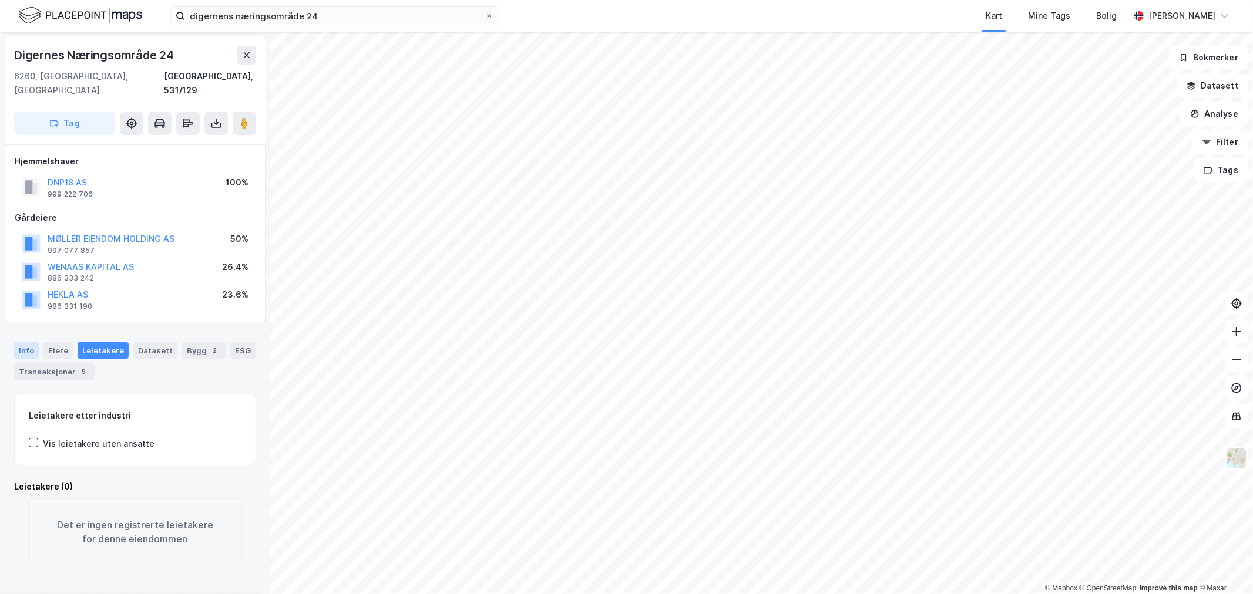
click at [25, 342] on div "Info" at bounding box center [26, 350] width 25 height 16
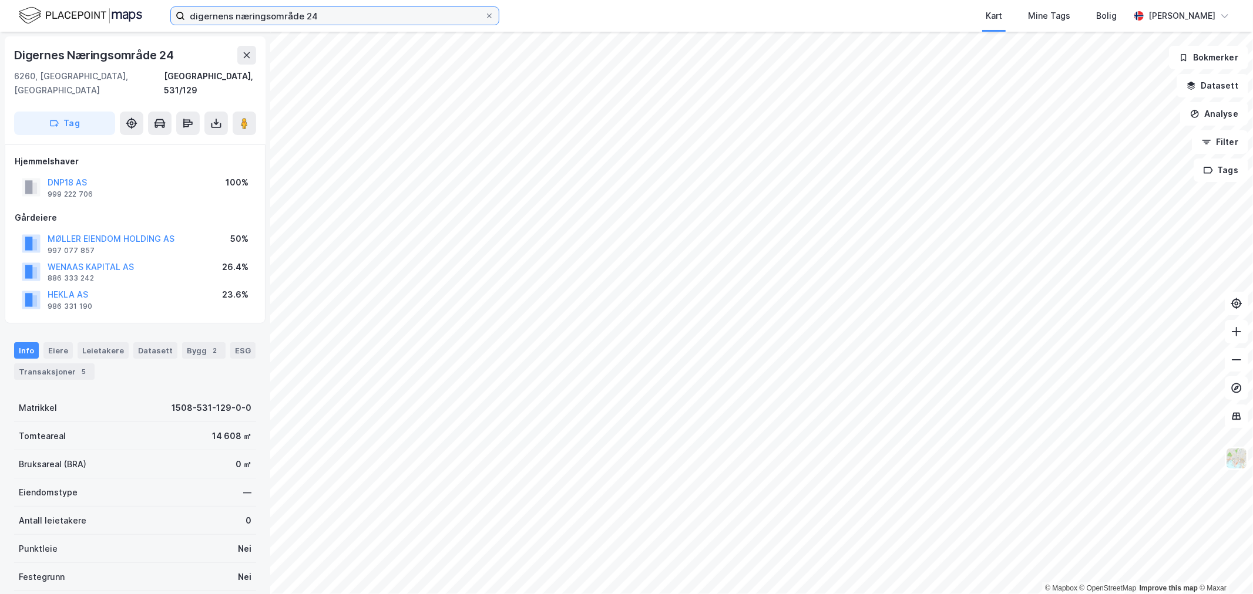
click at [324, 20] on input "digernens næringsområde 24" at bounding box center [335, 16] width 300 height 18
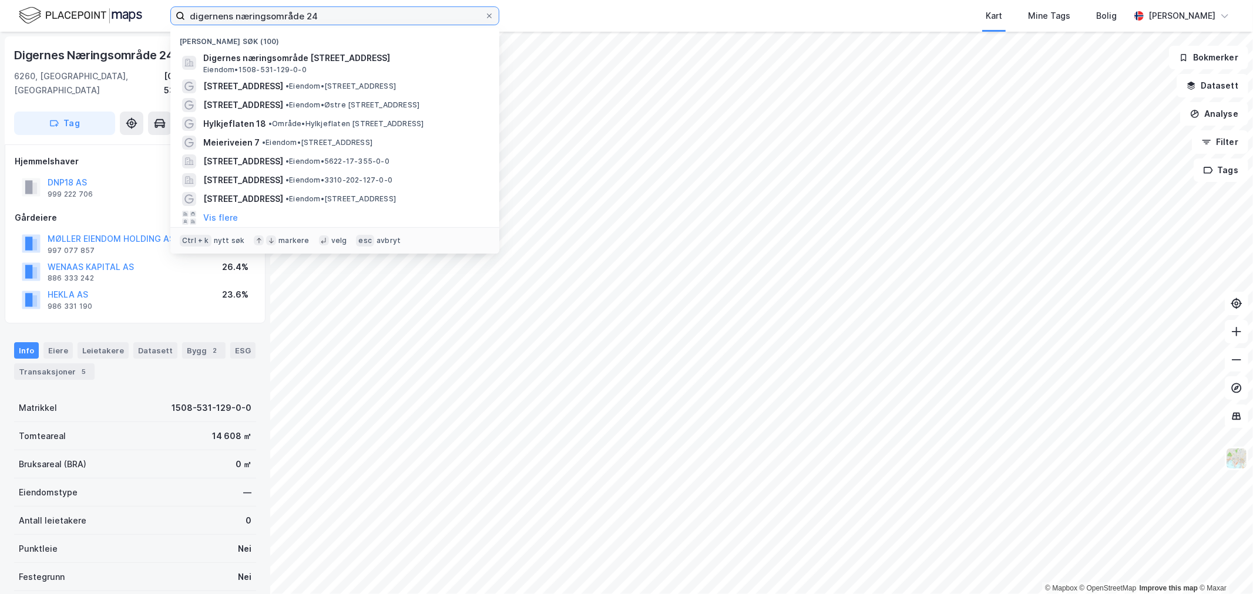
drag, startPoint x: 358, startPoint y: 21, endPoint x: -125, endPoint y: 13, distance: 482.8
click at [0, 13] on html "digernens næringsområde 24 Nylige søk (100) Digernes næringsområde 24, 6260, SK…" at bounding box center [626, 297] width 1253 height 594
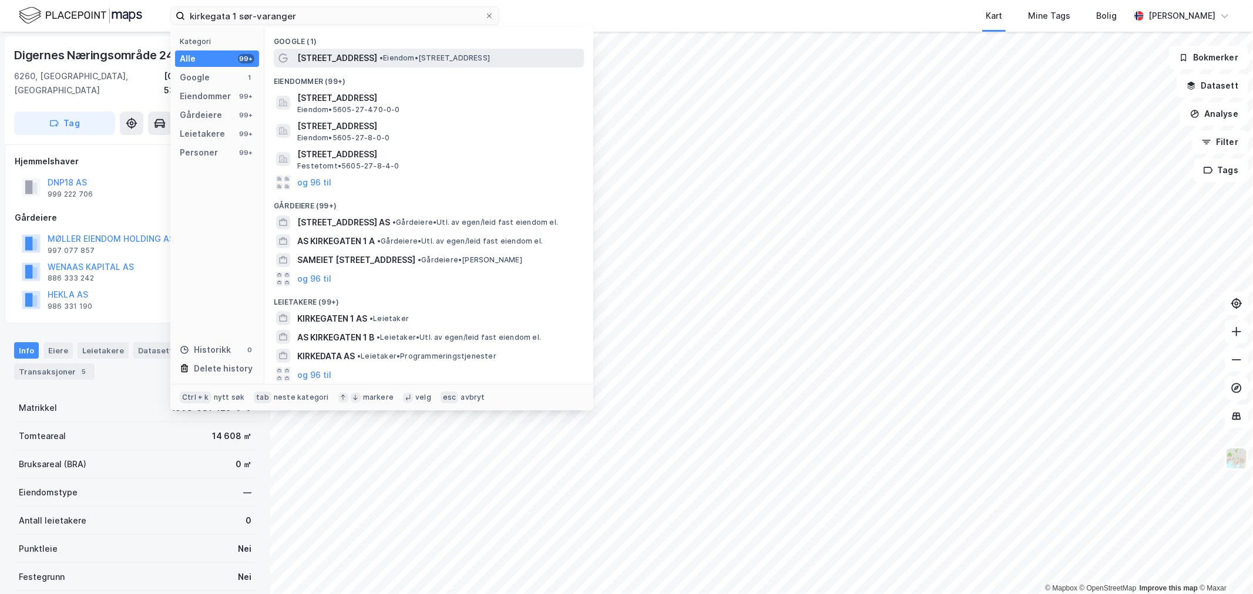
click at [400, 63] on div "Kirkegata 1 • Eiendom • Kirkegata 1, 9900 Kirkenes" at bounding box center [439, 58] width 284 height 14
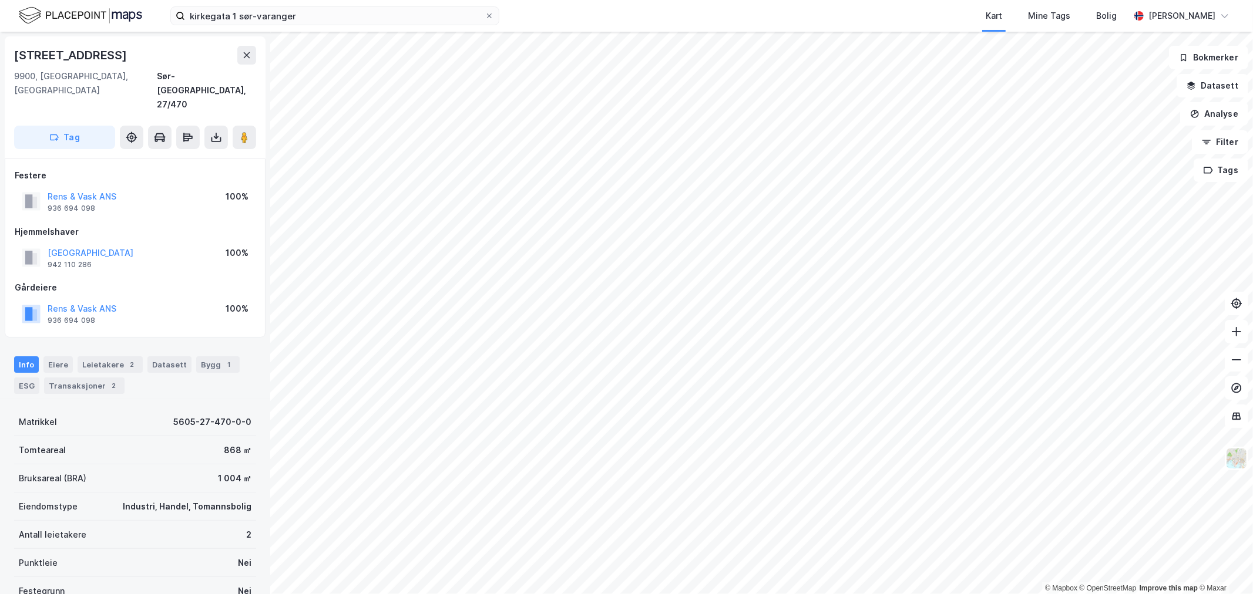
scroll to position [1, 0]
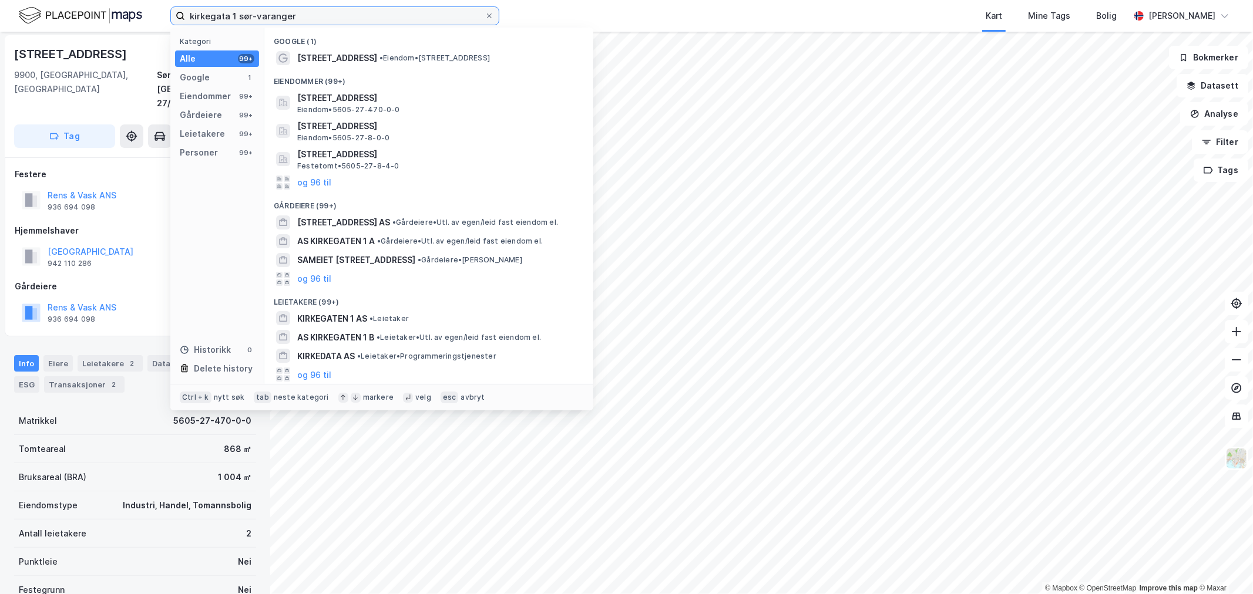
drag, startPoint x: 301, startPoint y: 14, endPoint x: 91, endPoint y: 19, distance: 210.3
click at [95, 19] on div "kirkegata 1 sør-varanger Kategori Alle 99+ Google 1 Eiendommer 99+ Gårdeiere 99…" at bounding box center [626, 16] width 1253 height 32
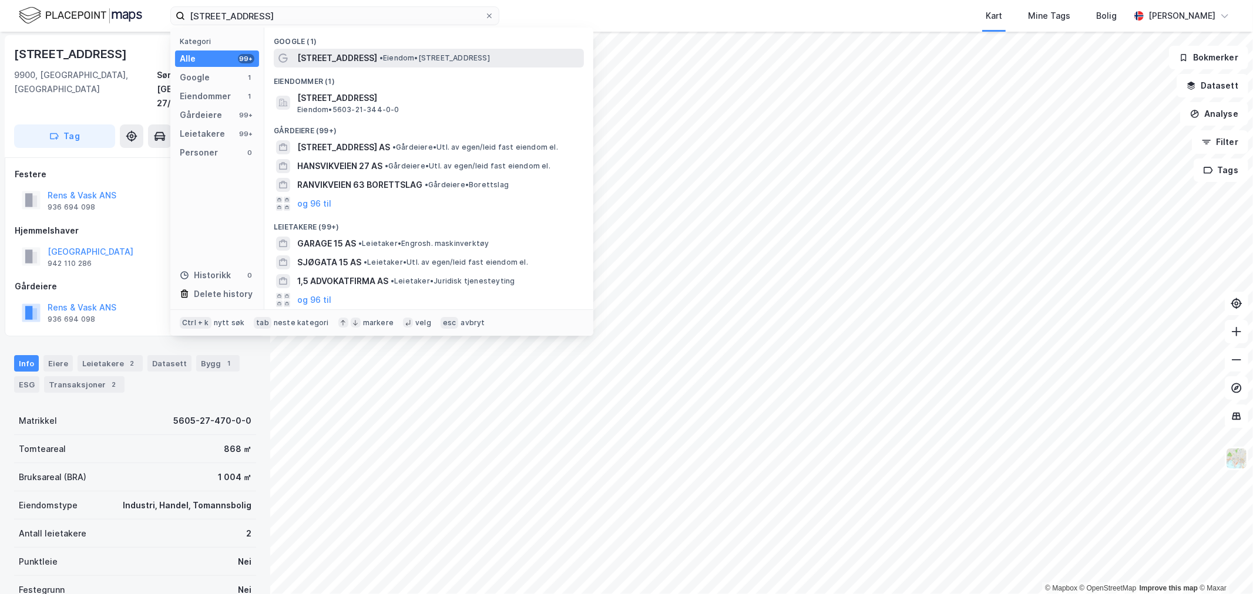
click at [418, 49] on div "Kransvikveien 15 • Eiendom • Kransvikveien 15, 9601 Hammerfest" at bounding box center [429, 58] width 310 height 19
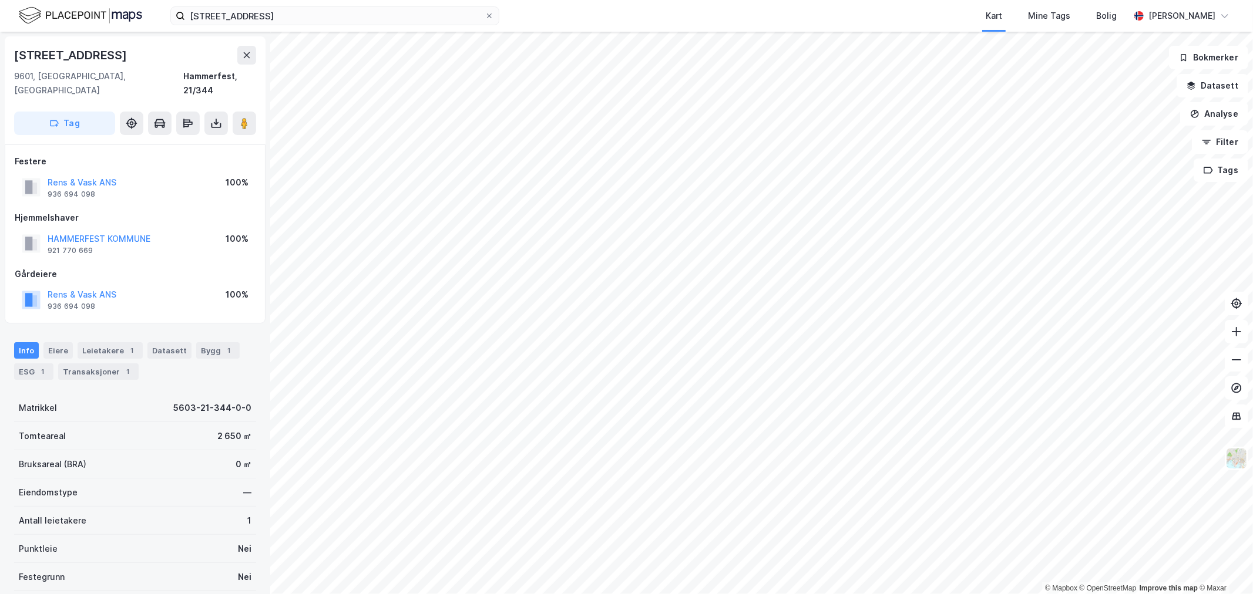
scroll to position [1, 0]
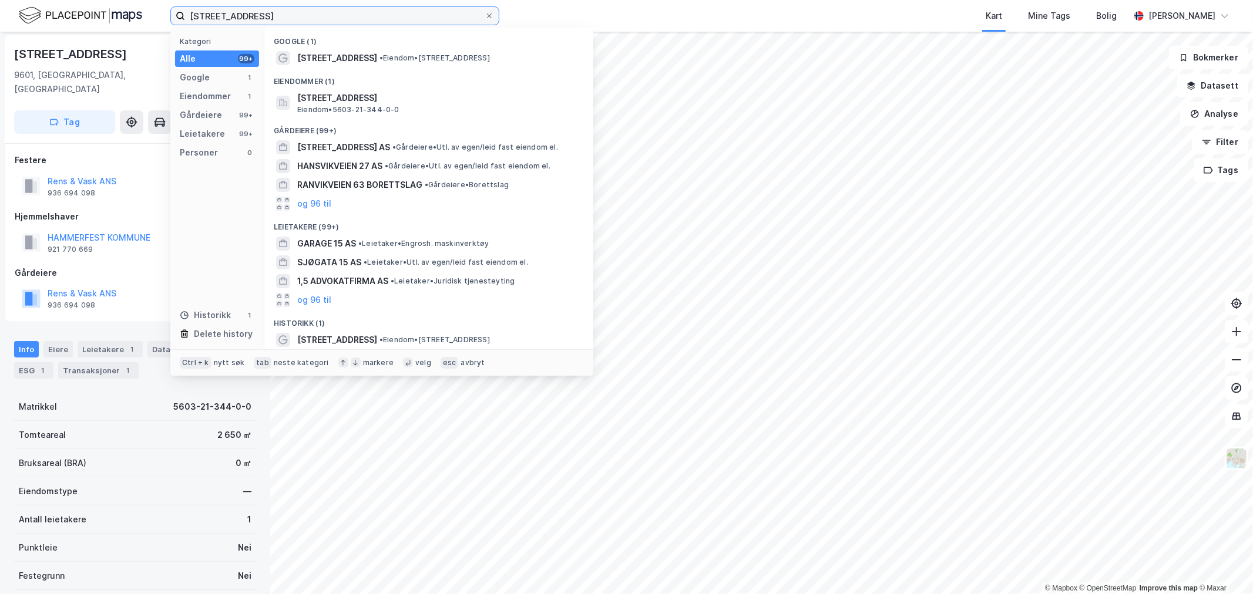
drag, startPoint x: 282, startPoint y: 12, endPoint x: 1, endPoint y: 25, distance: 281.0
click at [4, 25] on div "kransvikveien 15 Kategori Alle 99+ Google 1 Eiendommer 1 Gårdeiere 99+ Leietake…" at bounding box center [626, 16] width 1253 height 32
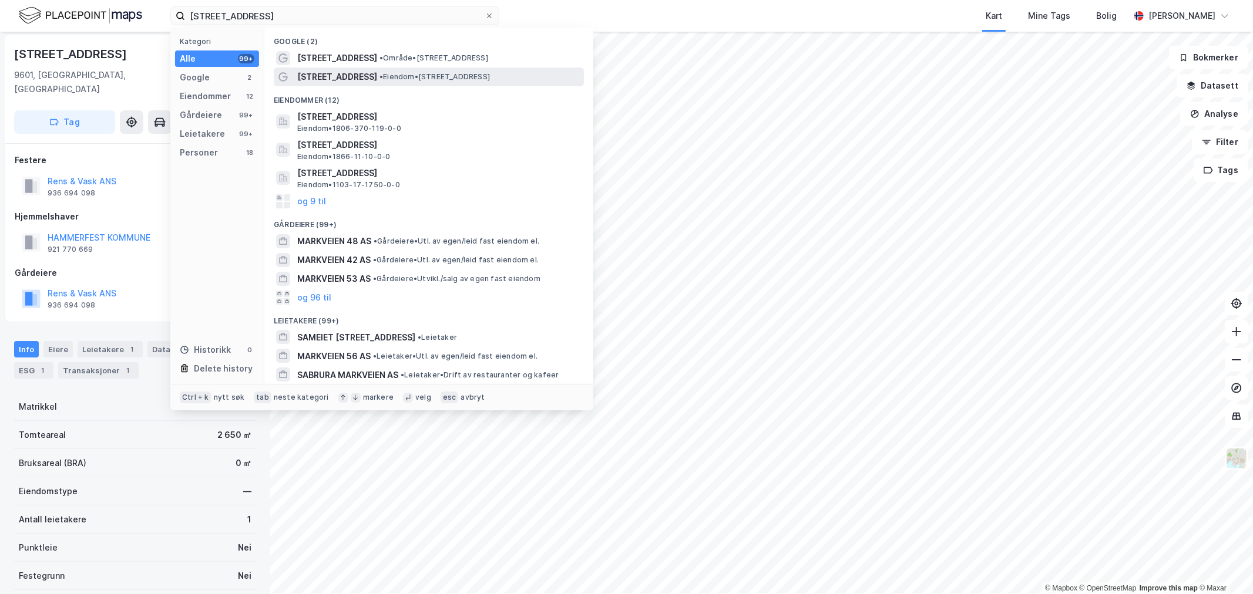
click at [457, 84] on div "Markveien 43 • Eiendom • Markveien 43, 8310 Kabelvåg" at bounding box center [429, 77] width 310 height 19
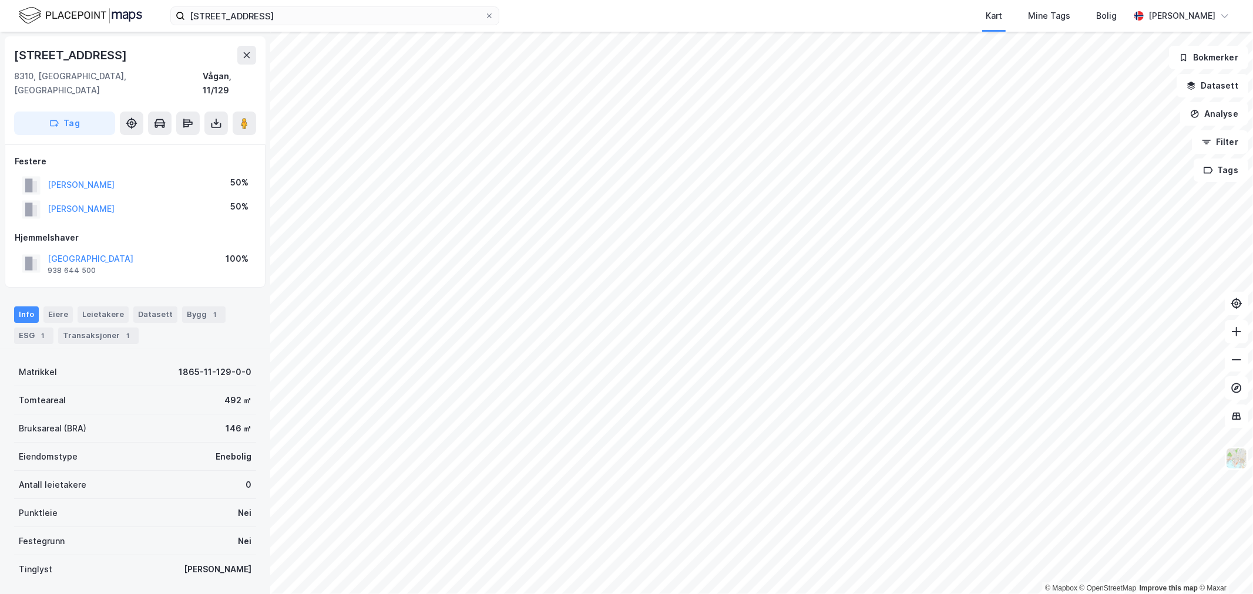
scroll to position [1, 0]
click at [281, 21] on input "markveien 43" at bounding box center [335, 16] width 300 height 18
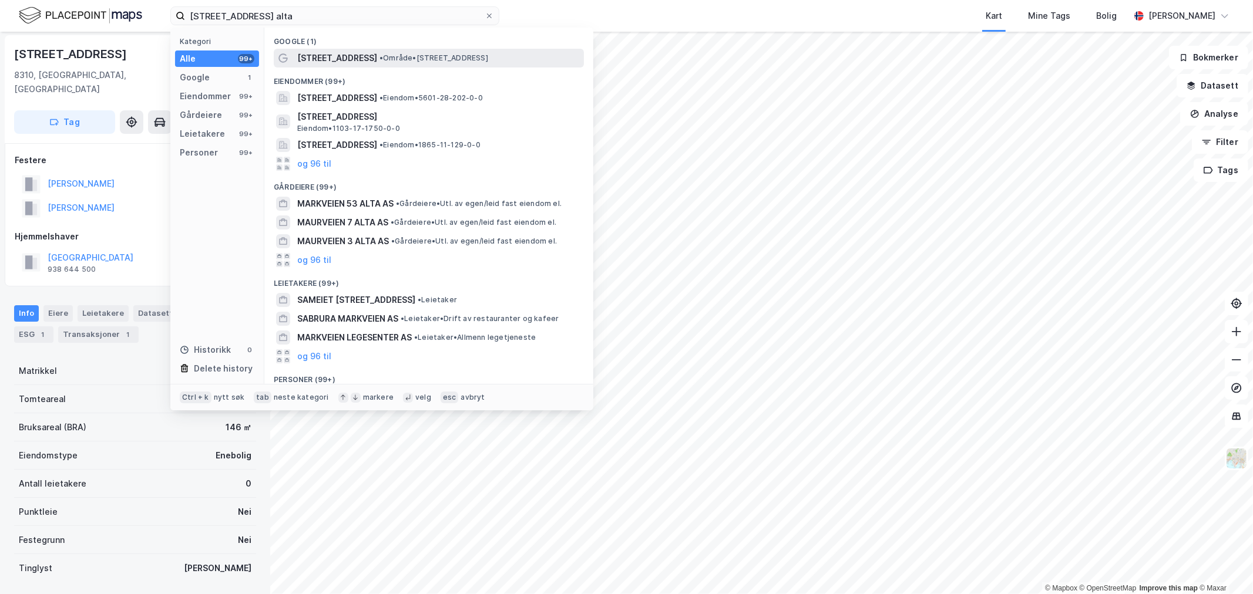
click at [458, 57] on span "• Område • Markveien 43, 9510 Alta" at bounding box center [433, 57] width 109 height 9
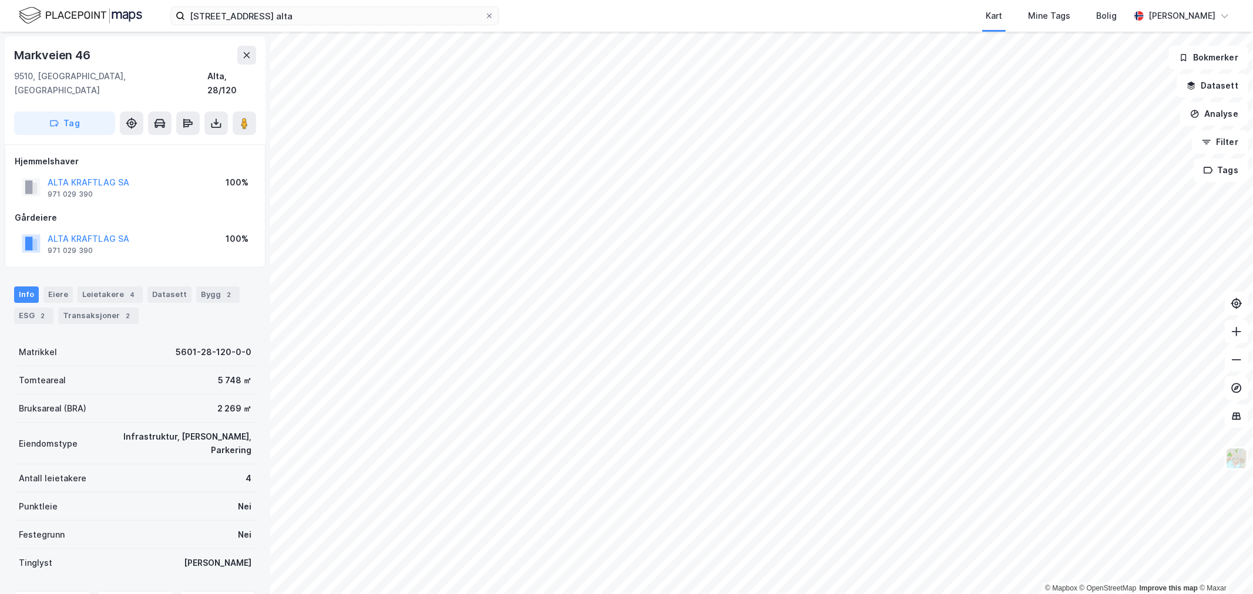
scroll to position [1, 0]
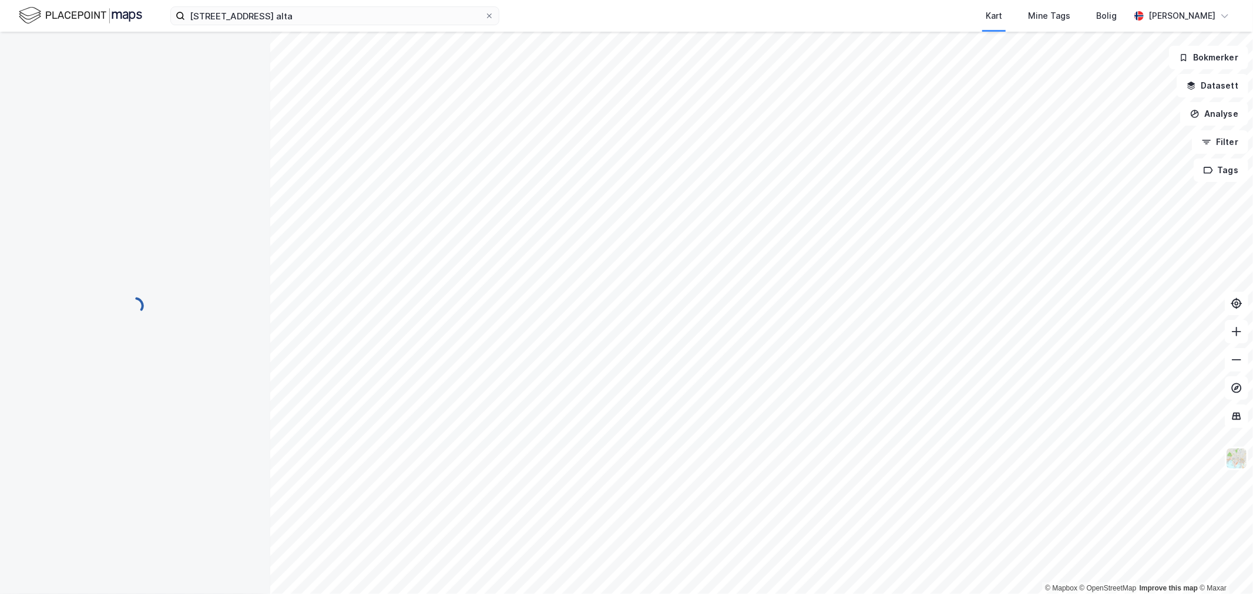
scroll to position [1, 0]
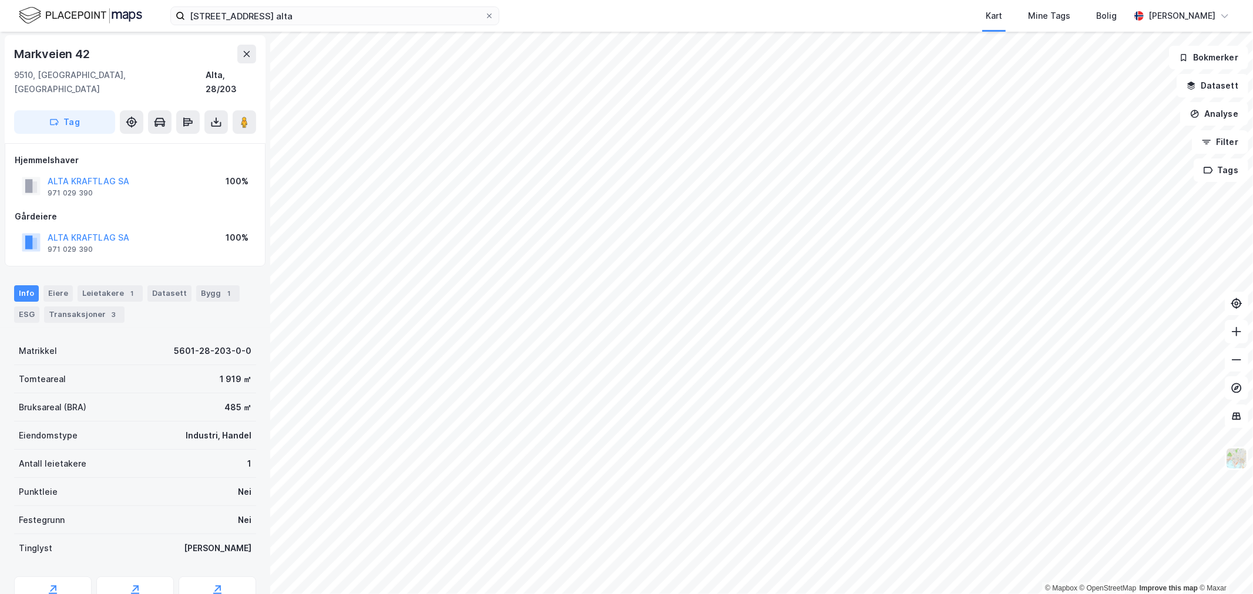
scroll to position [1, 0]
drag, startPoint x: 312, startPoint y: 13, endPoint x: -19, endPoint y: 7, distance: 331.3
click at [0, 7] on html "markveien 43 alta Kart Mine Tags Bolig Eirik Aarnes © Mapbox © OpenStreetMap Im…" at bounding box center [626, 297] width 1253 height 594
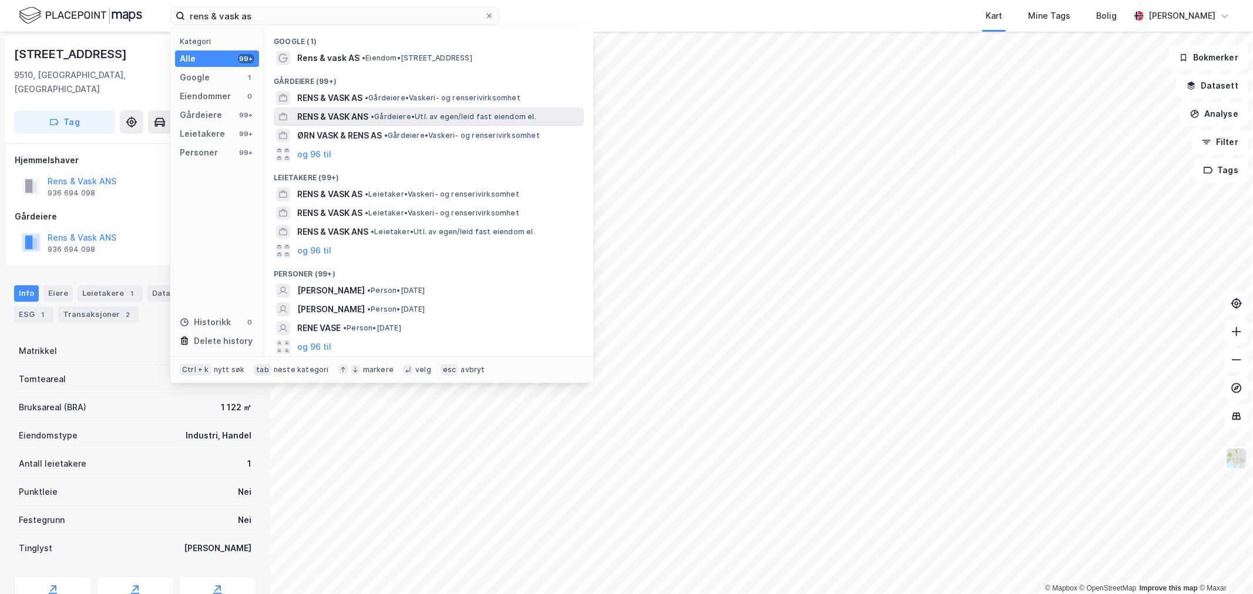
click at [392, 115] on span "• Gårdeiere • Utl. av egen/leid fast eiendom el." at bounding box center [454, 116] width 166 height 9
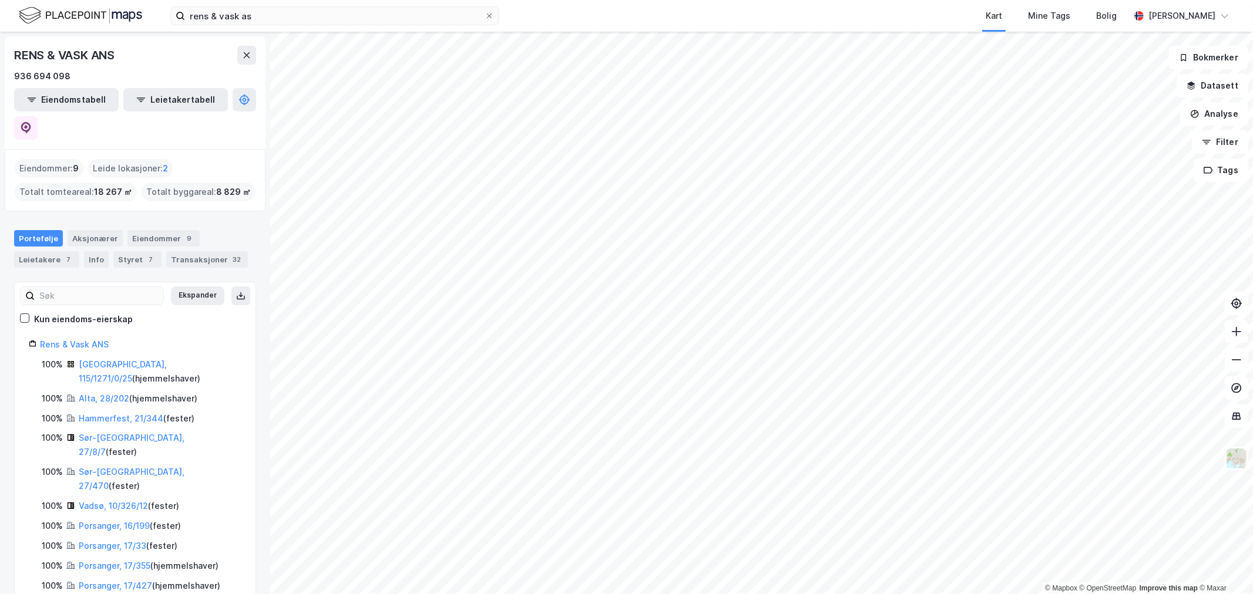
click at [154, 516] on div "© Mapbox © OpenStreetMap Improve this map © Maxar RENS & VASK ANS 936 694 098 E…" at bounding box center [626, 313] width 1253 height 563
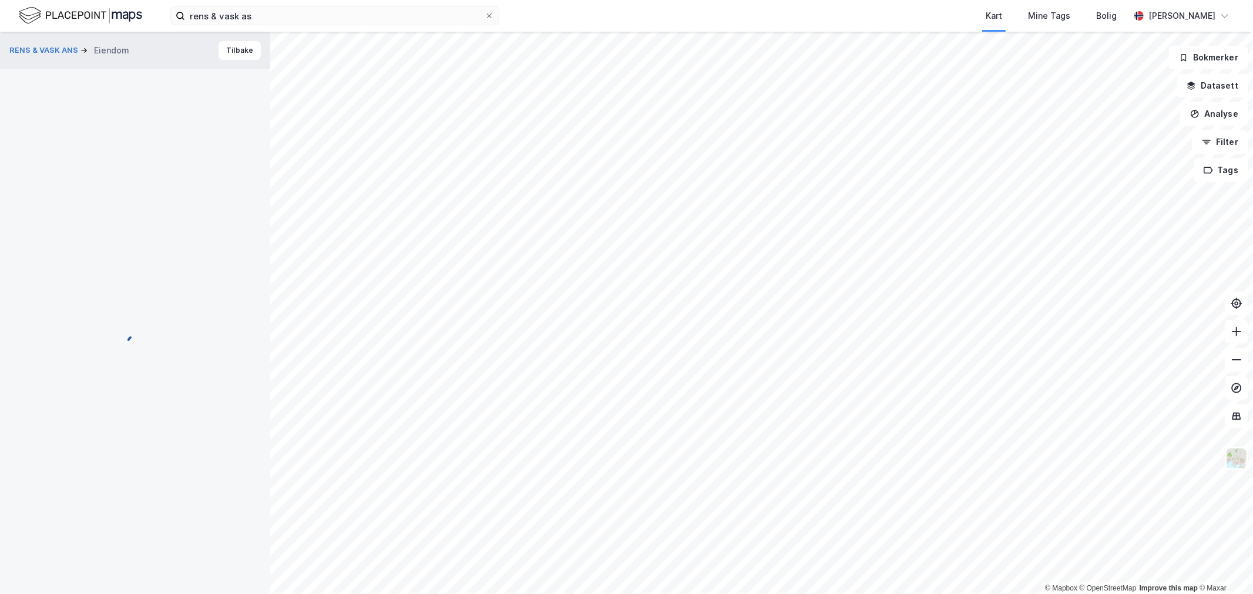
scroll to position [1, 0]
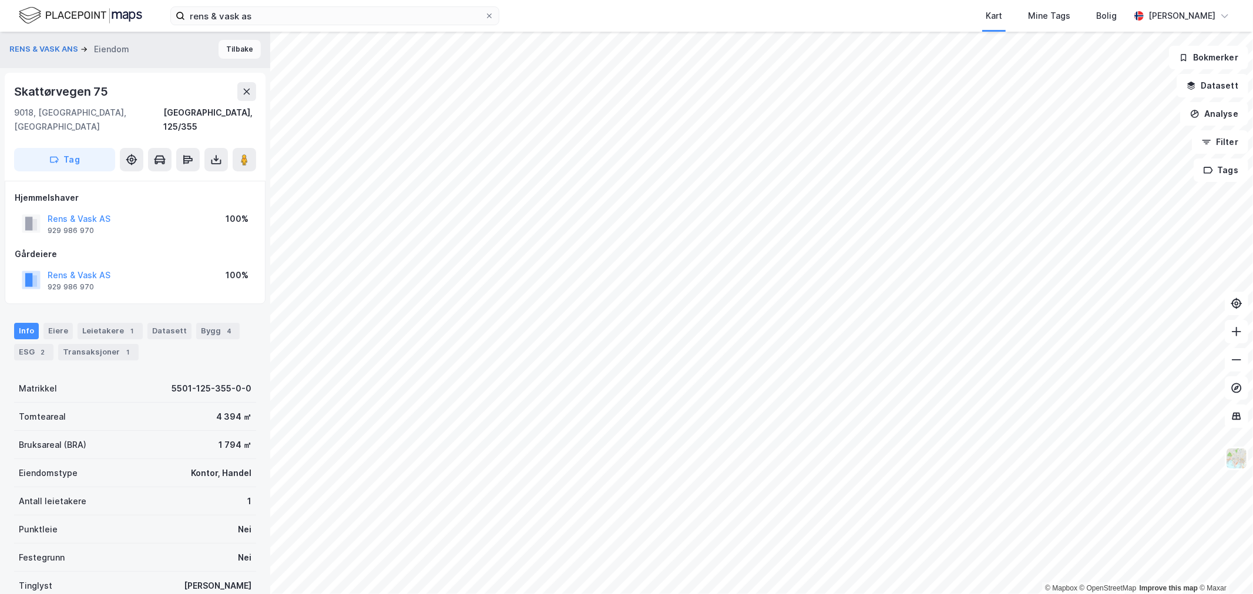
click at [218, 45] on button "Tilbake" at bounding box center [239, 49] width 42 height 19
click at [218, 48] on button "Tilbake" at bounding box center [239, 49] width 42 height 19
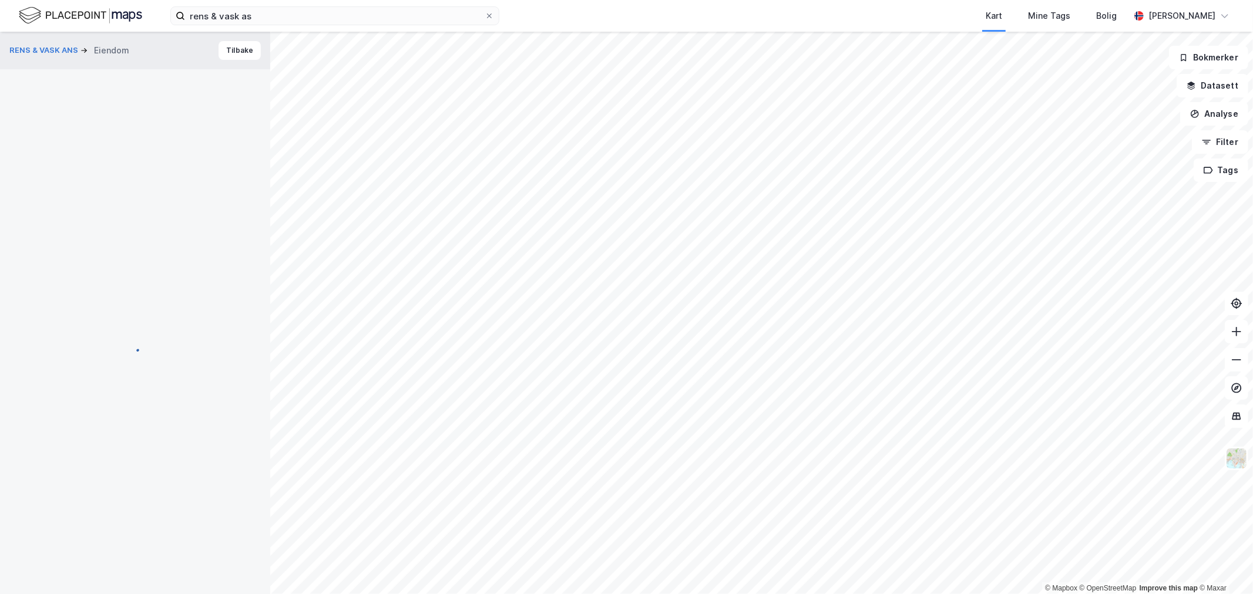
scroll to position [1, 0]
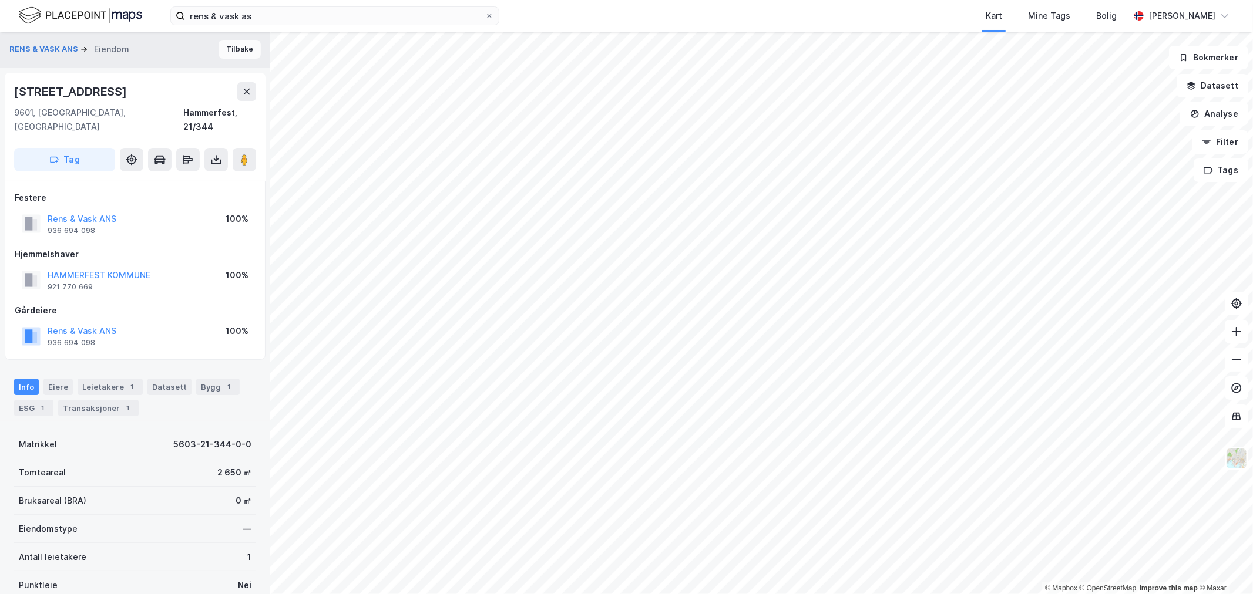
click at [233, 50] on button "Tilbake" at bounding box center [239, 49] width 42 height 19
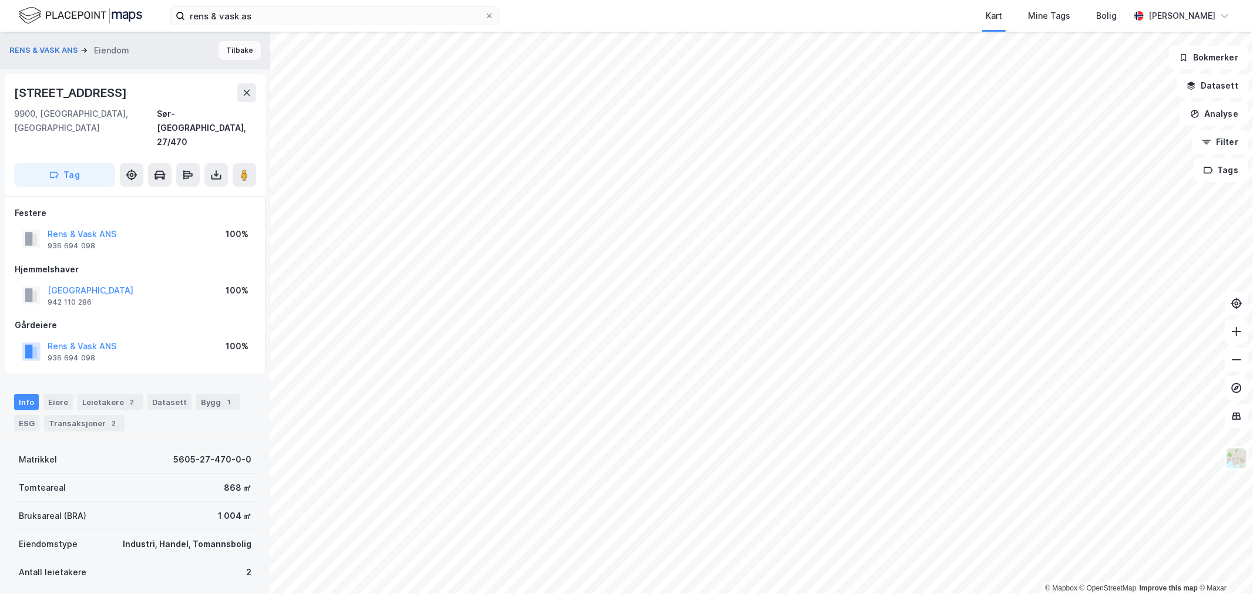
click at [226, 52] on button "Tilbake" at bounding box center [239, 50] width 42 height 19
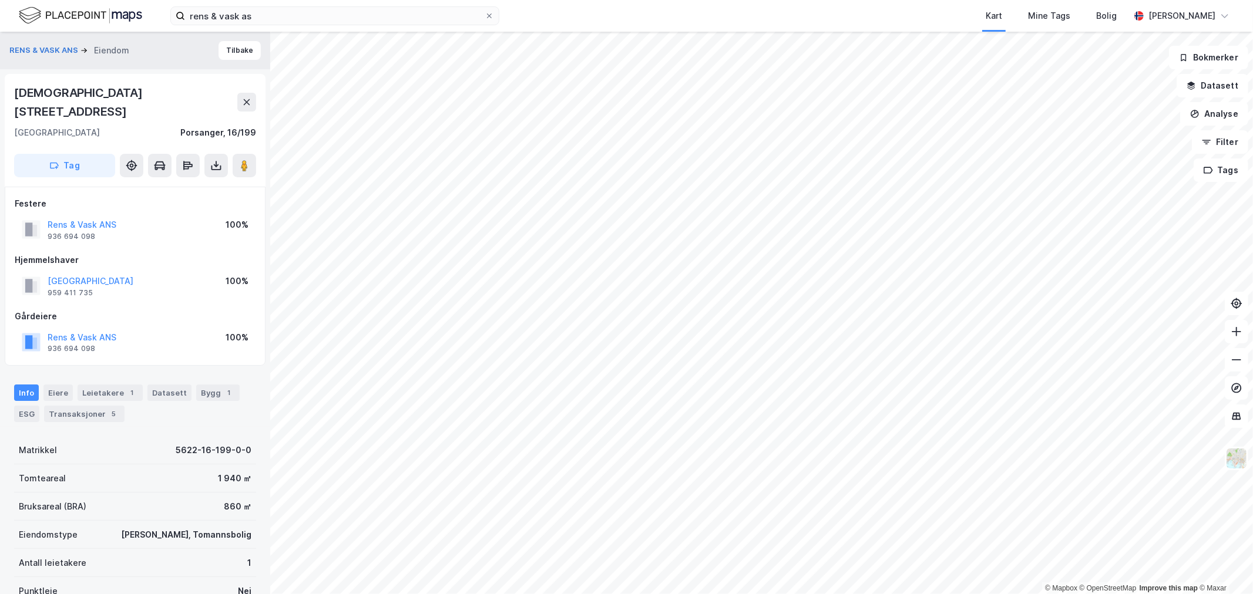
scroll to position [2, 0]
click at [243, 55] on button "Tilbake" at bounding box center [239, 48] width 42 height 19
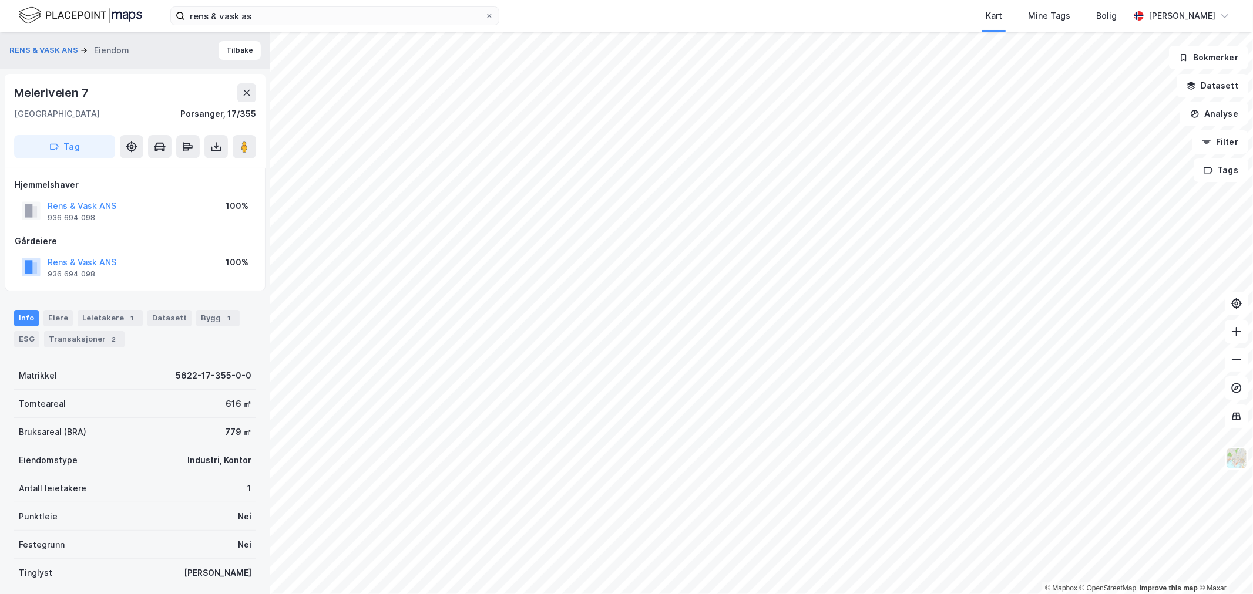
scroll to position [2, 0]
click at [230, 51] on button "Tilbake" at bounding box center [239, 48] width 42 height 19
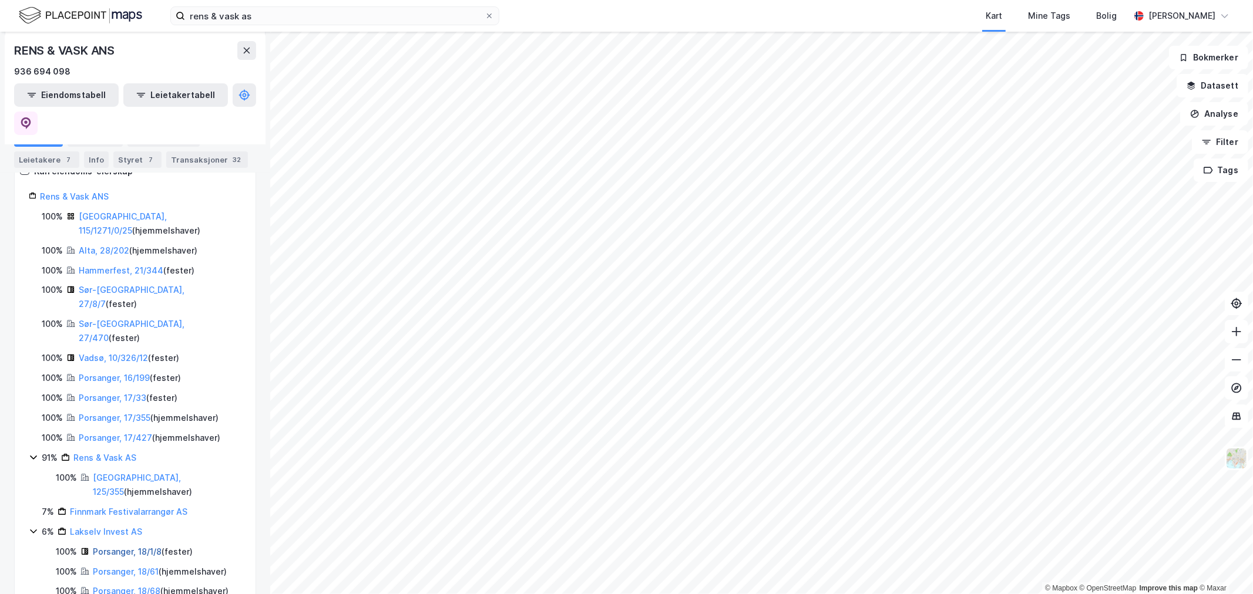
scroll to position [150, 0]
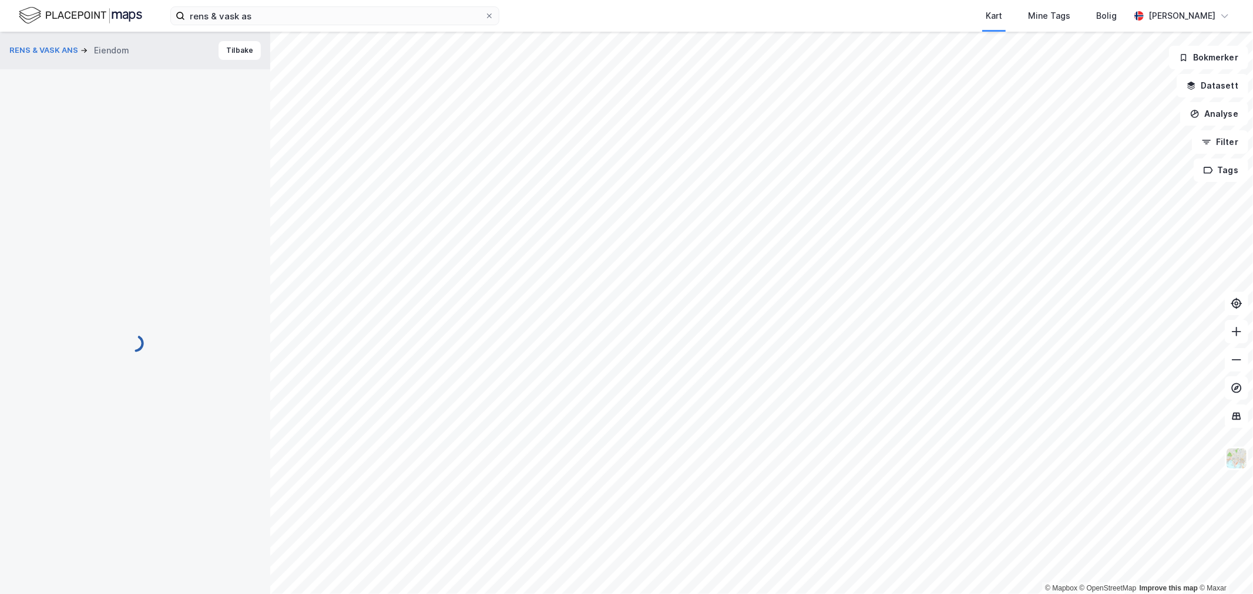
scroll to position [2, 0]
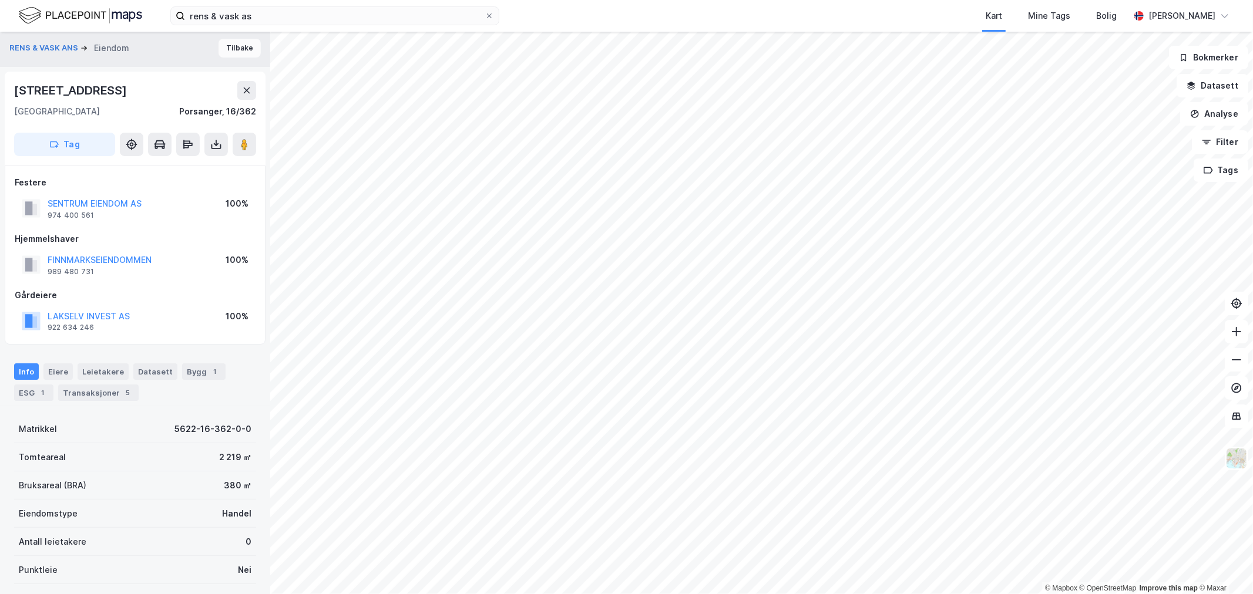
click at [231, 44] on button "Tilbake" at bounding box center [239, 48] width 42 height 19
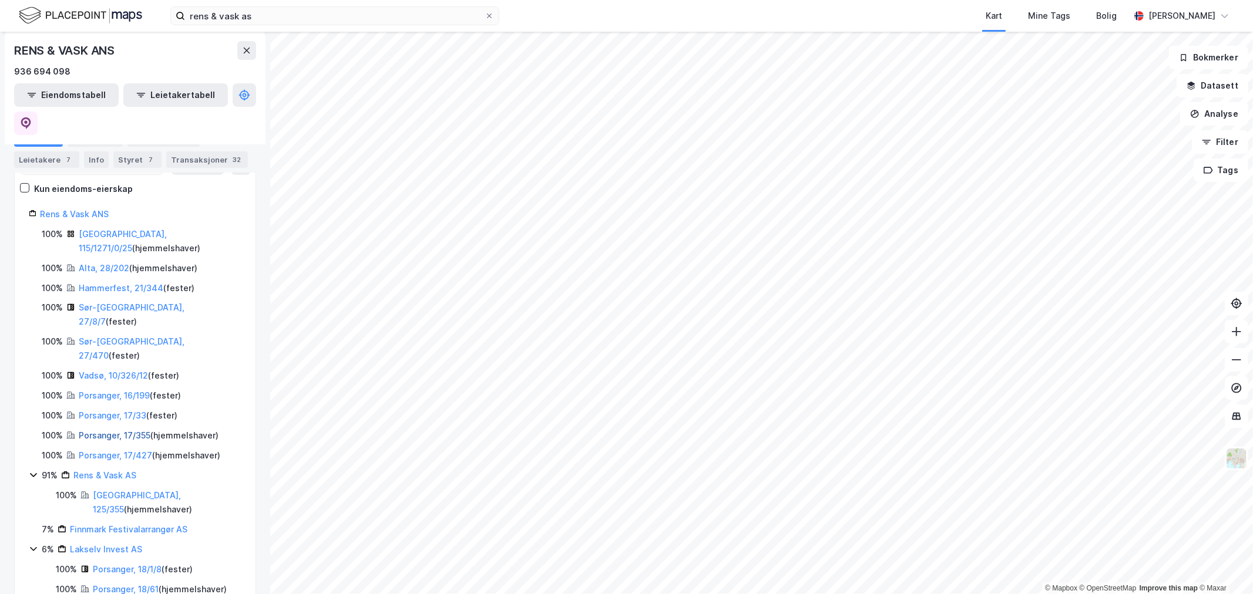
scroll to position [150, 0]
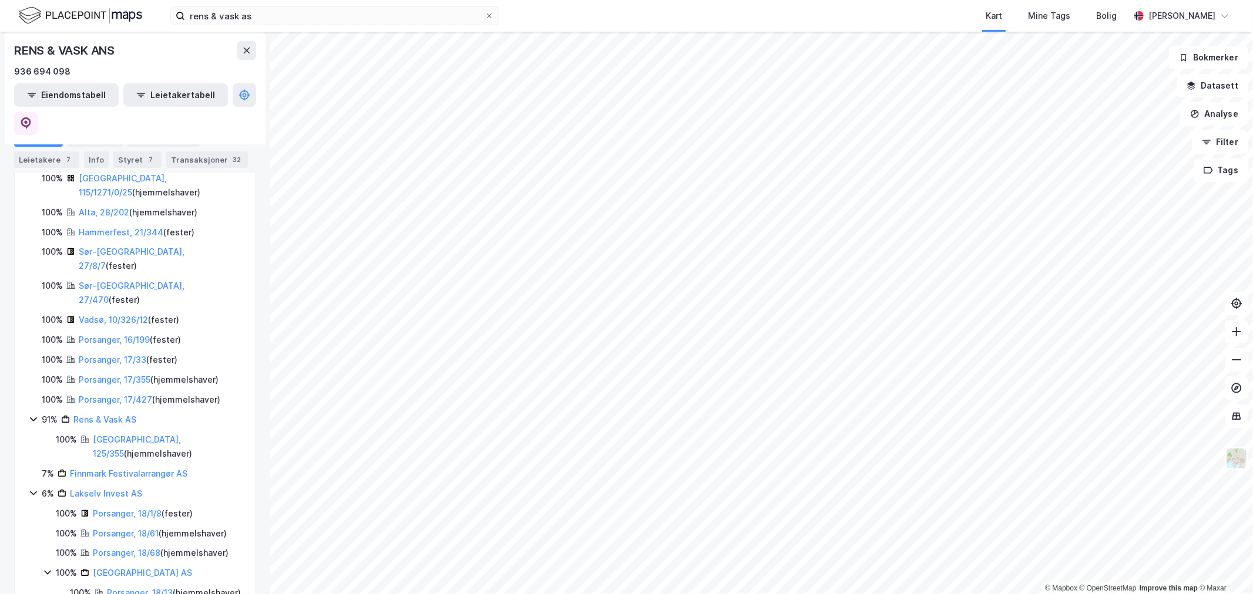
scroll to position [204, 0]
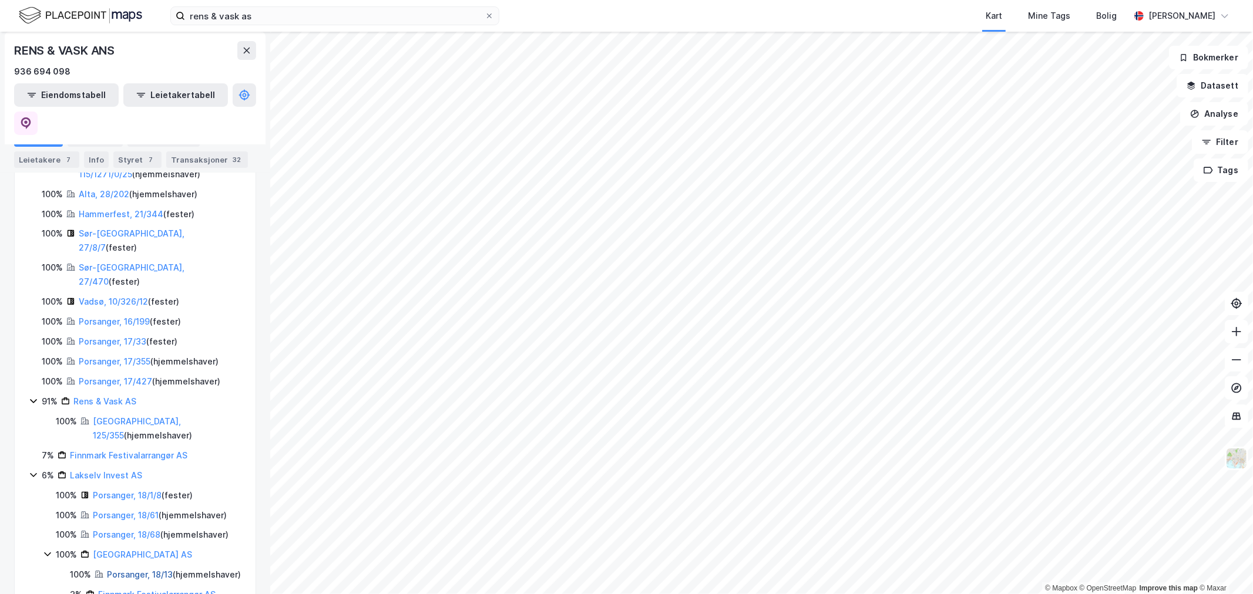
click at [136, 570] on link "Porsanger, 18/13" at bounding box center [140, 575] width 66 height 10
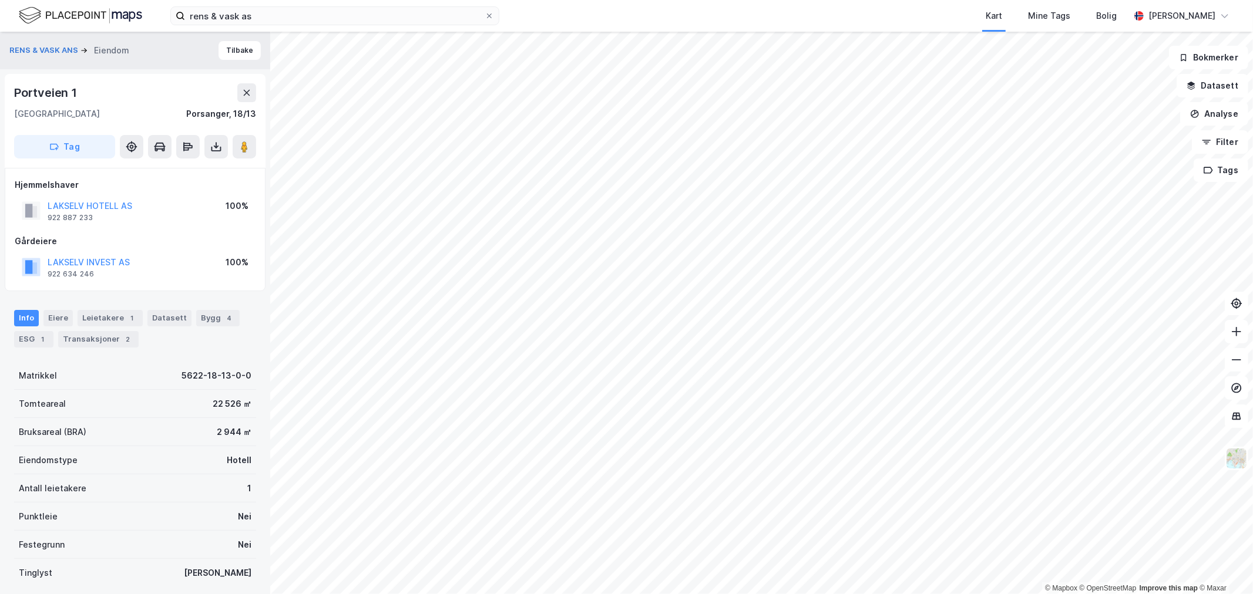
scroll to position [2, 0]
drag, startPoint x: 143, startPoint y: 255, endPoint x: 48, endPoint y: 261, distance: 94.7
click at [48, 261] on div "LAKSELV INVEST AS 922 634 246 100%" at bounding box center [135, 265] width 241 height 28
copy button "LAKSELV INVEST AS"
click at [221, 48] on button "Tilbake" at bounding box center [239, 48] width 42 height 19
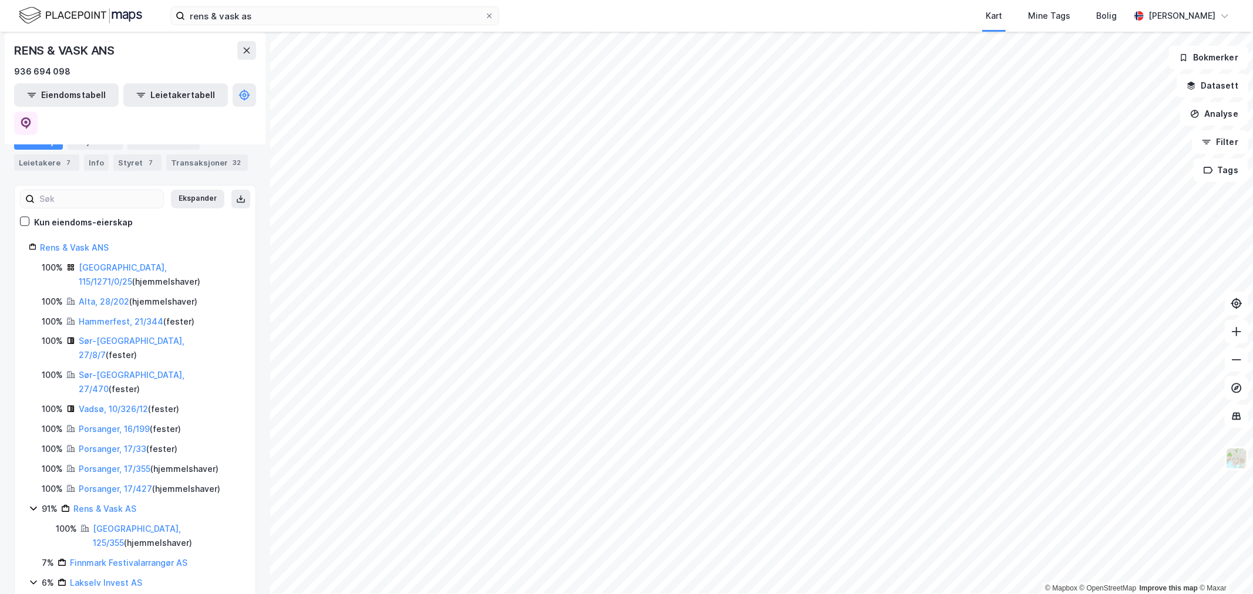
scroll to position [150, 0]
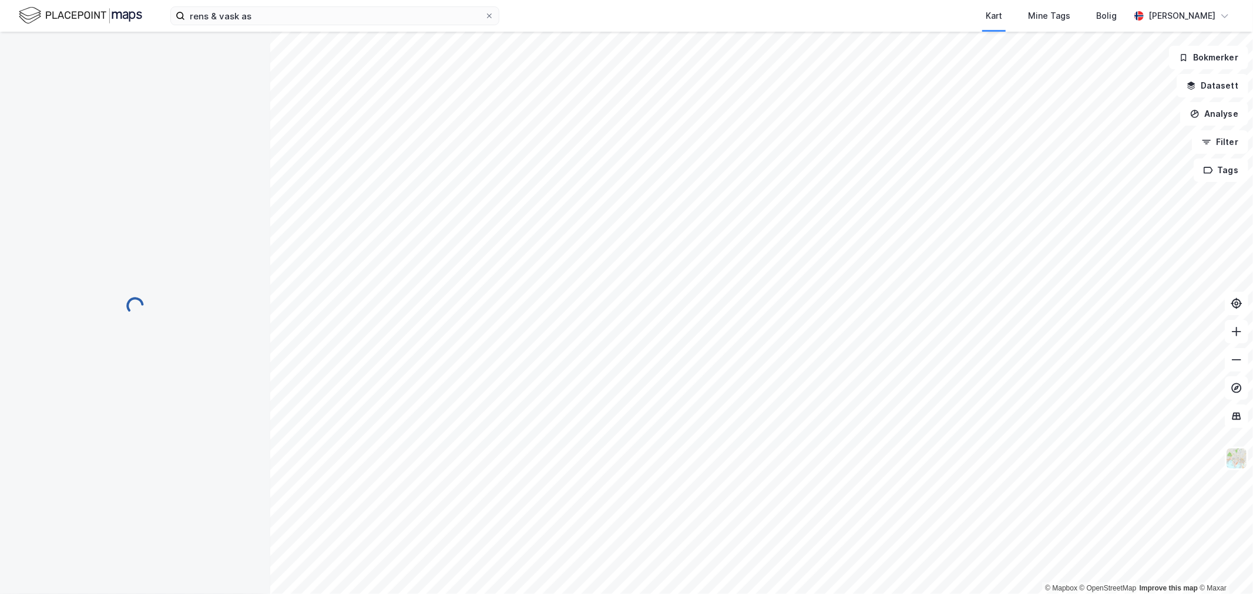
scroll to position [0, 0]
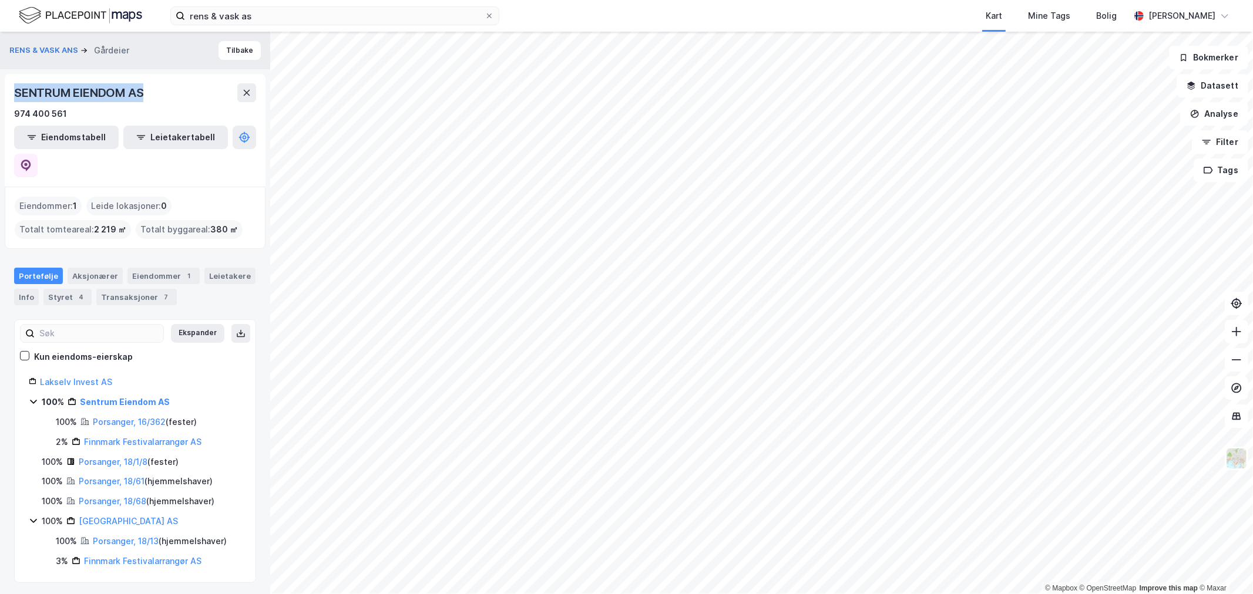
drag, startPoint x: 156, startPoint y: 90, endPoint x: 18, endPoint y: 91, distance: 138.6
click at [18, 91] on div "SENTRUM EIENDOM AS" at bounding box center [135, 92] width 242 height 19
copy div "SENTRUM EIENDOM AS"
click at [224, 46] on button "Tilbake" at bounding box center [239, 50] width 42 height 19
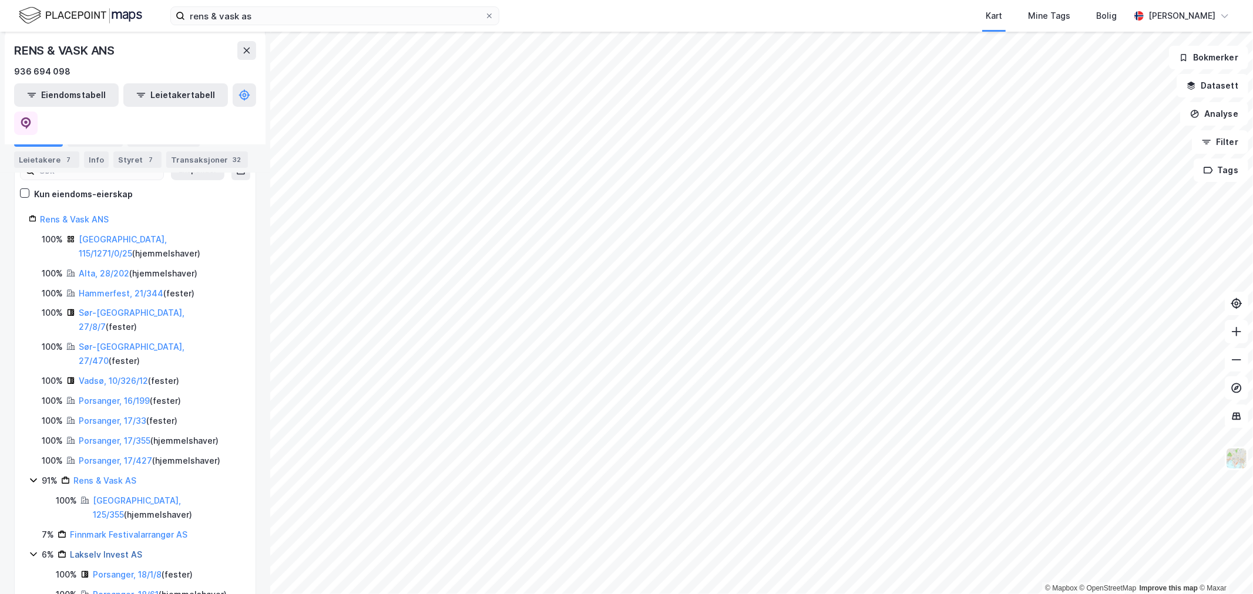
scroll to position [60, 0]
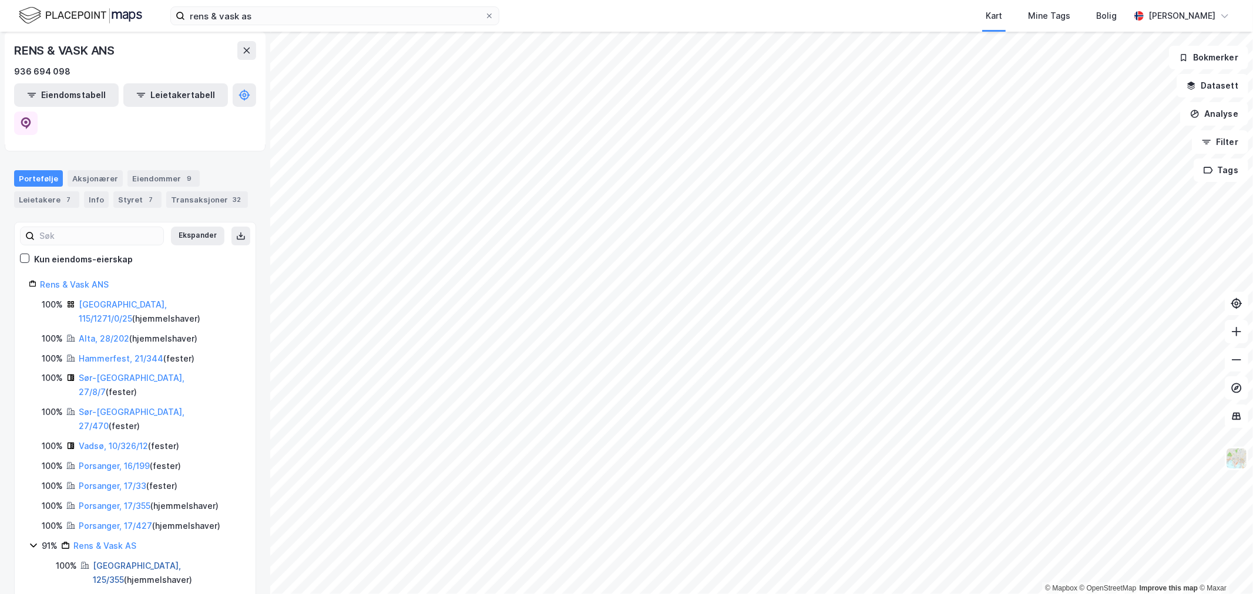
click at [113, 561] on link "[GEOGRAPHIC_DATA], 125/355" at bounding box center [137, 573] width 88 height 24
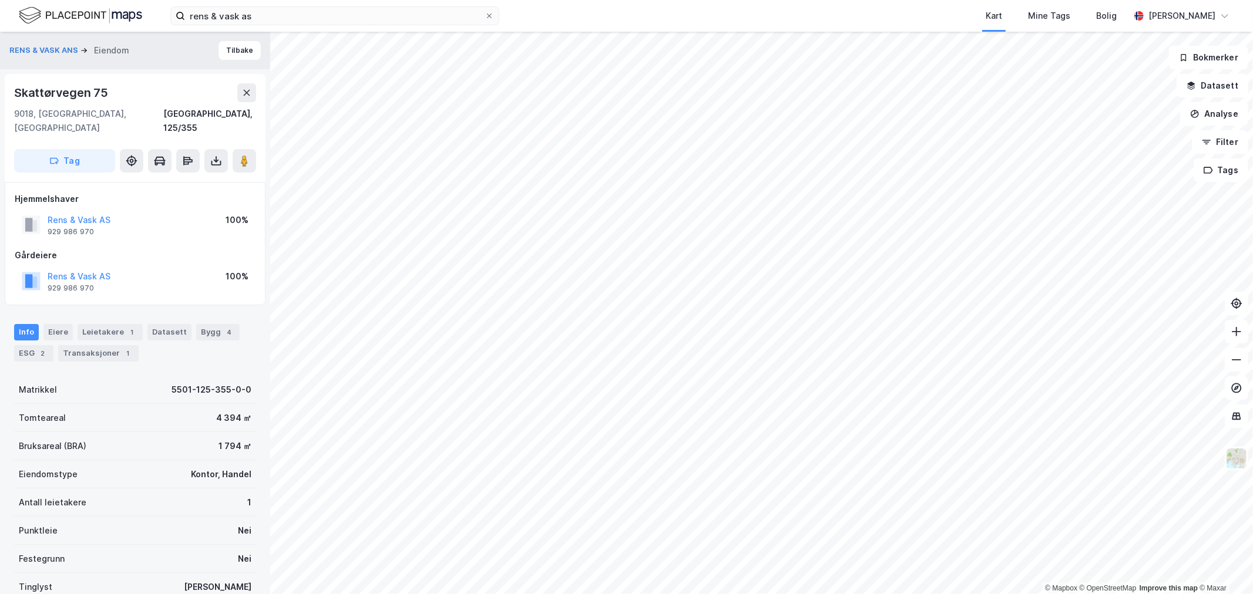
scroll to position [2, 0]
click at [237, 49] on button "Tilbake" at bounding box center [239, 48] width 42 height 19
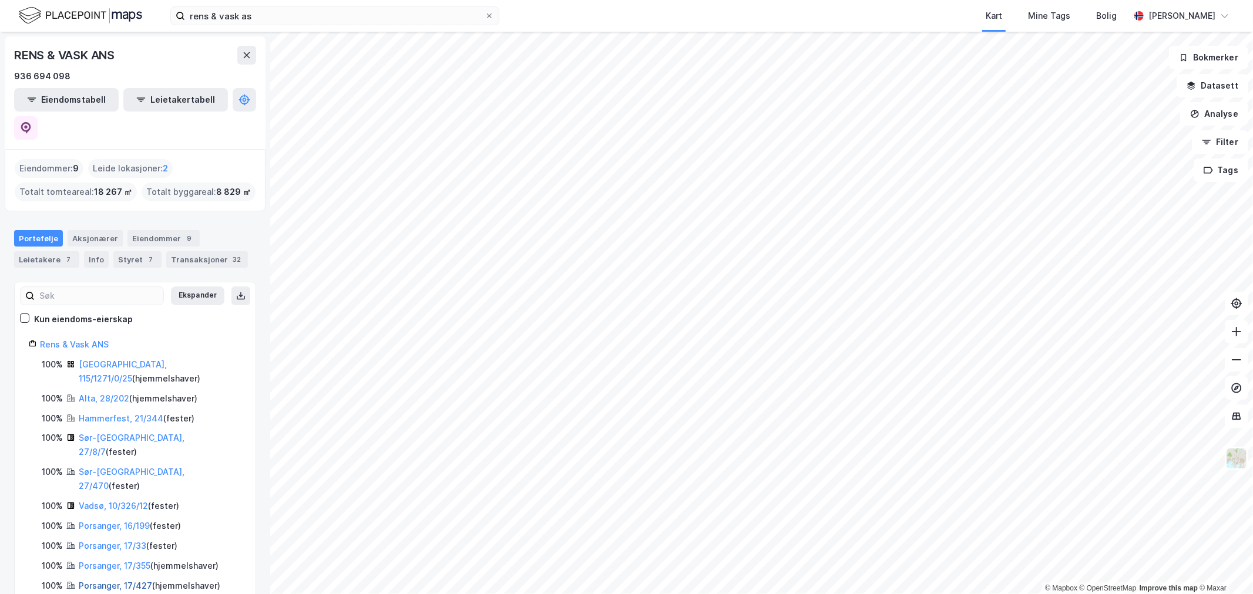
click at [128, 581] on link "Porsanger, 17/427" at bounding box center [115, 586] width 73 height 10
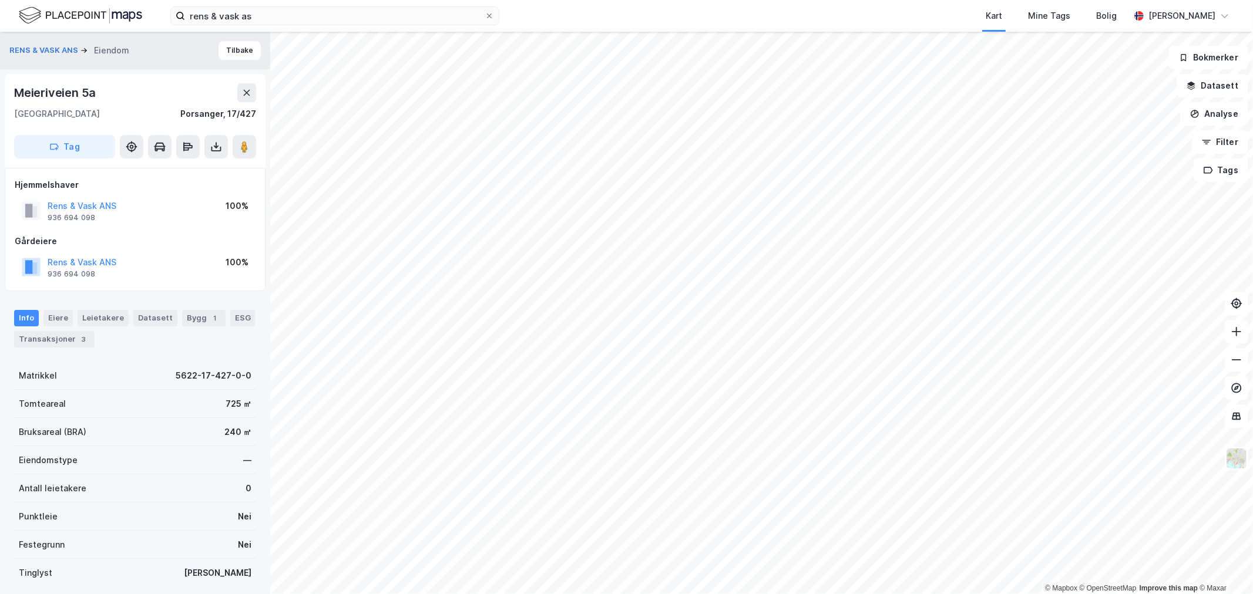
scroll to position [2, 0]
click at [235, 53] on button "Tilbake" at bounding box center [239, 48] width 42 height 19
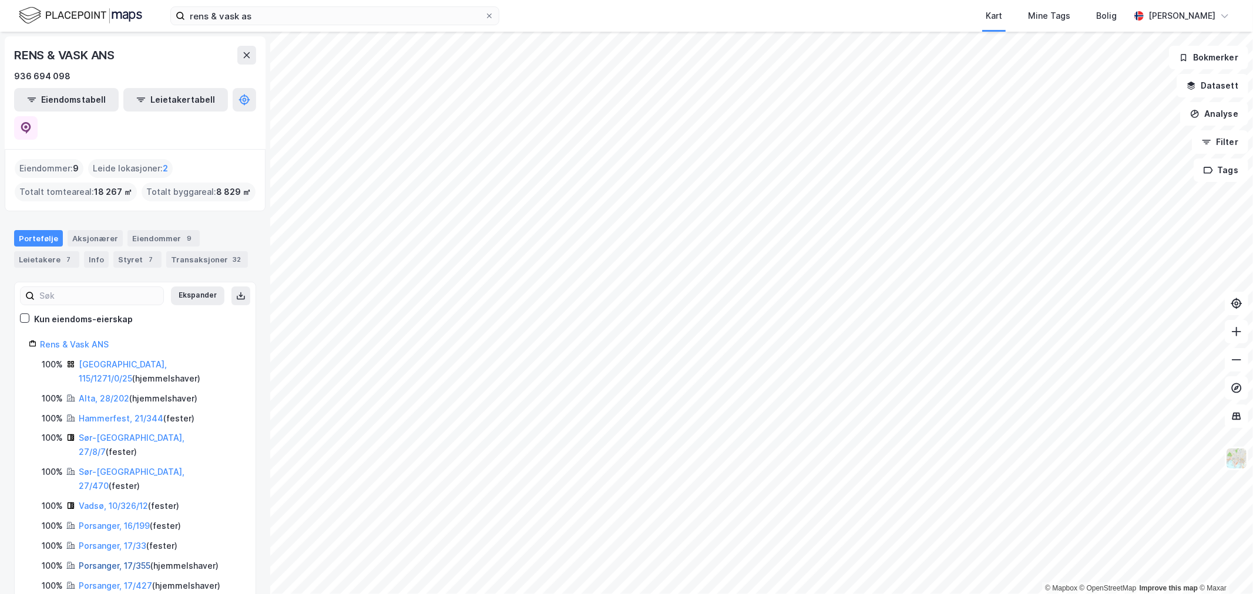
click at [100, 561] on link "Porsanger, 17/355" at bounding box center [115, 566] width 72 height 10
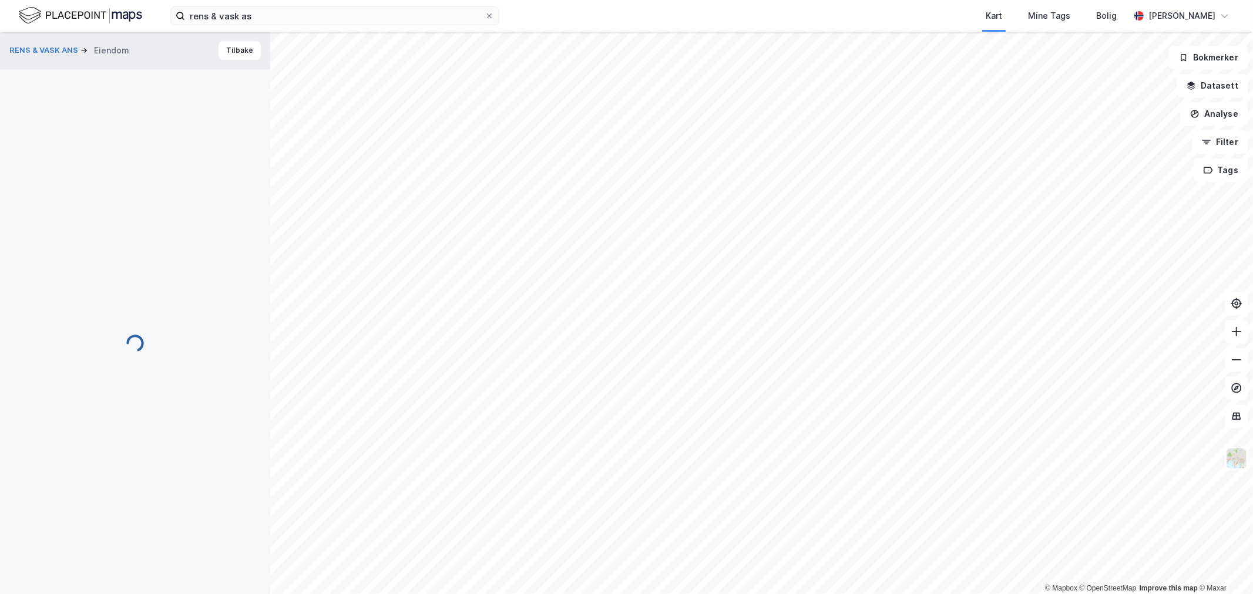
scroll to position [2, 0]
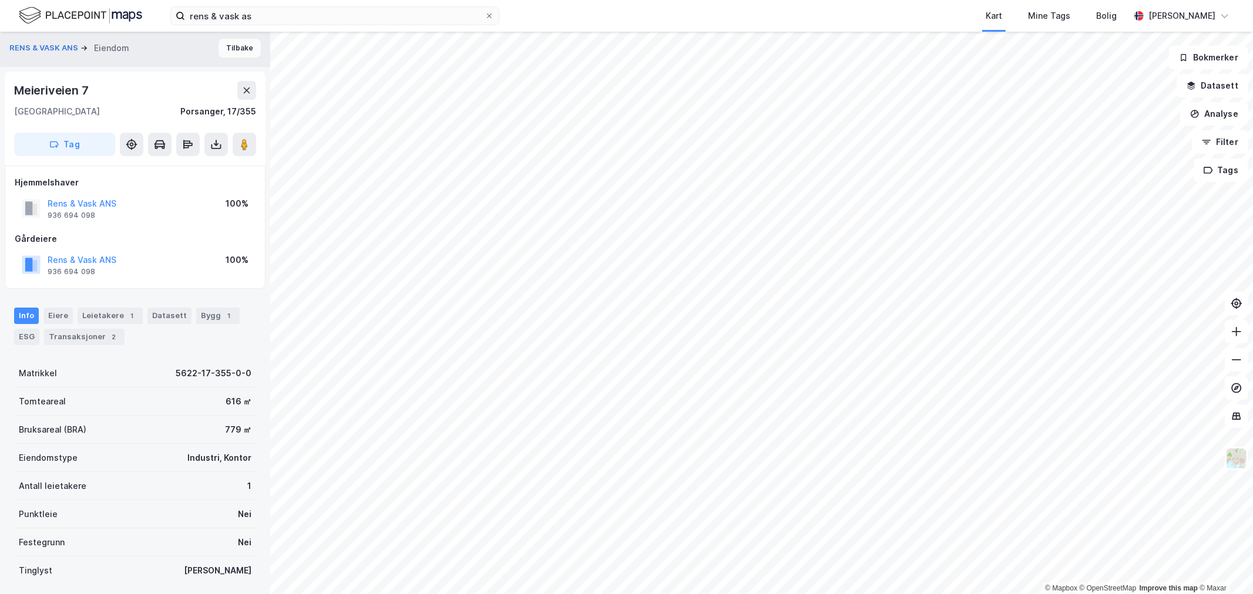
click at [232, 45] on button "Tilbake" at bounding box center [239, 48] width 42 height 19
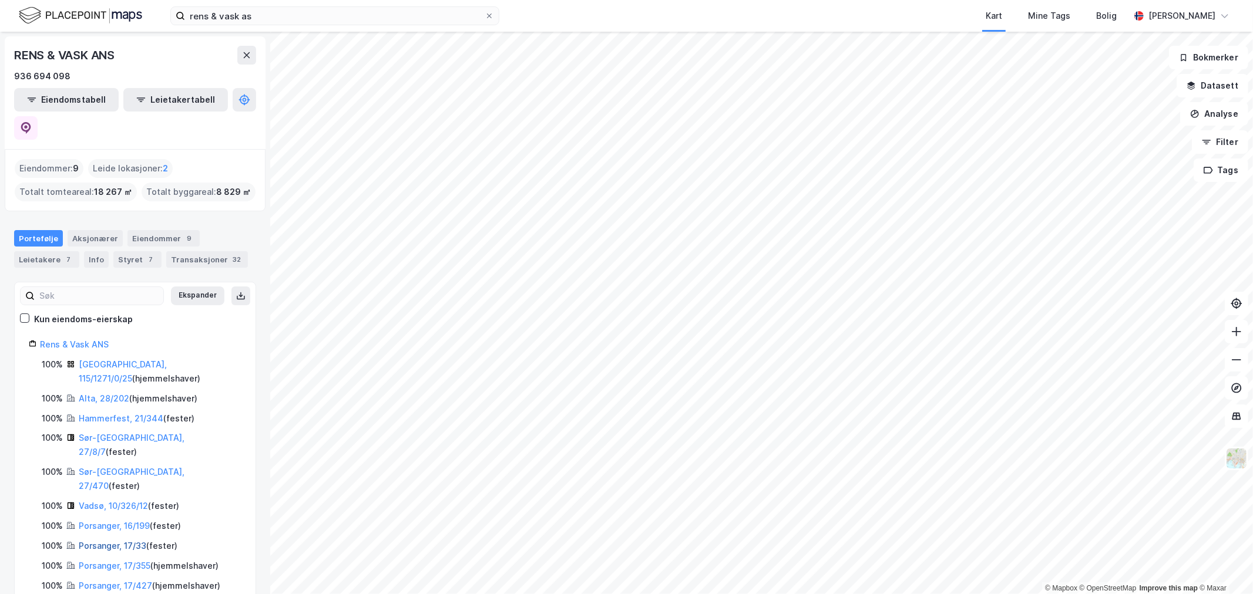
click at [117, 541] on link "Porsanger, 17/33" at bounding box center [113, 546] width 68 height 10
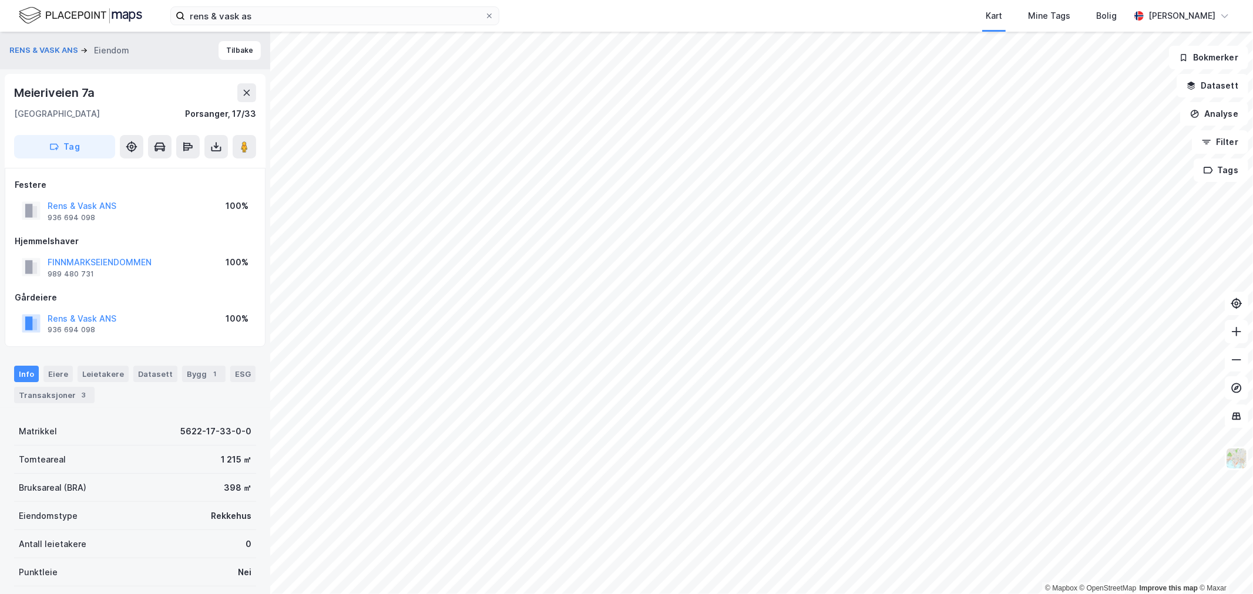
scroll to position [2, 0]
click at [232, 42] on button "Tilbake" at bounding box center [239, 48] width 42 height 19
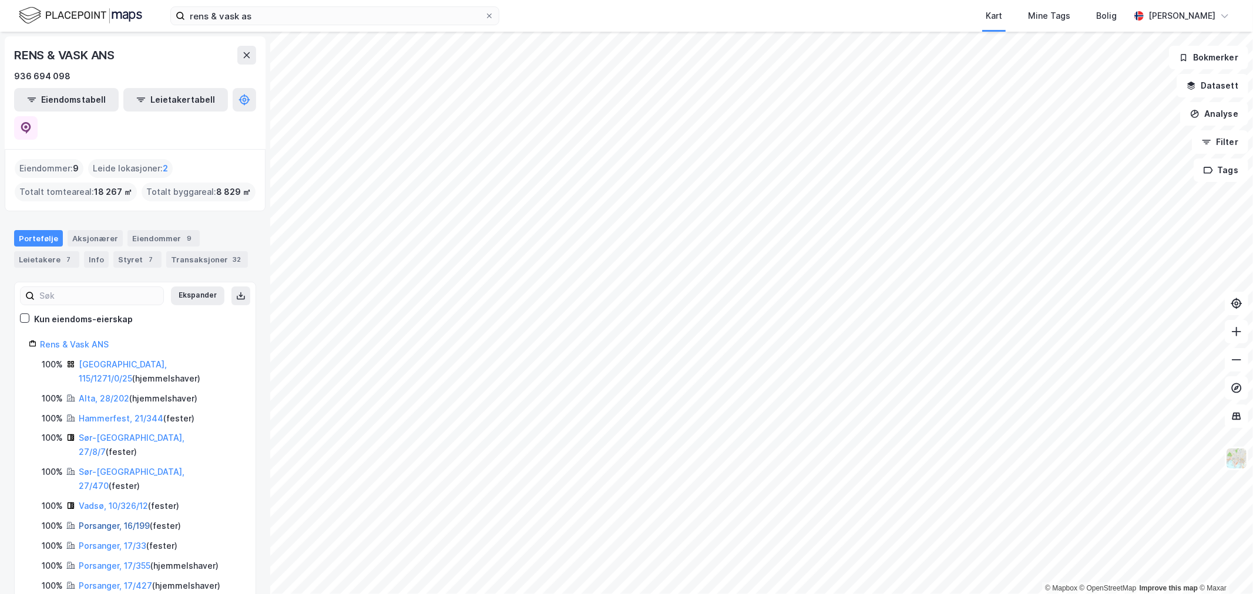
click at [123, 521] on link "Porsanger, 16/199" at bounding box center [114, 526] width 71 height 10
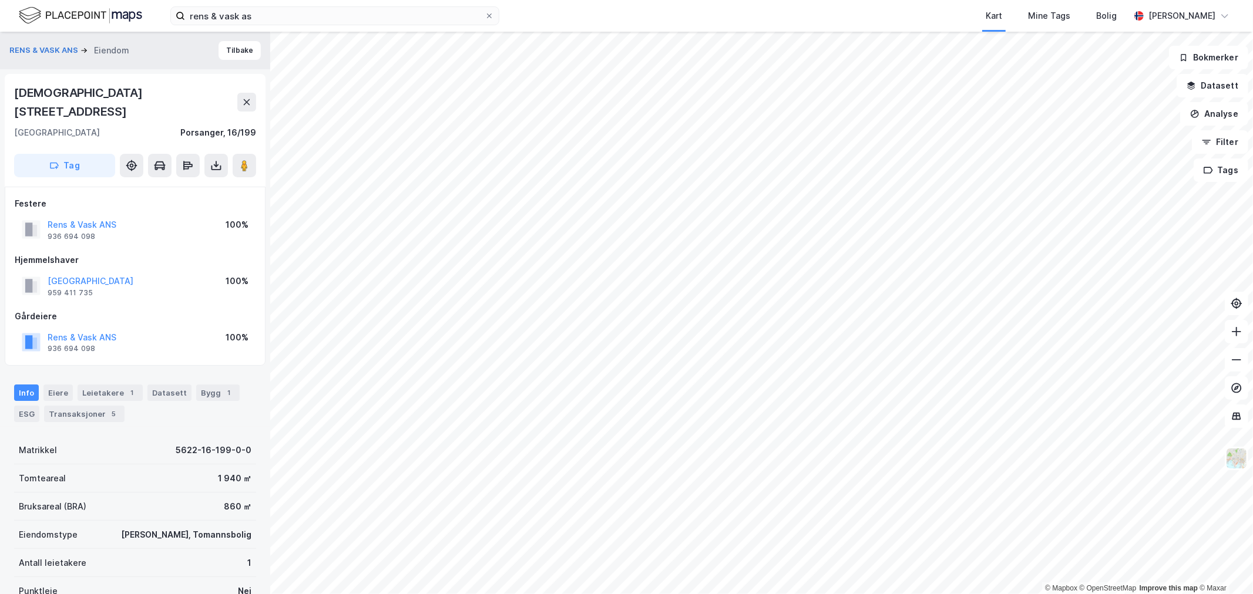
scroll to position [2, 0]
click at [221, 39] on button "Tilbake" at bounding box center [239, 48] width 42 height 19
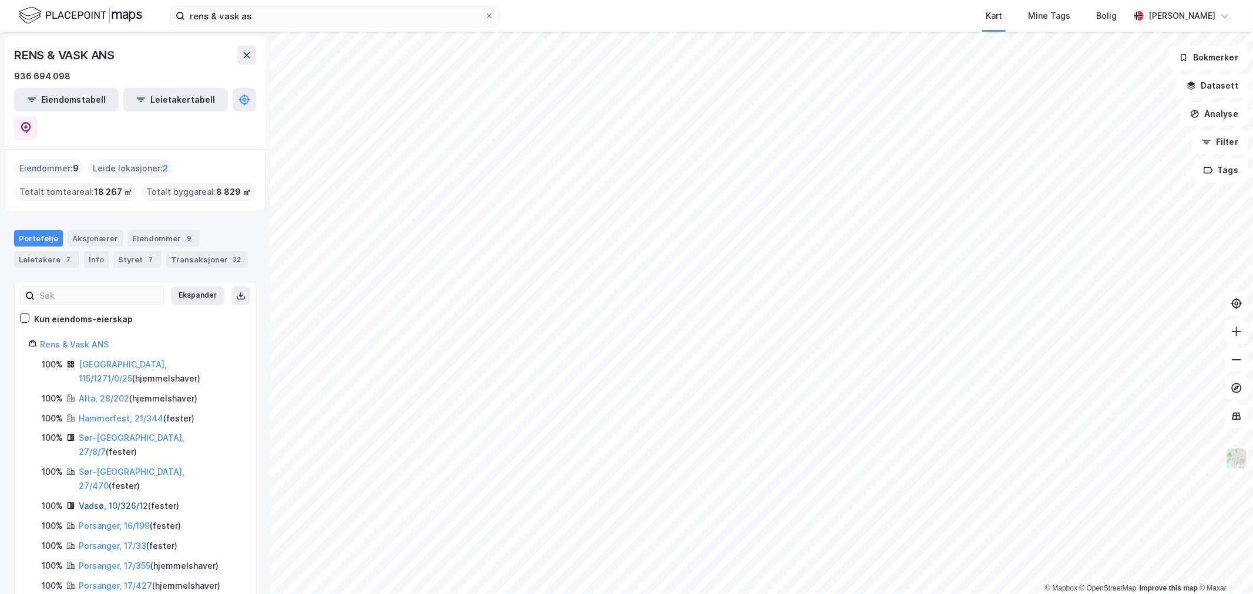
click at [101, 501] on link "Vadsø, 10/326/12" at bounding box center [113, 506] width 69 height 10
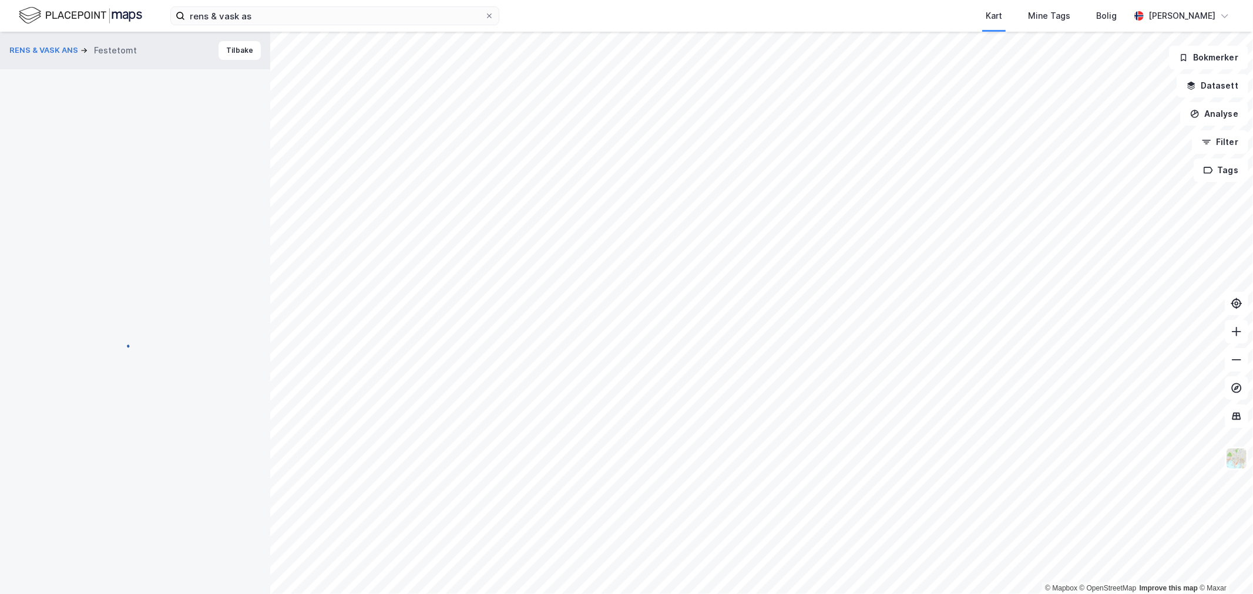
scroll to position [2, 0]
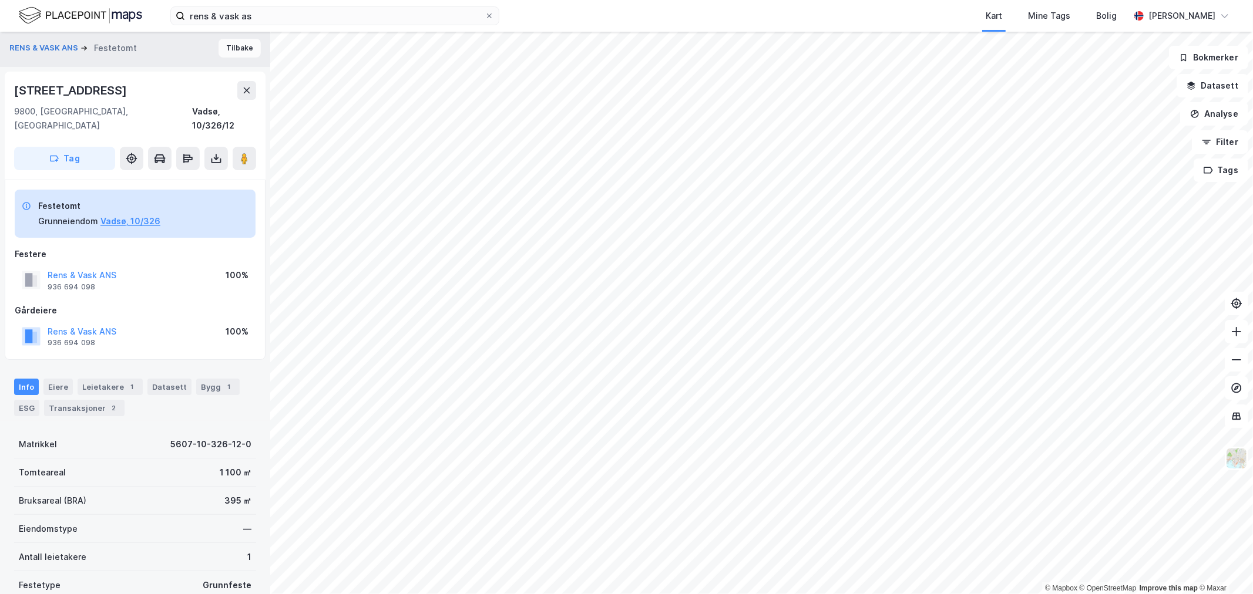
click at [235, 43] on button "Tilbake" at bounding box center [239, 48] width 42 height 19
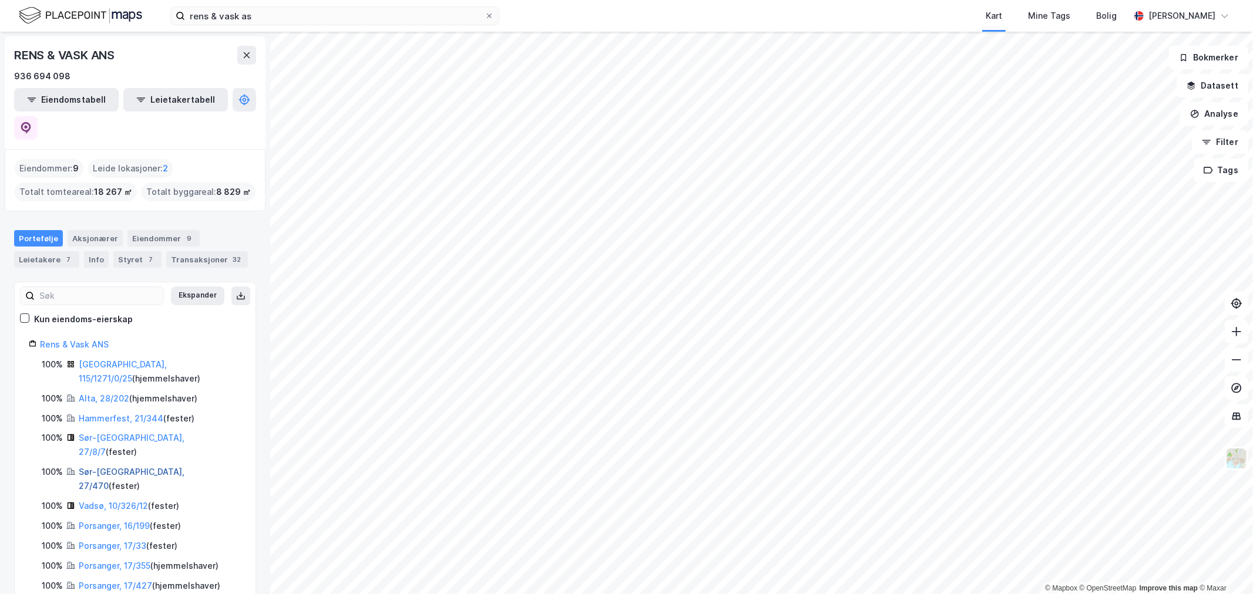
click at [107, 467] on link "Sør-[GEOGRAPHIC_DATA], 27/470" at bounding box center [132, 479] width 106 height 24
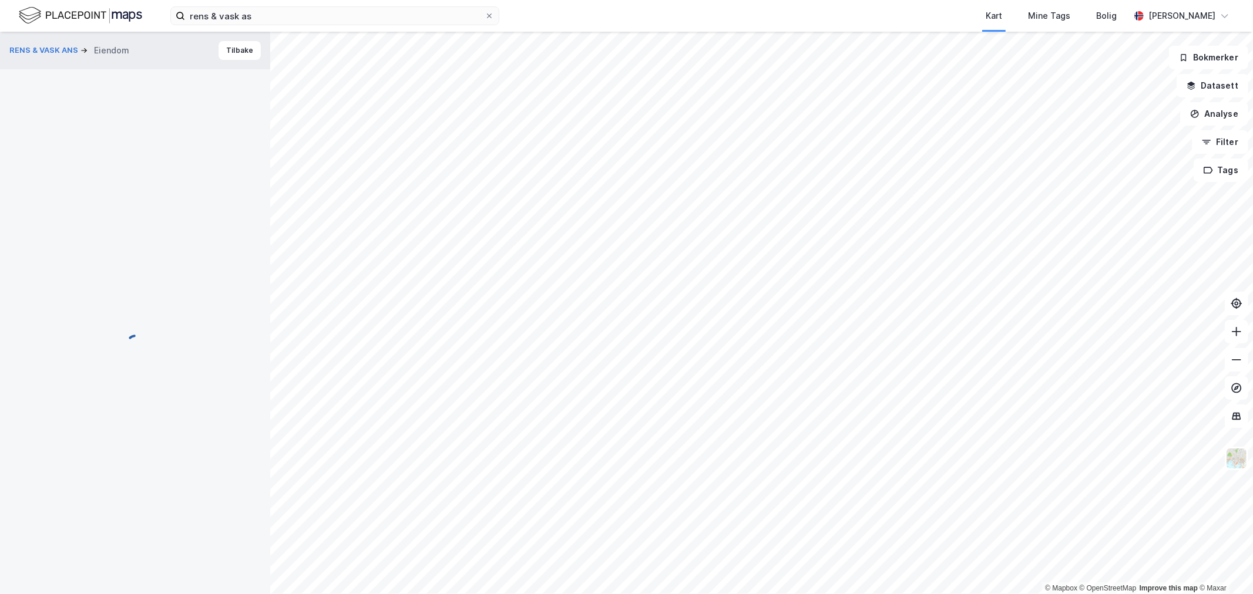
scroll to position [2, 0]
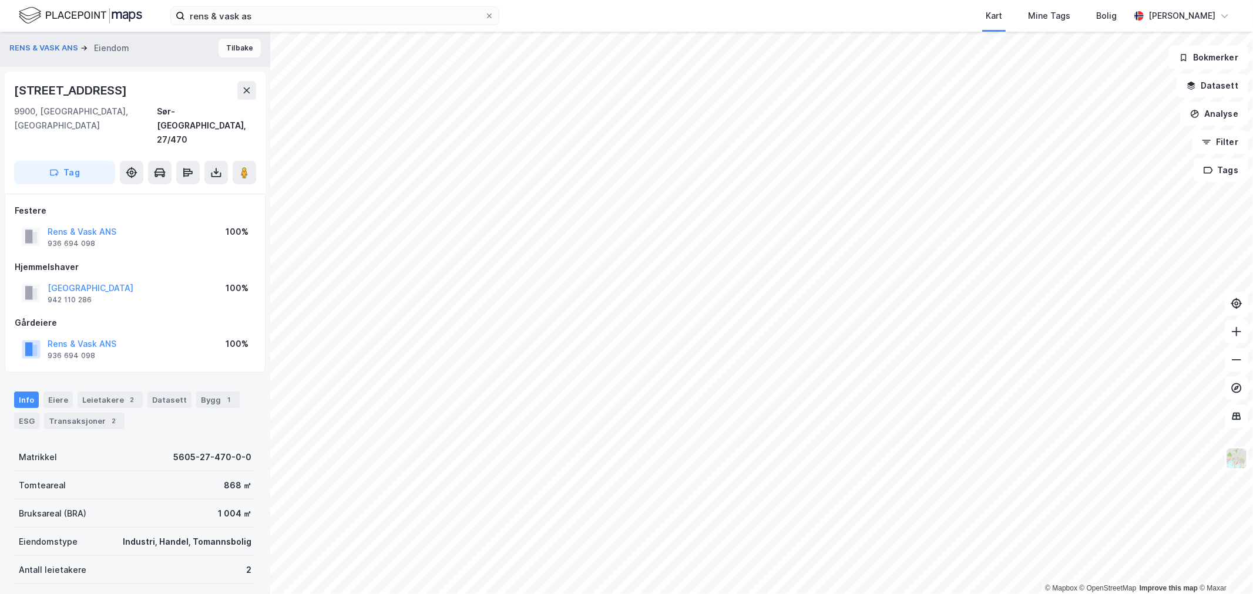
click at [218, 51] on button "Tilbake" at bounding box center [239, 48] width 42 height 19
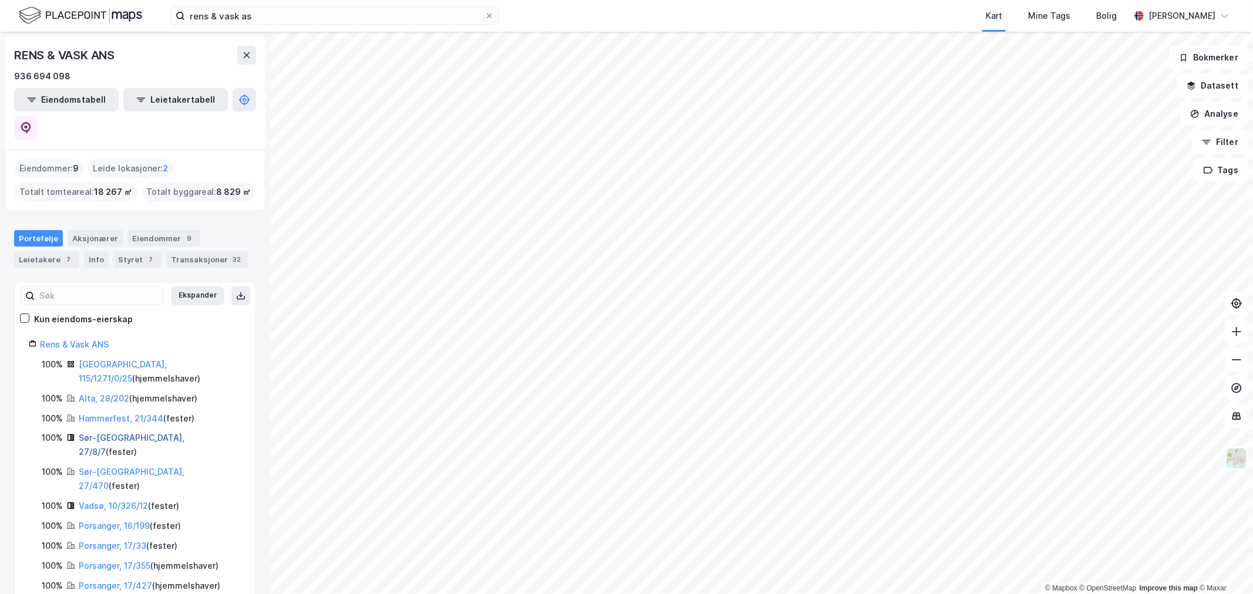
click at [110, 433] on link "Sør-Varanger, 27/8/7" at bounding box center [132, 445] width 106 height 24
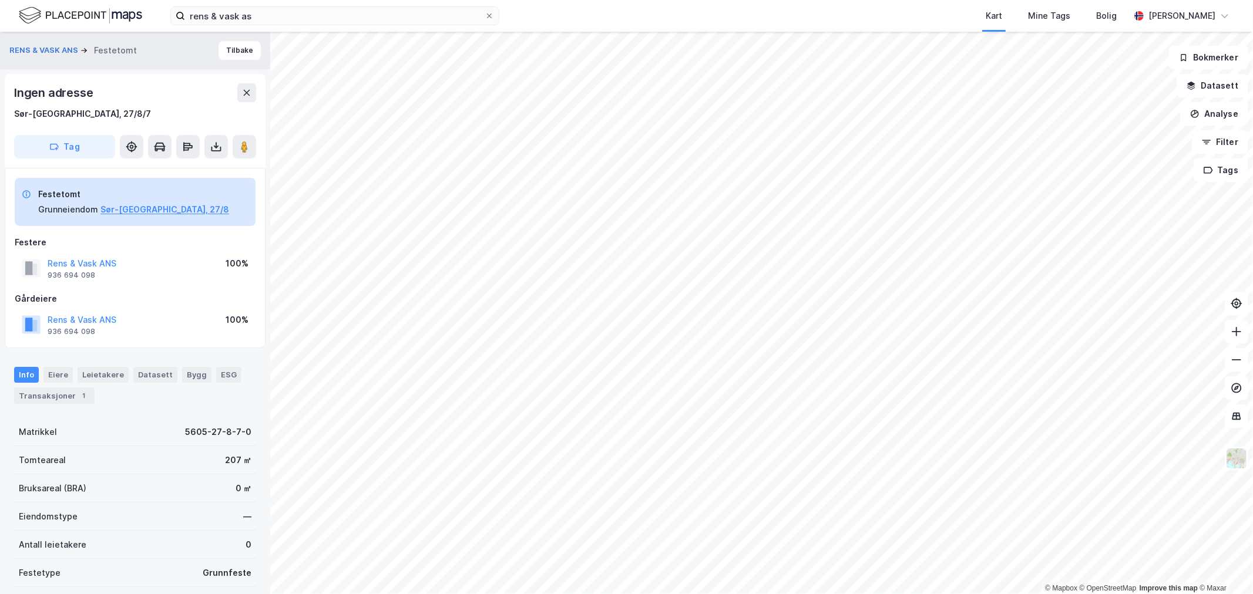
scroll to position [2, 0]
click at [231, 53] on button "Tilbake" at bounding box center [239, 48] width 42 height 19
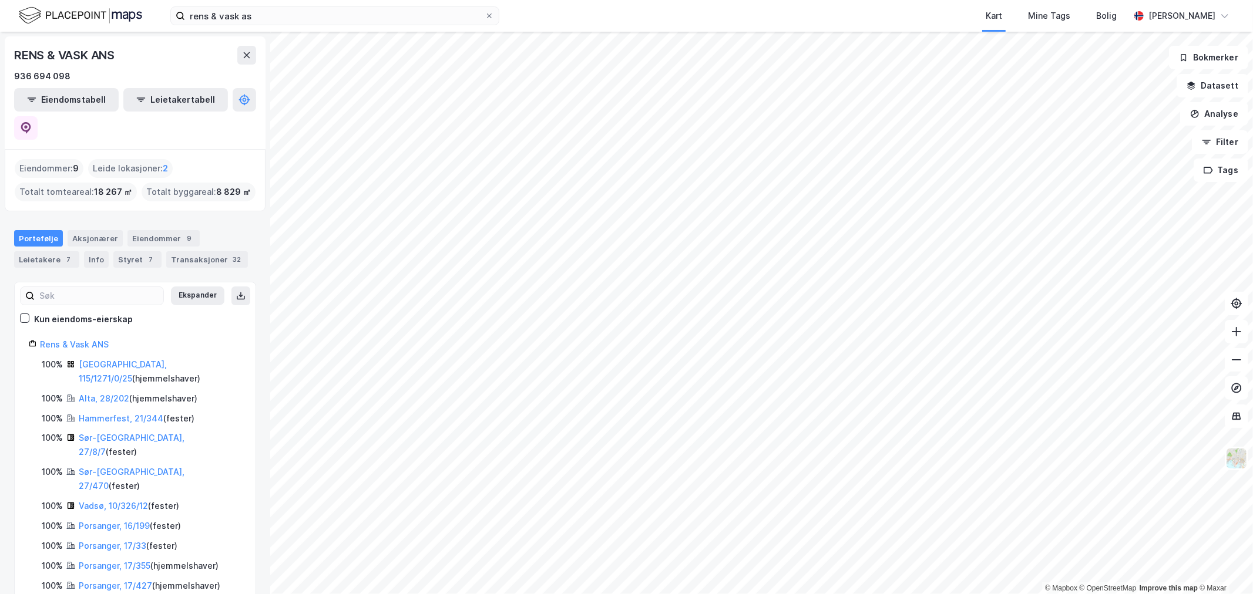
click at [109, 392] on div "Alta, 28/202 ( hjemmelshaver )" at bounding box center [138, 399] width 119 height 14
click at [110, 393] on link "Alta, 28/202" at bounding box center [104, 398] width 51 height 10
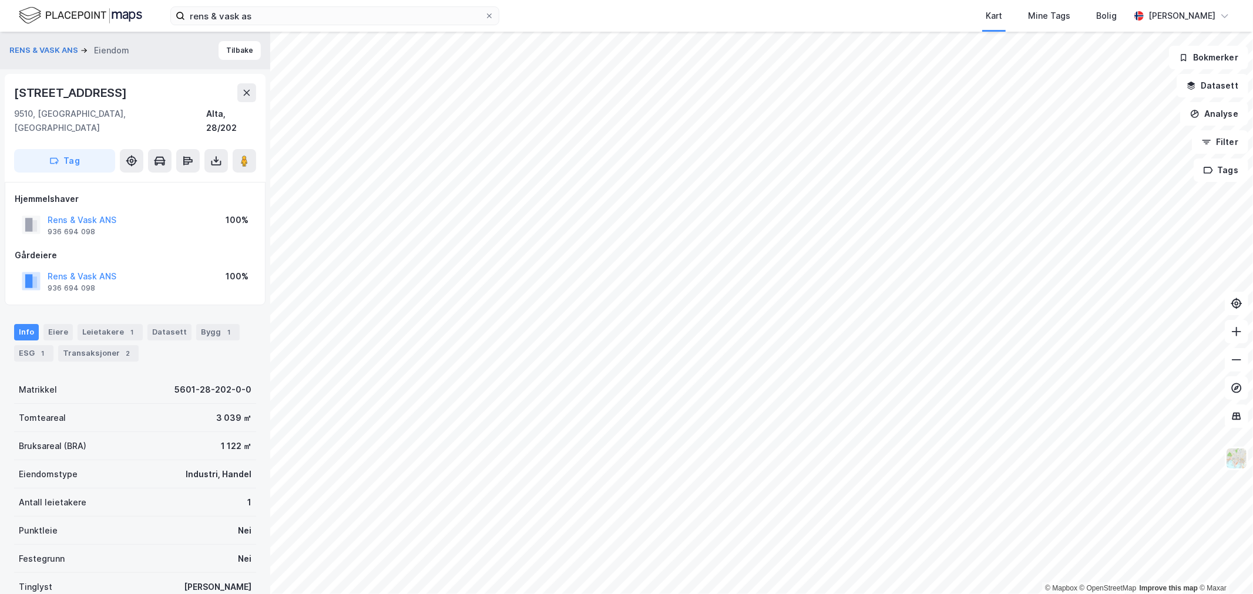
scroll to position [2, 0]
click at [227, 50] on button "Tilbake" at bounding box center [239, 48] width 42 height 19
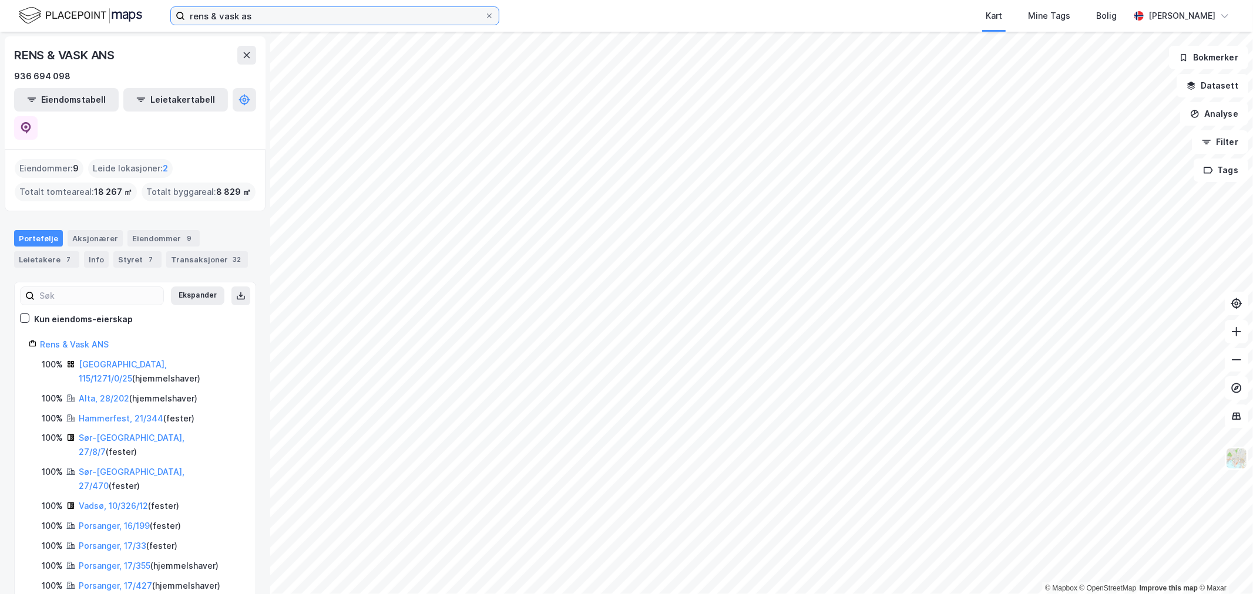
click at [264, 14] on input "rens & vask as" at bounding box center [335, 16] width 300 height 18
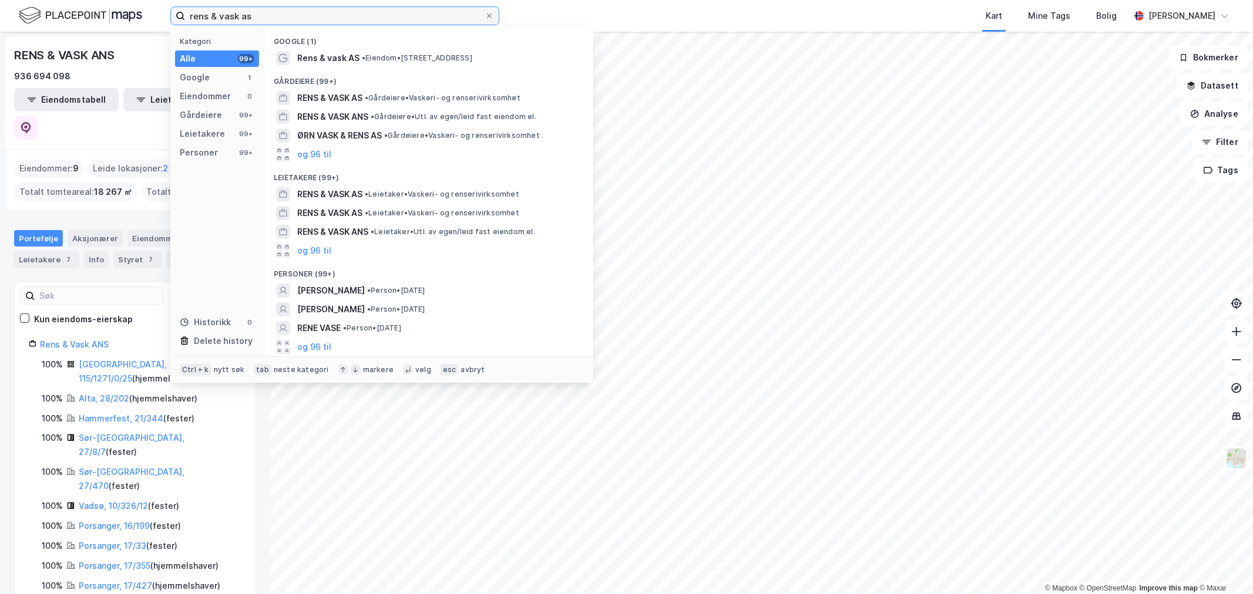
drag, startPoint x: 288, startPoint y: 12, endPoint x: -11, endPoint y: 31, distance: 299.5
click at [0, 31] on html "rens & vask as Kategori Alle 99+ Google 1 Eiendommer 0 Gårdeiere 99+ Leietakere…" at bounding box center [626, 297] width 1253 height 594
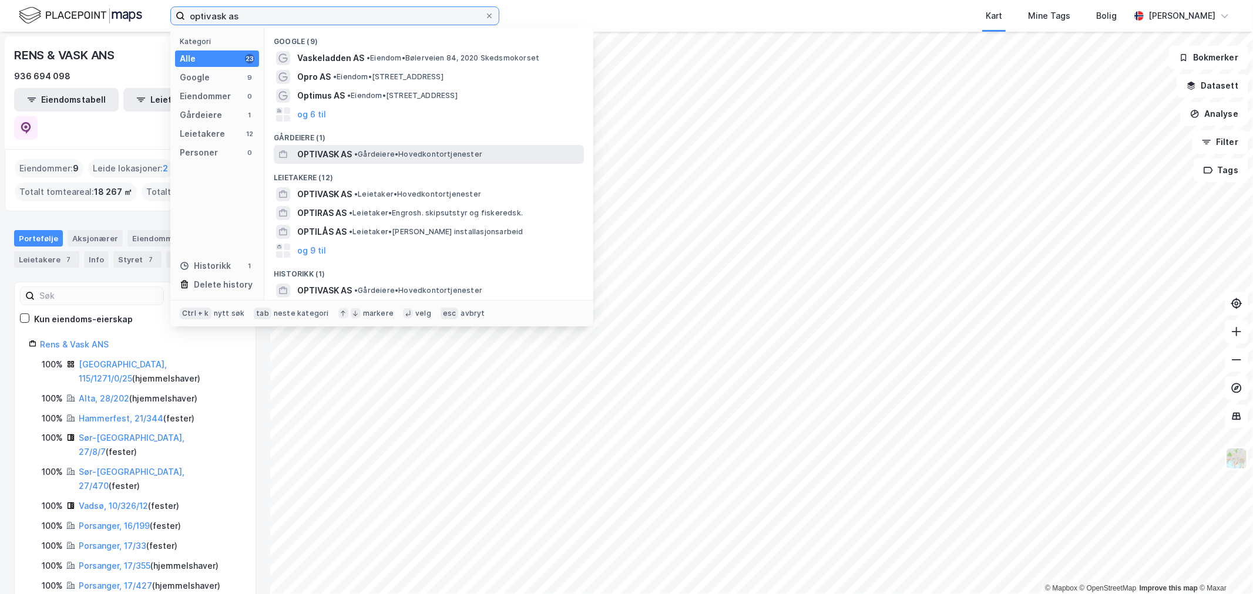
type input "optivask as"
click at [392, 155] on span "• Gårdeiere • Hovedkontortjenester" at bounding box center [418, 154] width 128 height 9
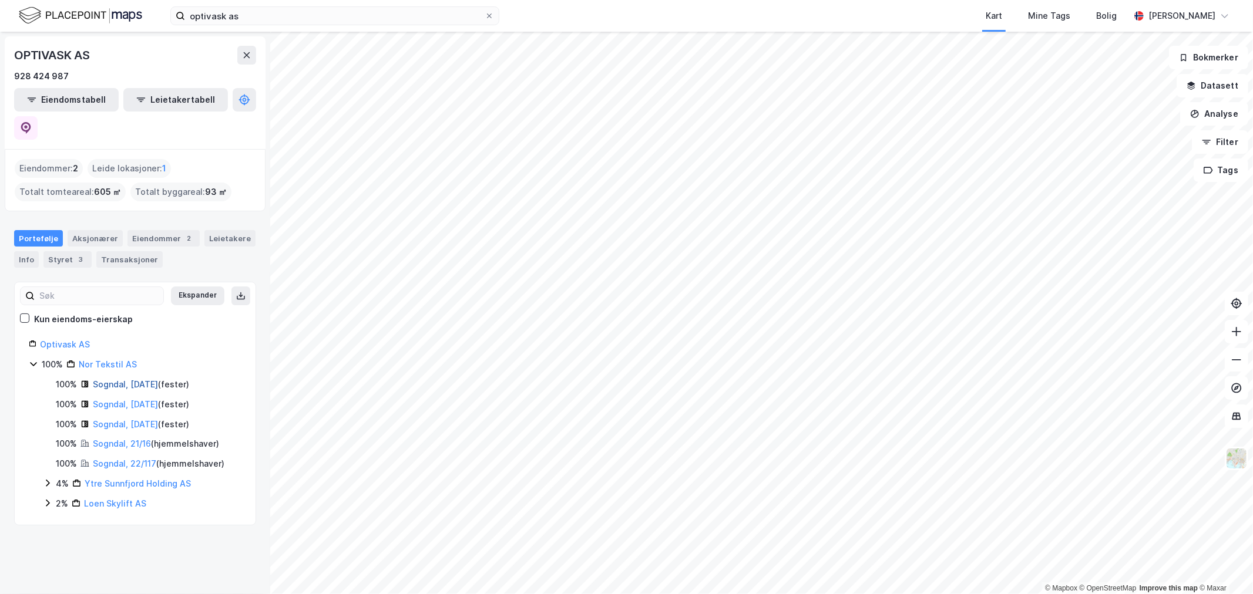
click at [132, 379] on link "Sogndal, 21/1/126" at bounding box center [125, 384] width 65 height 10
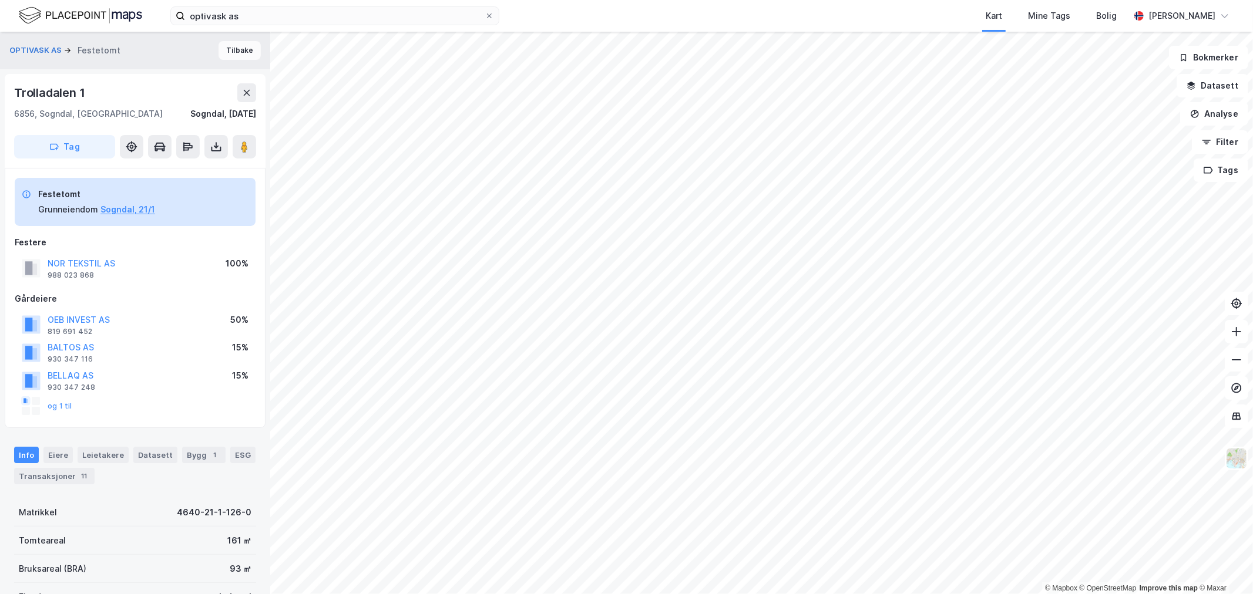
click at [225, 46] on button "Tilbake" at bounding box center [239, 50] width 42 height 19
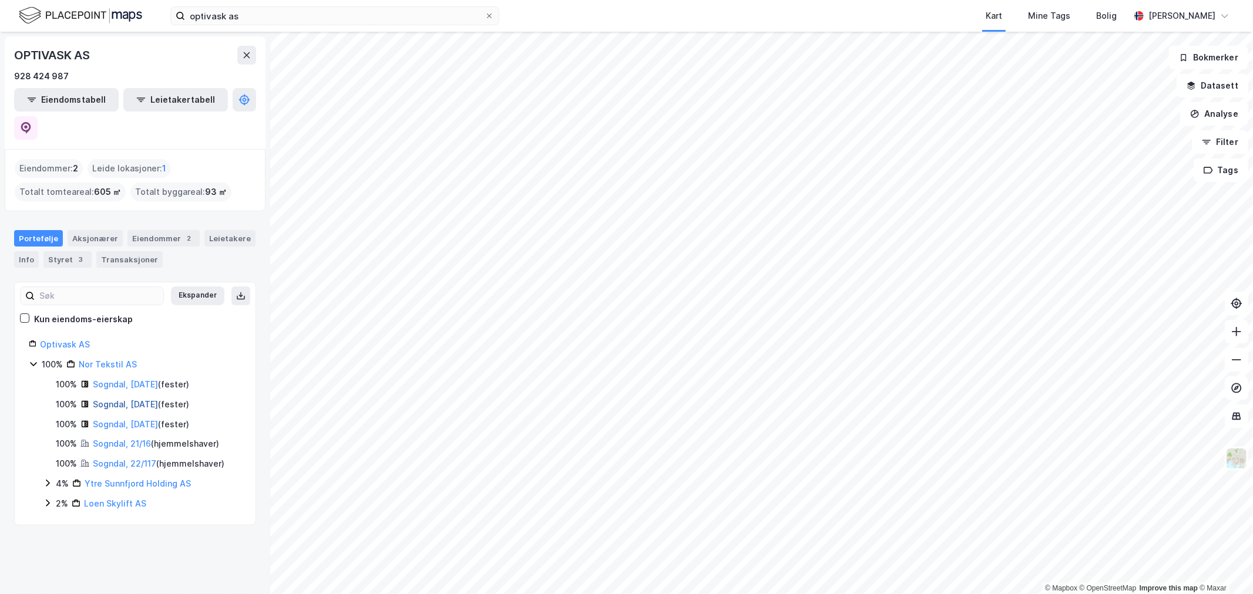
click at [127, 399] on link "Sogndal, 21/1/131" at bounding box center [125, 404] width 65 height 10
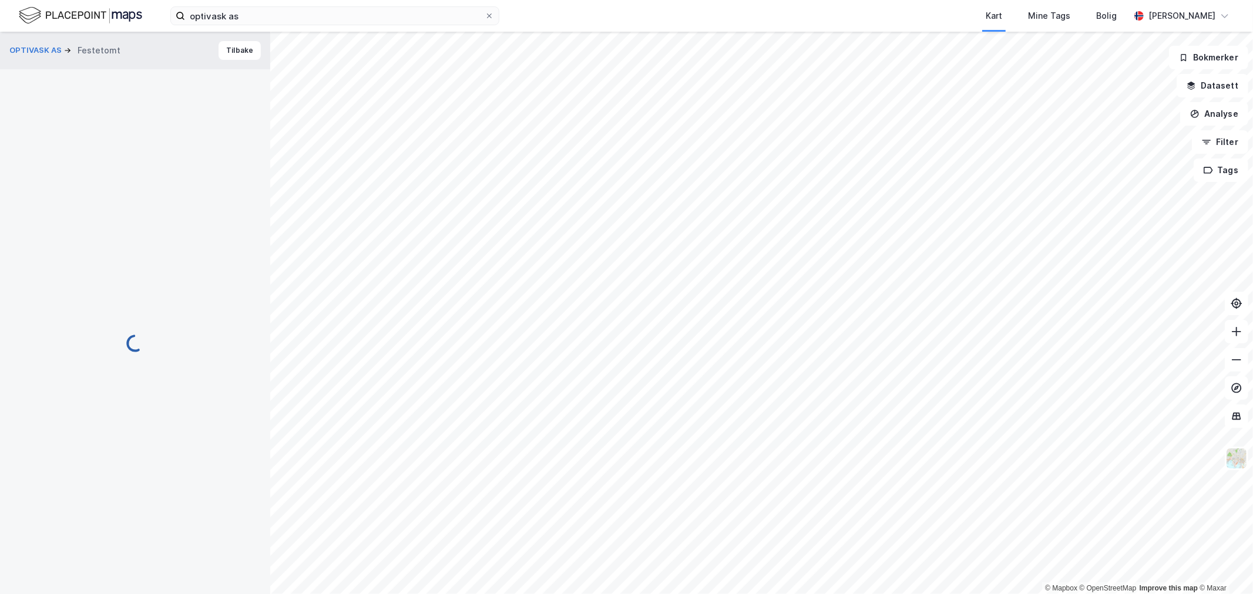
scroll to position [1, 0]
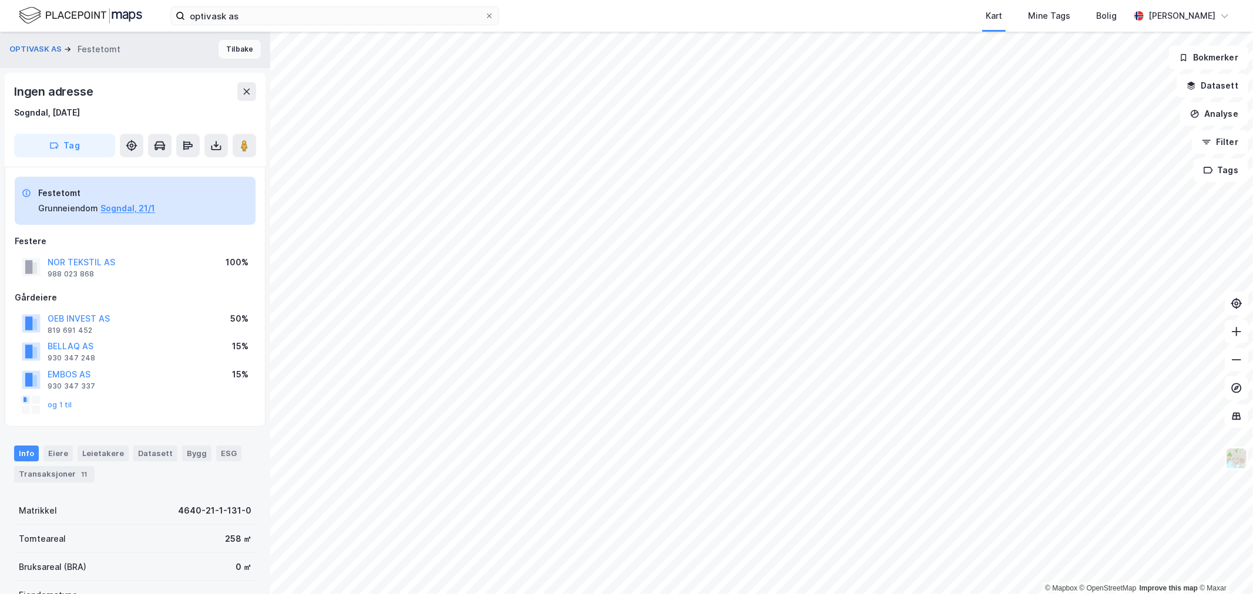
click at [230, 51] on button "Tilbake" at bounding box center [239, 49] width 42 height 19
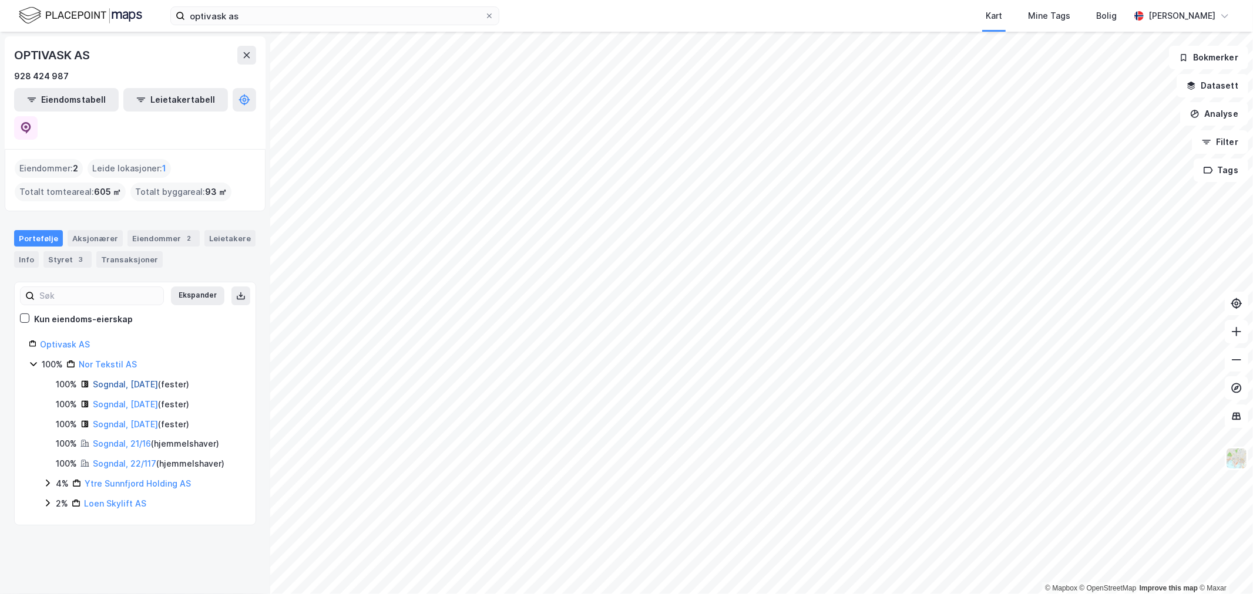
click at [131, 379] on link "Sogndal, 21/1/126" at bounding box center [125, 384] width 65 height 10
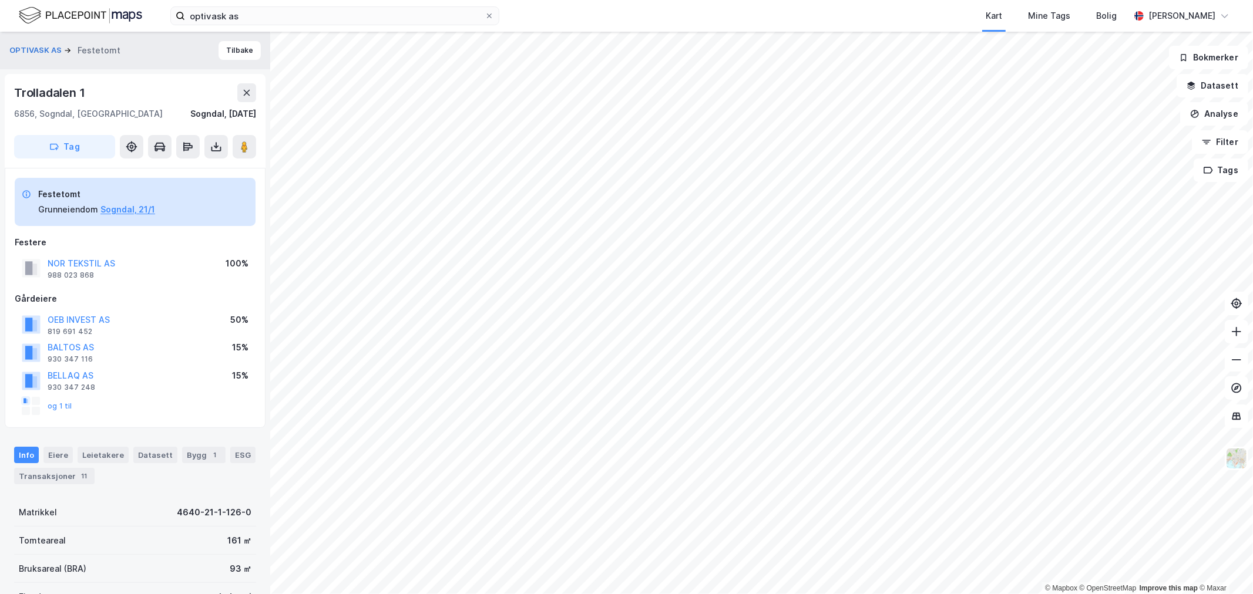
scroll to position [1, 0]
click at [233, 46] on button "Tilbake" at bounding box center [239, 49] width 42 height 19
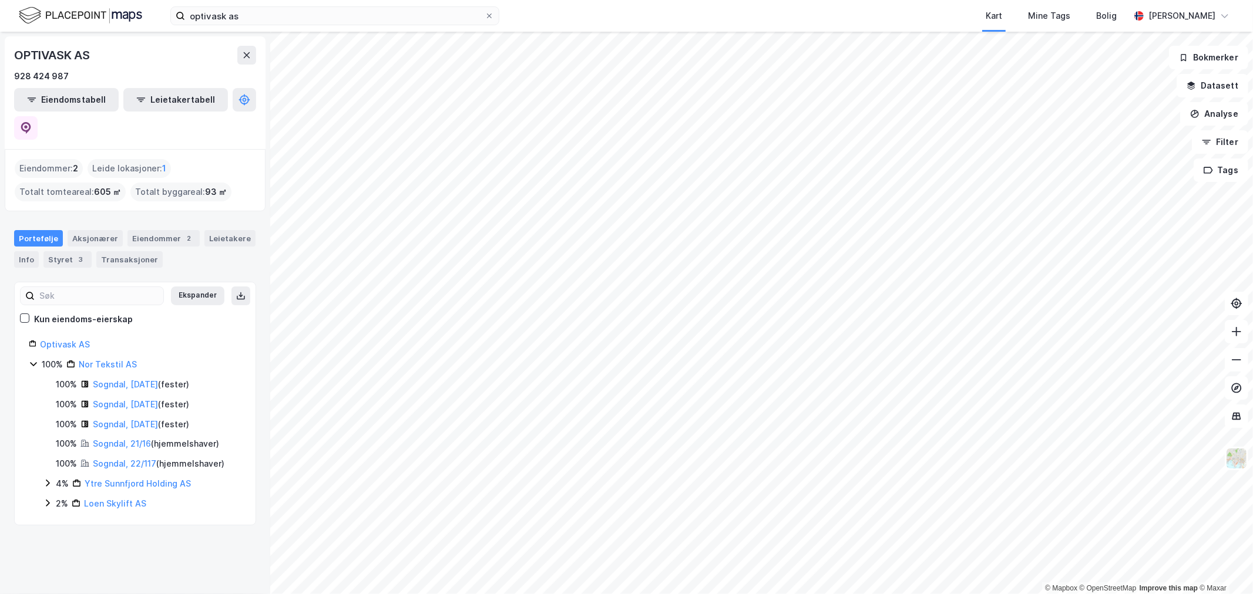
click at [100, 497] on div "Loen Skylift AS" at bounding box center [115, 504] width 62 height 14
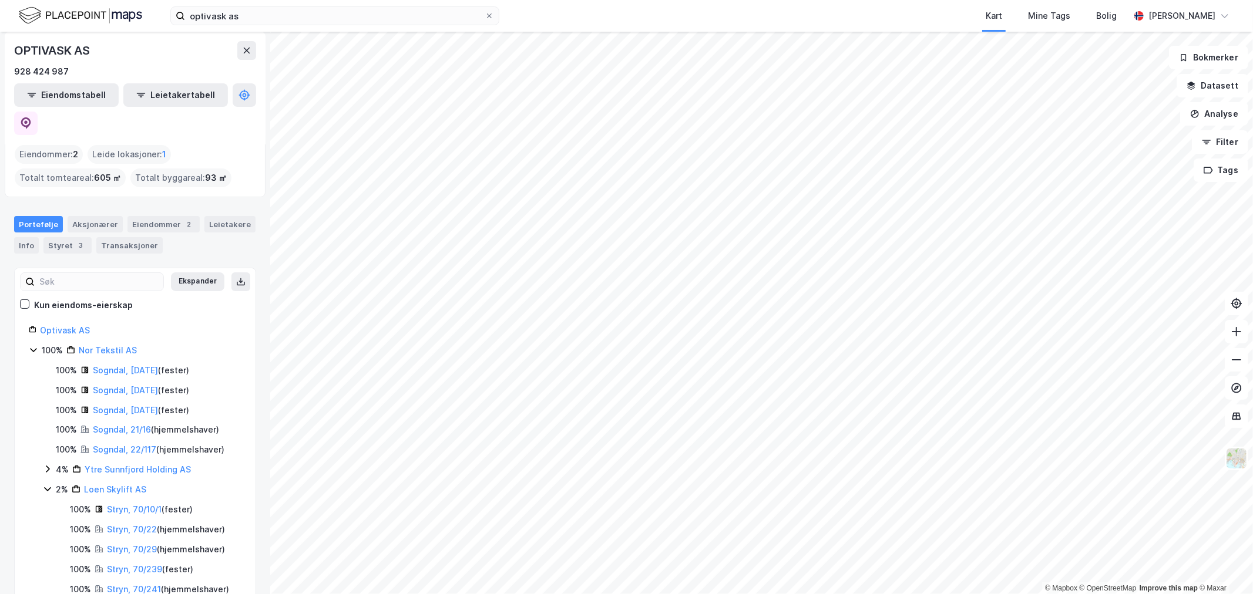
scroll to position [16, 0]
click at [112, 462] on link "Ytre Sunnfjord Holding AS" at bounding box center [138, 467] width 106 height 10
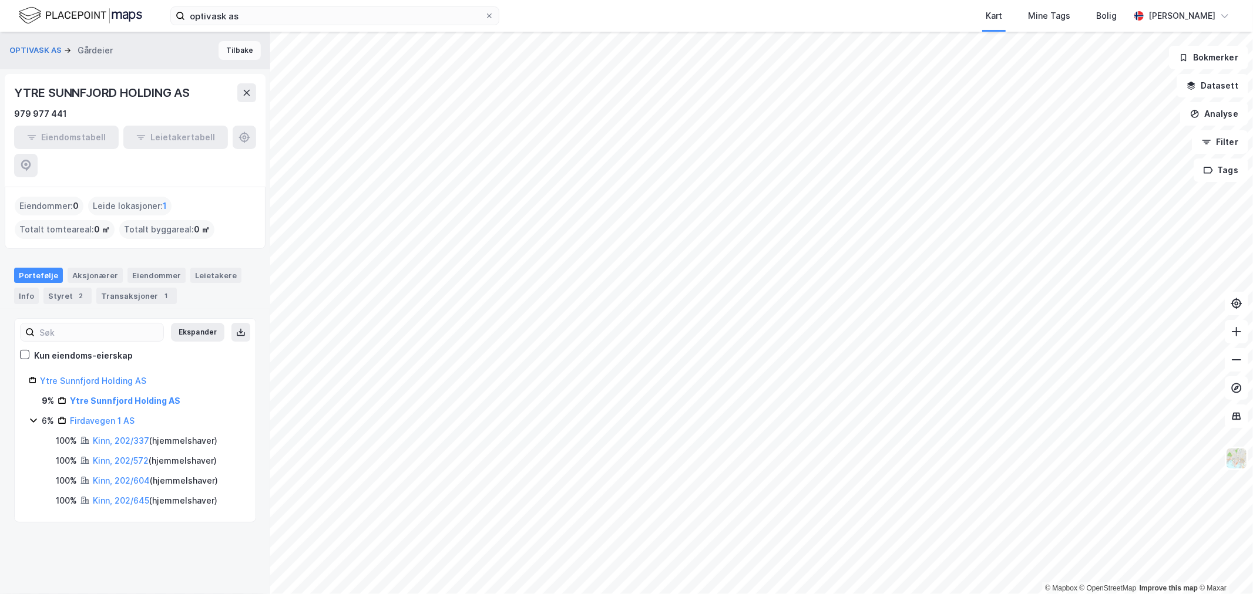
click at [220, 56] on button "Tilbake" at bounding box center [239, 50] width 42 height 19
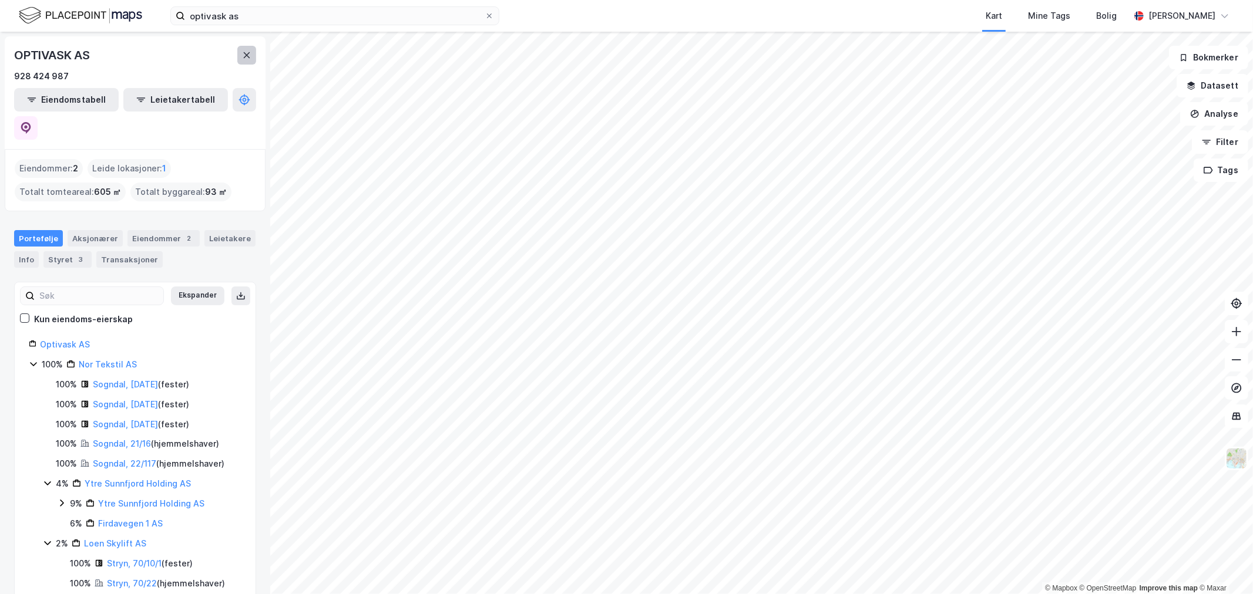
click at [241, 56] on button at bounding box center [246, 55] width 19 height 19
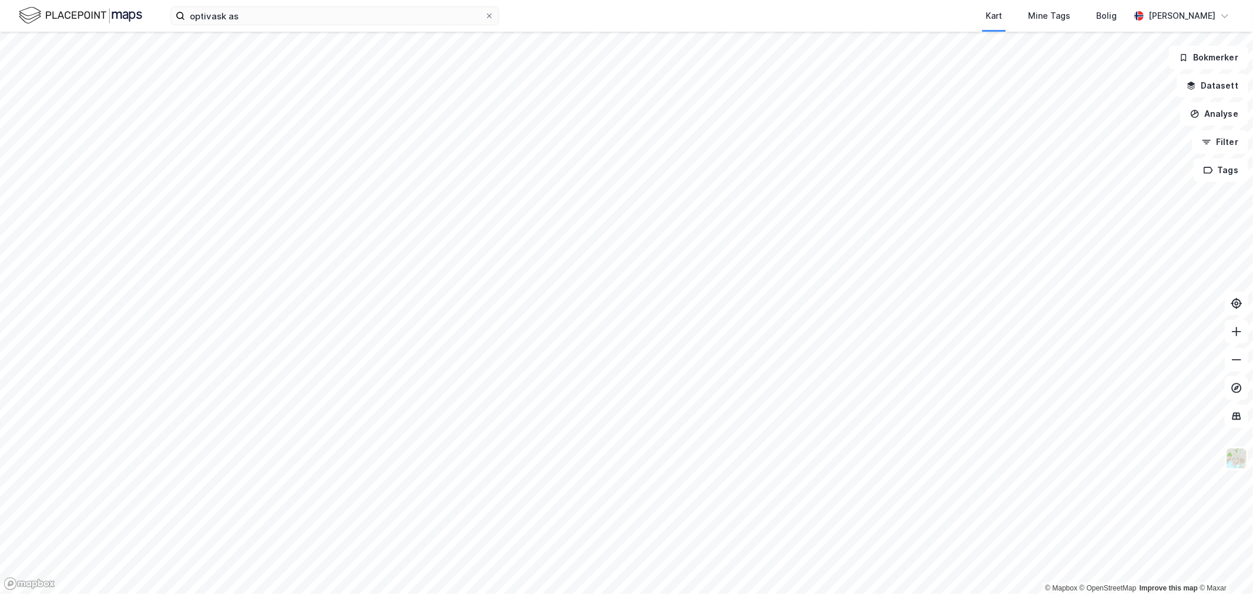
click at [707, 16] on div "Kart Mine Tags Bolig" at bounding box center [843, 16] width 574 height 32
